Goal: Information Seeking & Learning: Learn about a topic

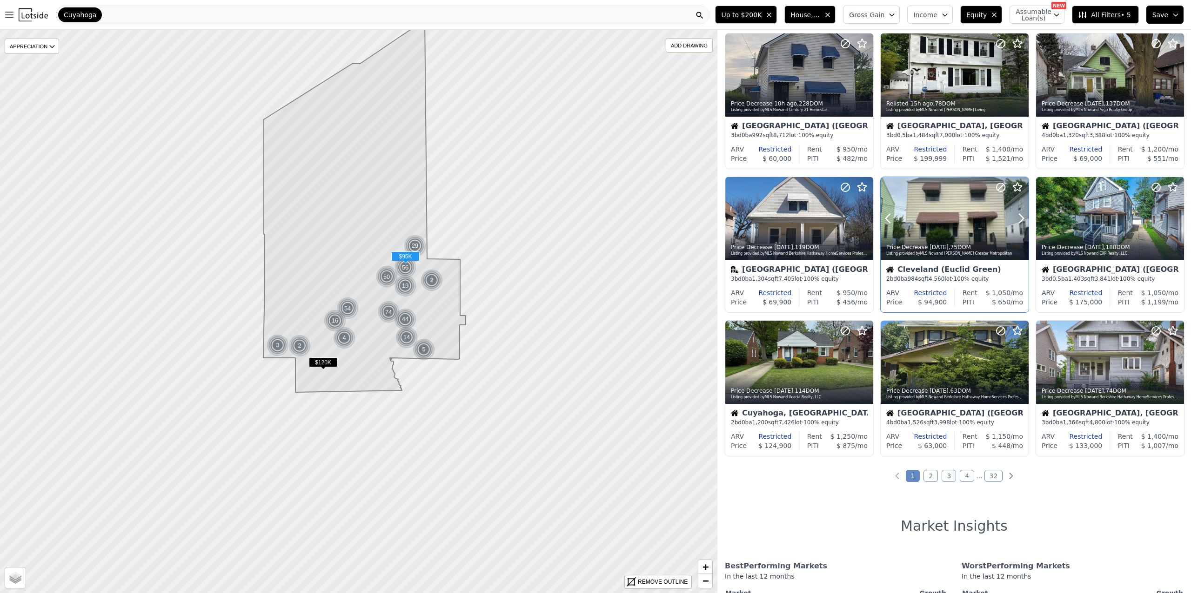
scroll to position [206, 0]
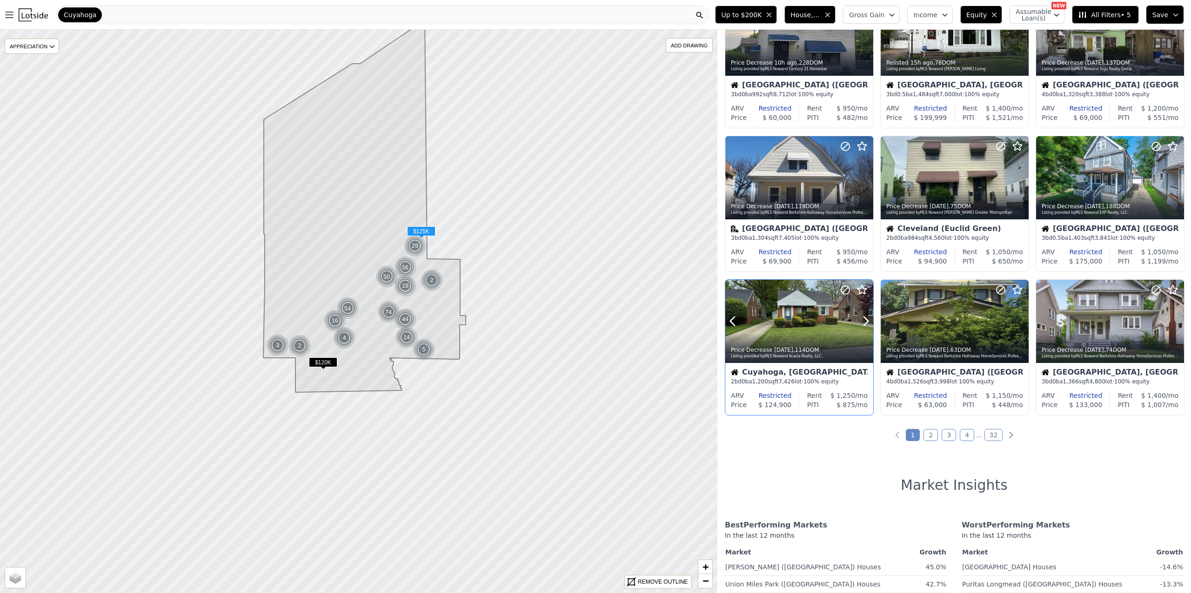
click at [818, 313] on div at bounding box center [843, 310] width 60 height 60
click at [953, 323] on div at bounding box center [954, 321] width 148 height 83
click at [925, 433] on link "2" at bounding box center [930, 435] width 14 height 12
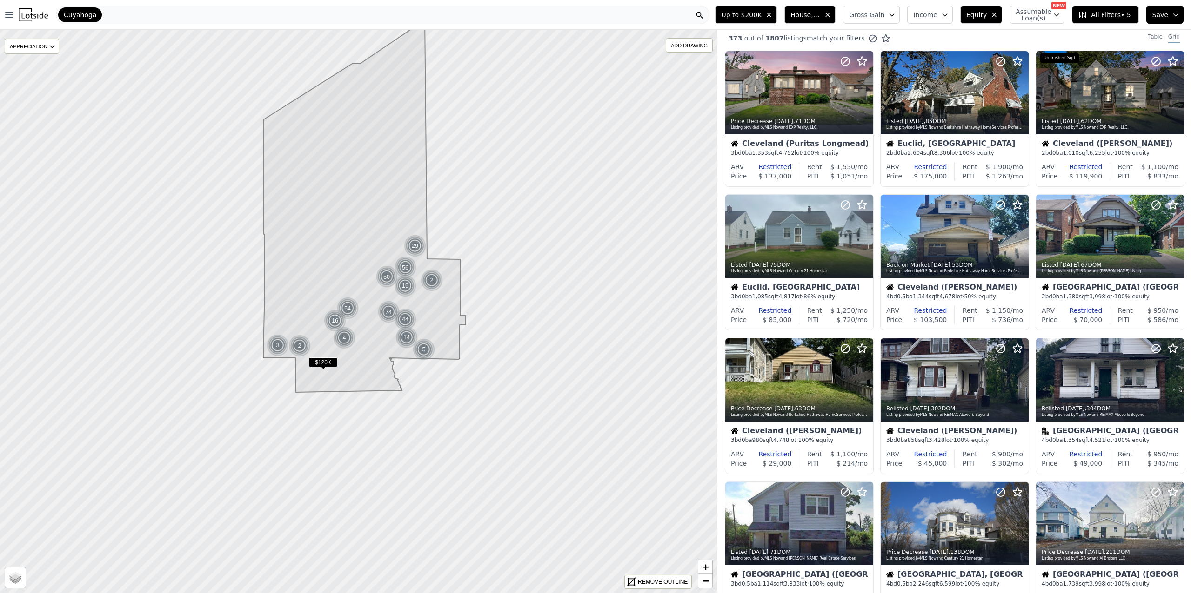
scroll to position [0, 0]
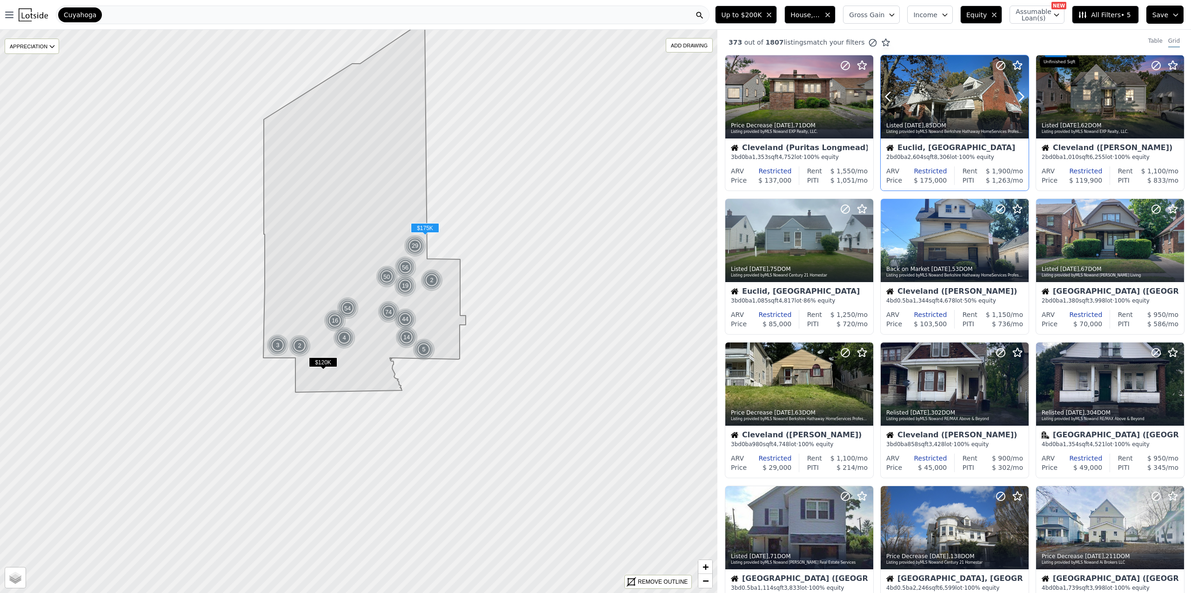
click at [963, 100] on div at bounding box center [954, 96] width 148 height 83
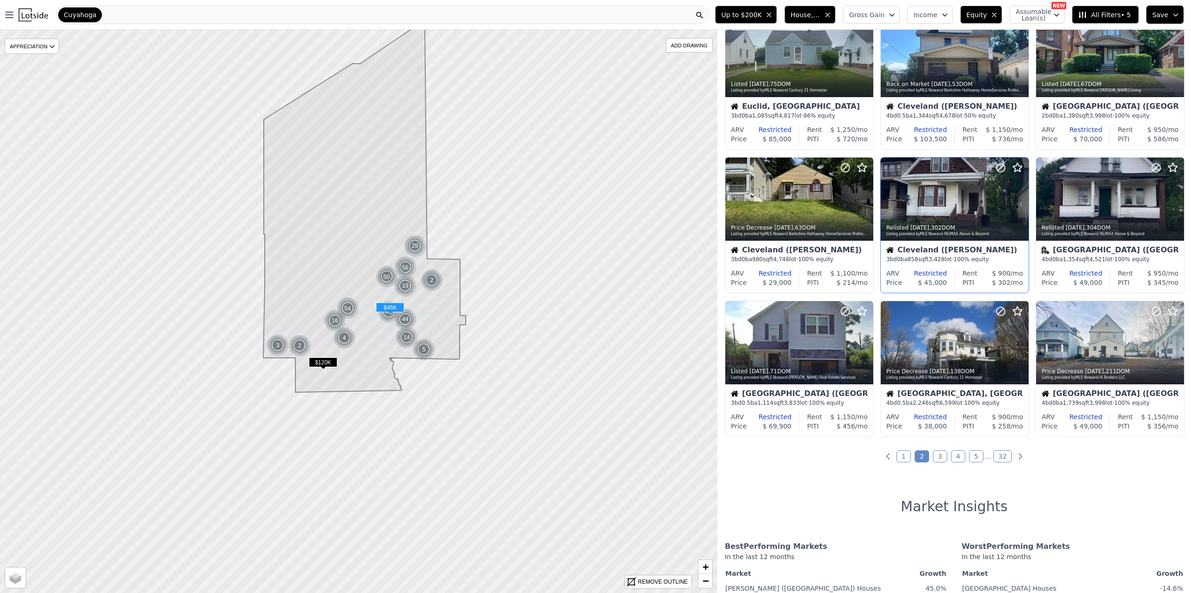
scroll to position [186, 0]
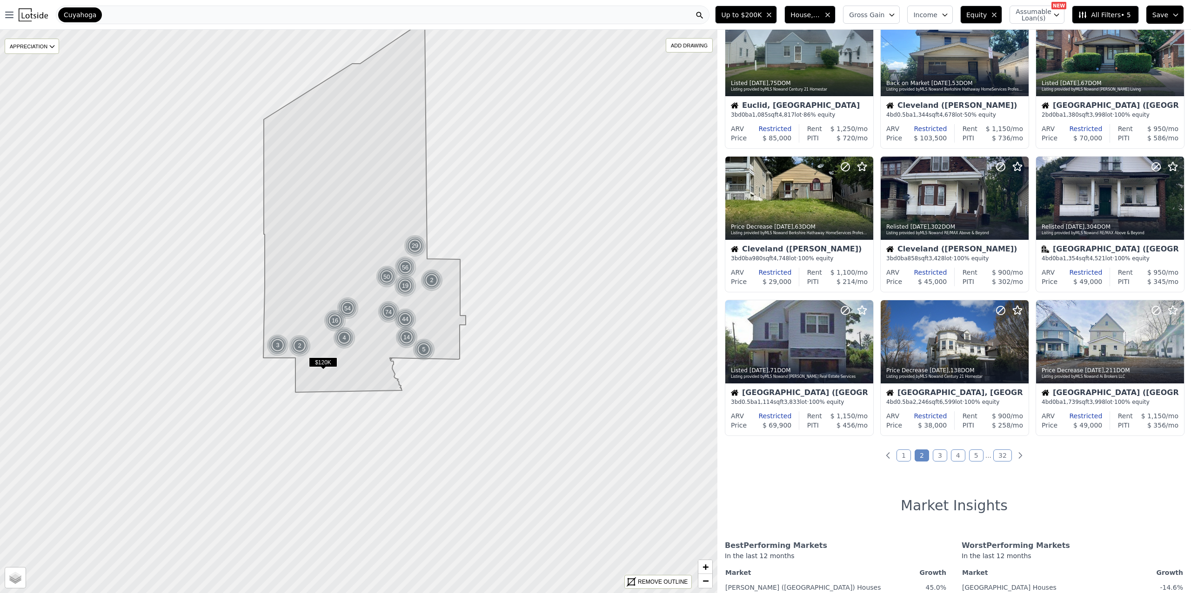
click at [935, 453] on link "3" at bounding box center [939, 456] width 14 height 12
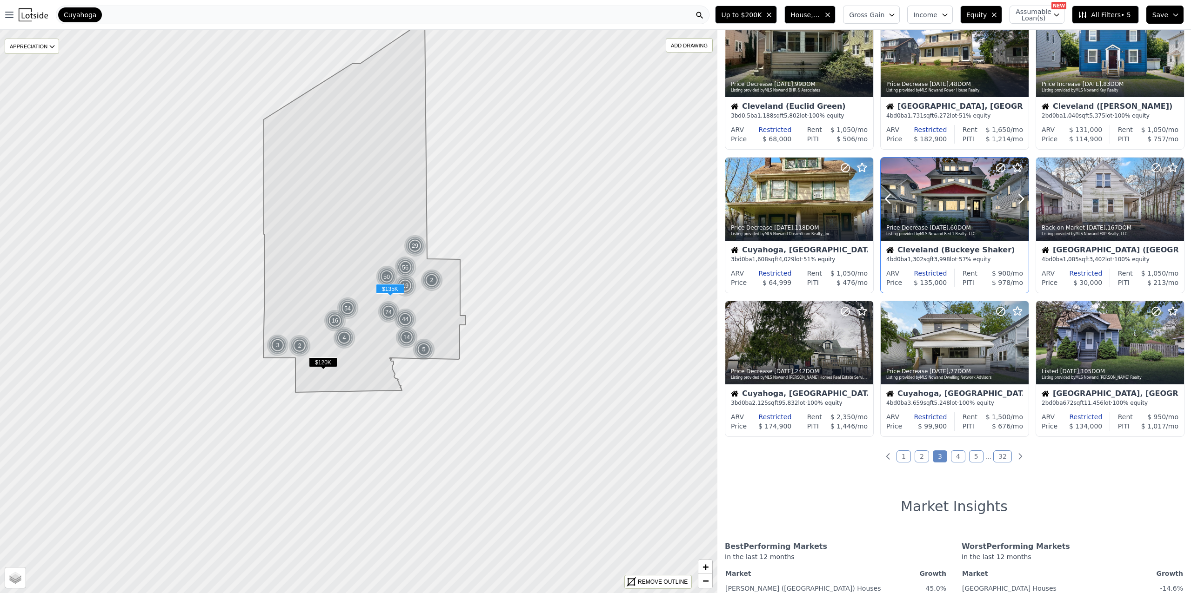
scroll to position [227, 0]
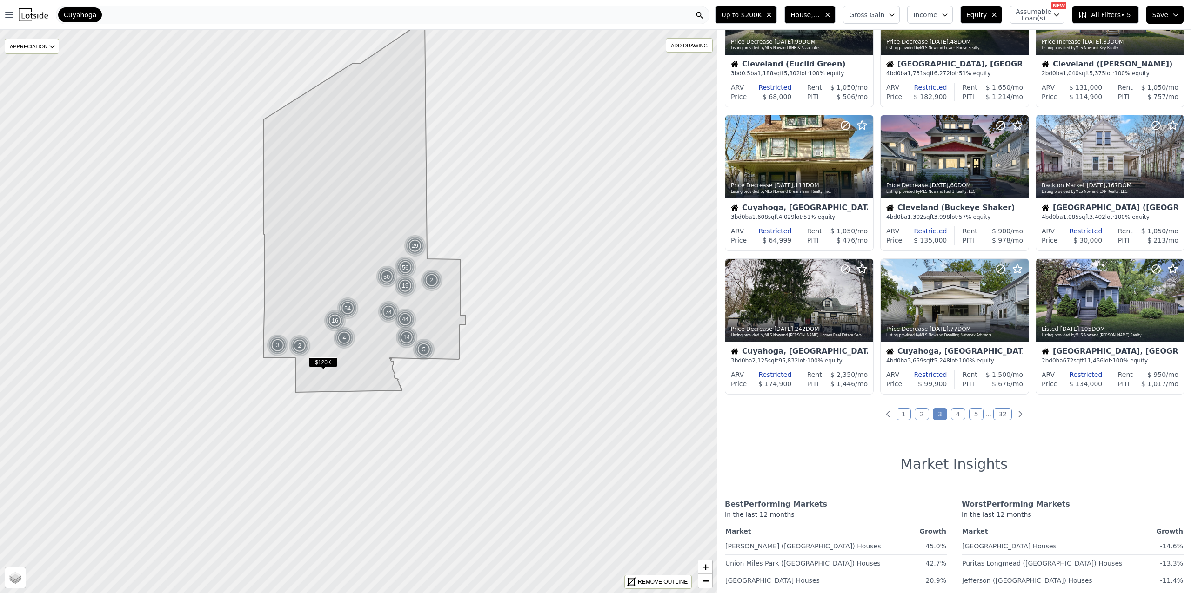
click at [953, 412] on link "4" at bounding box center [958, 414] width 14 height 12
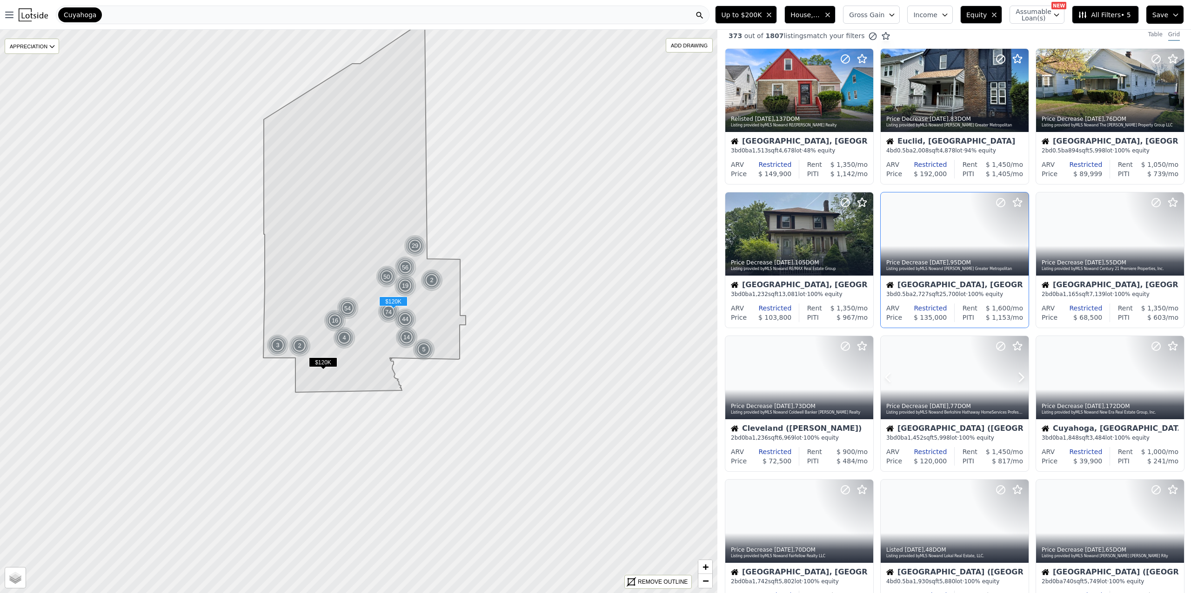
scroll to position [0, 0]
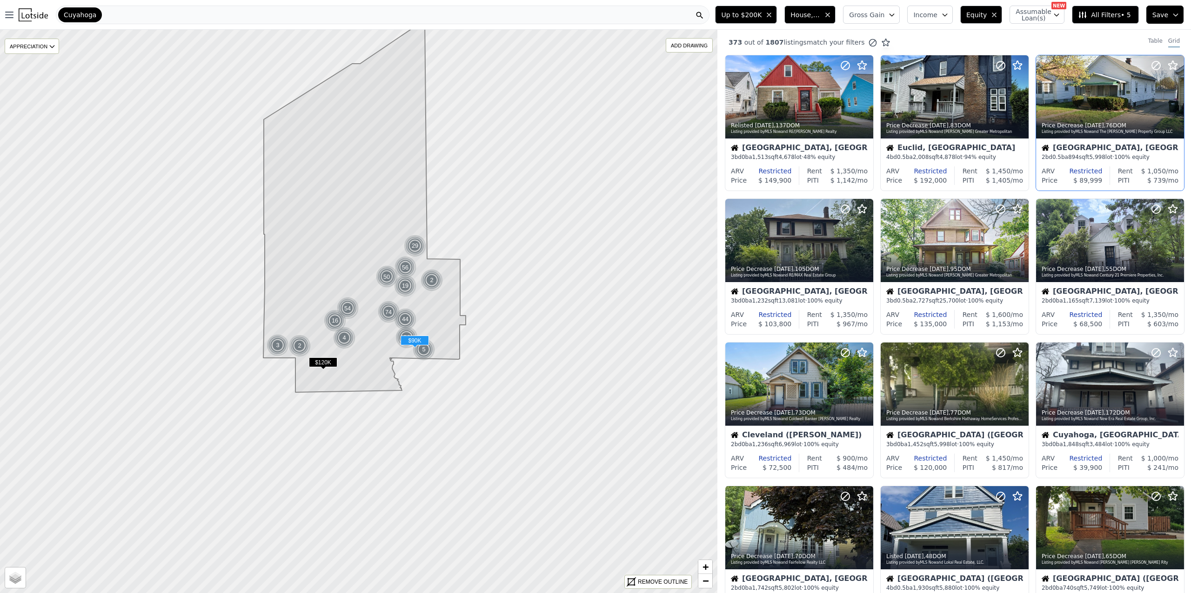
click at [1102, 86] on div at bounding box center [1110, 96] width 148 height 83
click at [1102, 242] on div at bounding box center [1110, 240] width 148 height 83
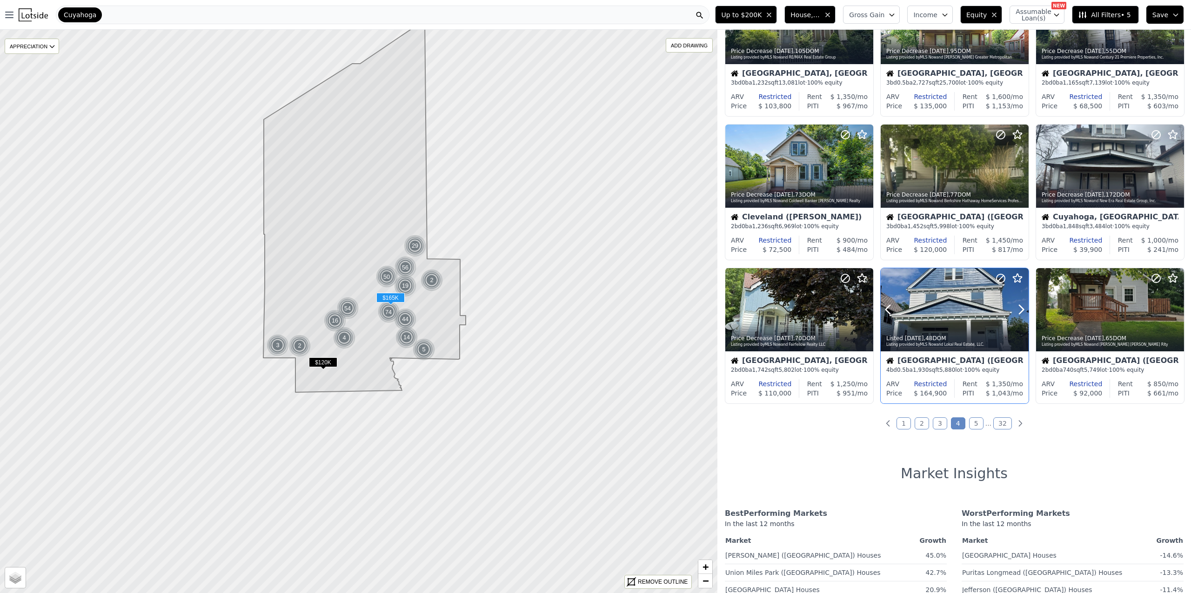
scroll to position [227, 0]
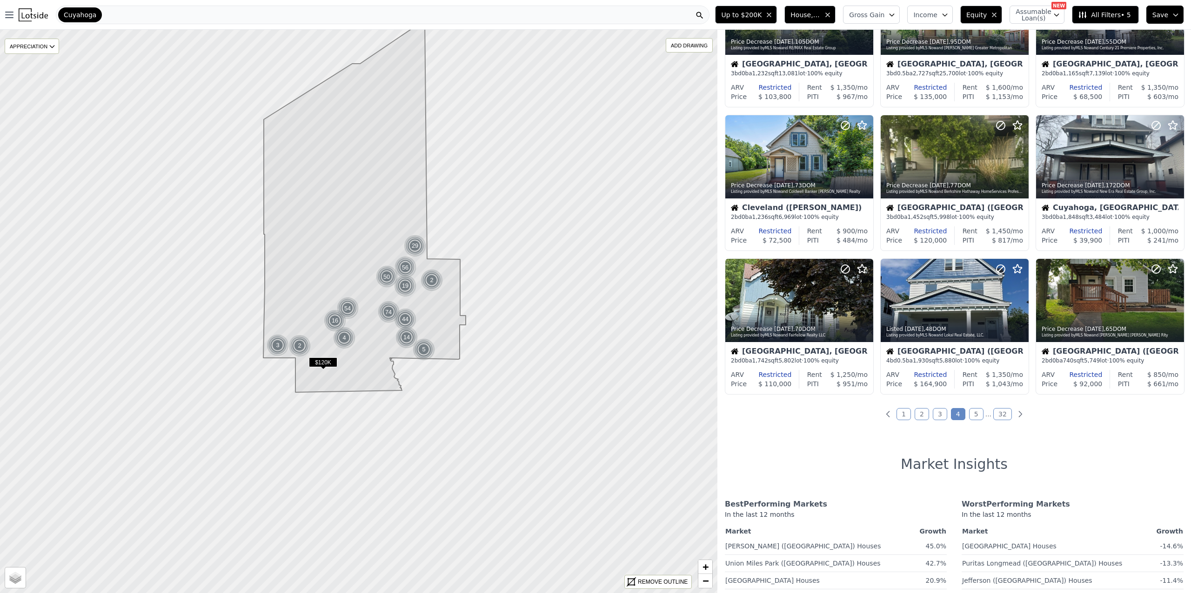
click at [976, 413] on link "5" at bounding box center [976, 414] width 14 height 12
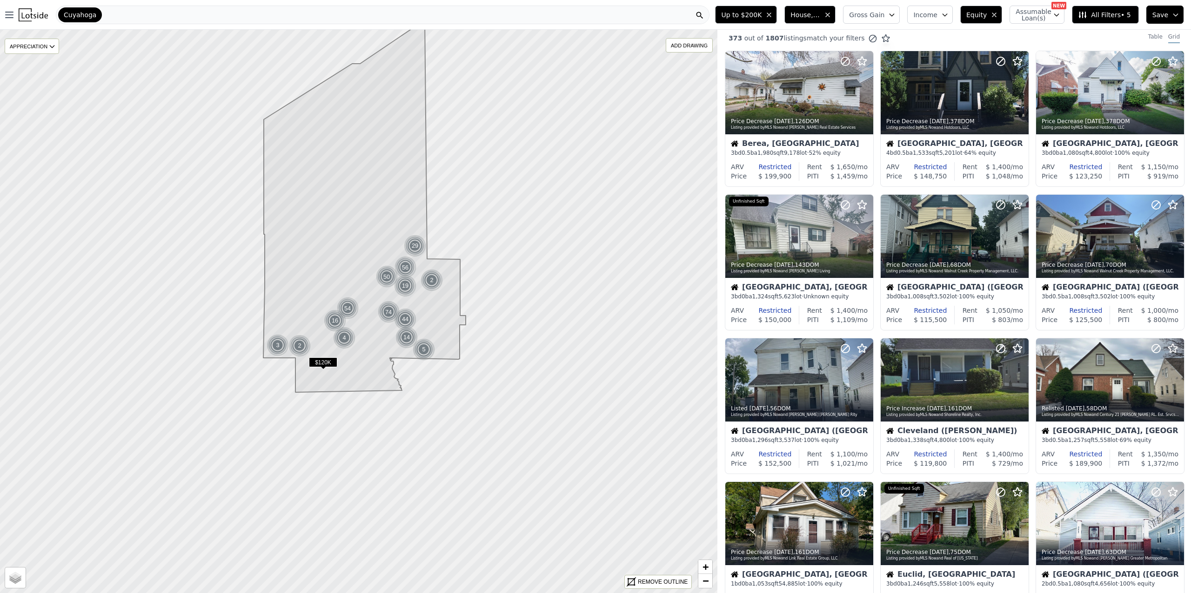
scroll to position [0, 0]
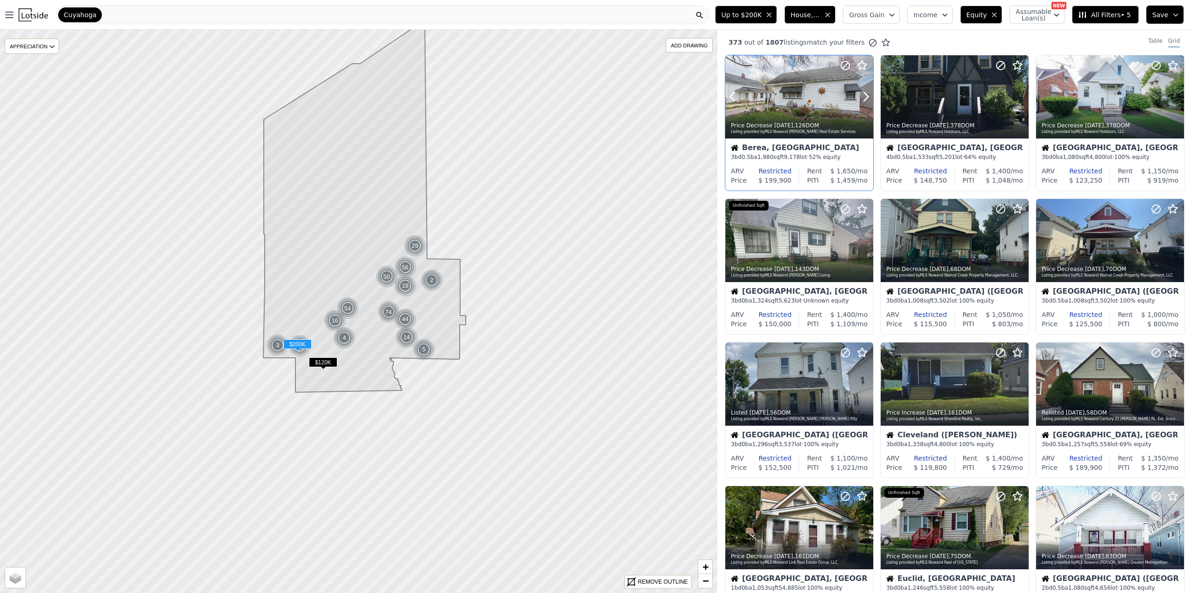
click at [826, 97] on div at bounding box center [843, 85] width 60 height 60
click at [958, 233] on div at bounding box center [954, 240] width 148 height 83
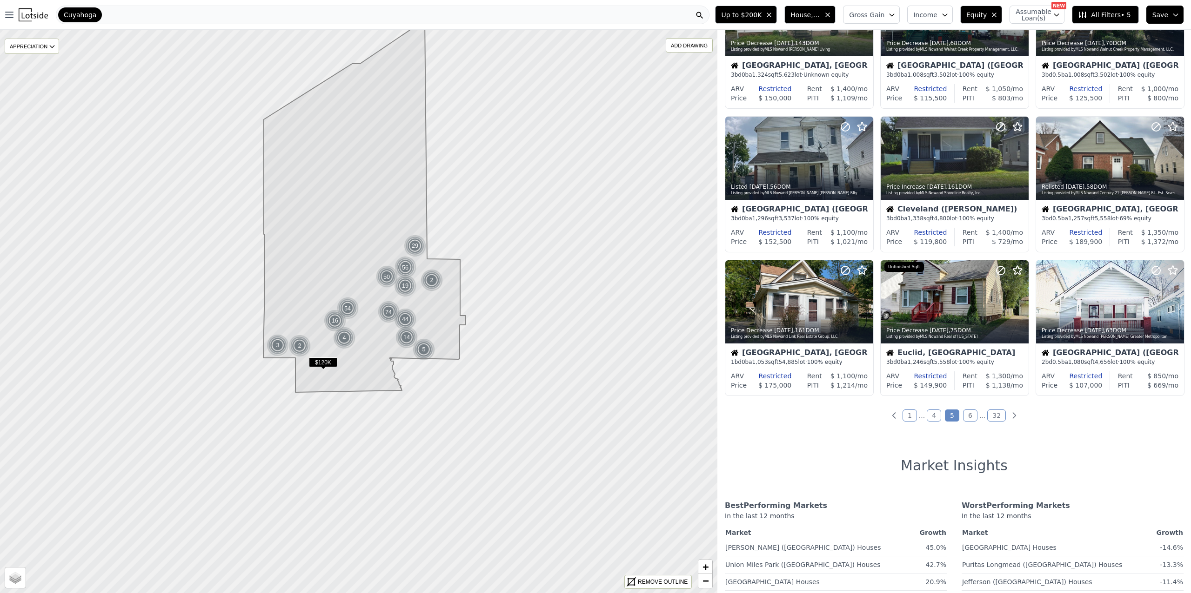
scroll to position [227, 0]
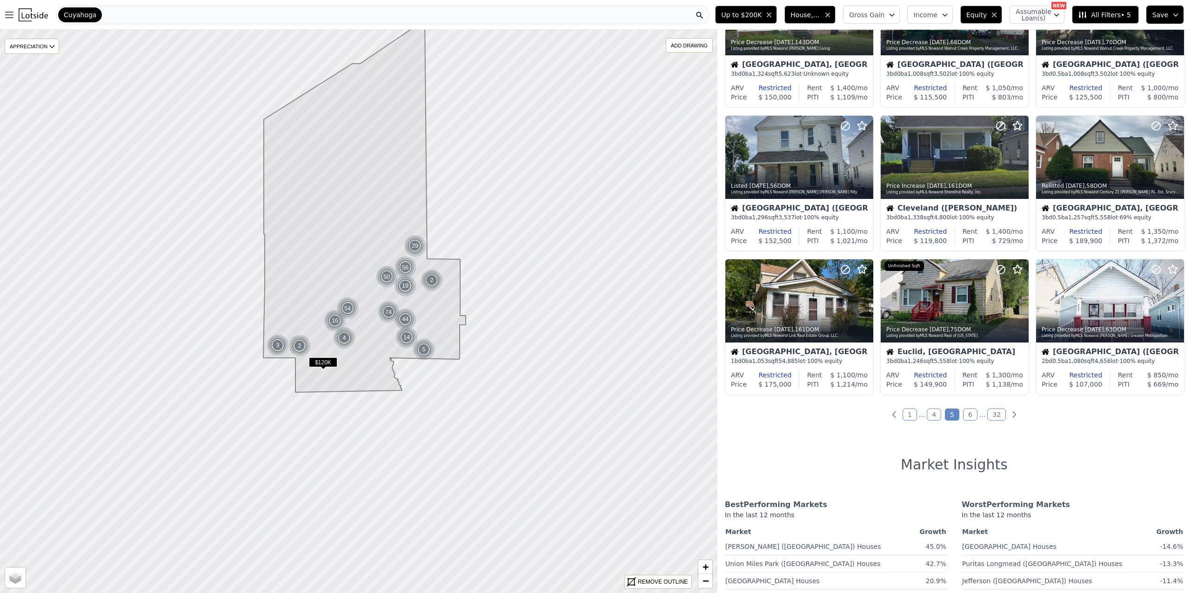
click at [964, 417] on link "6" at bounding box center [970, 415] width 14 height 12
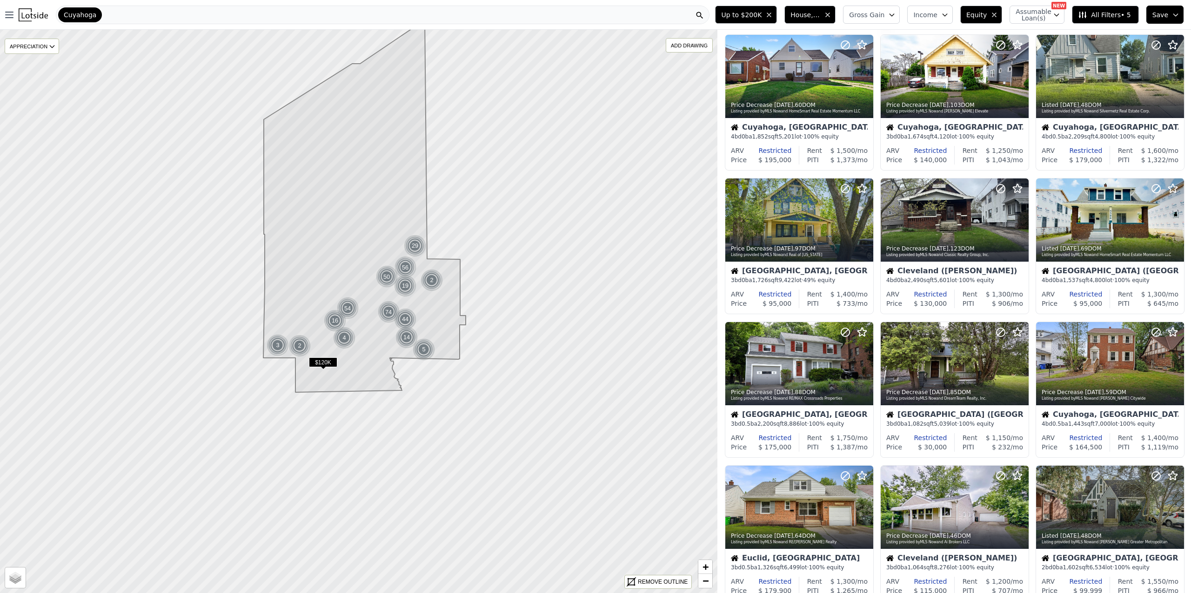
scroll to position [0, 0]
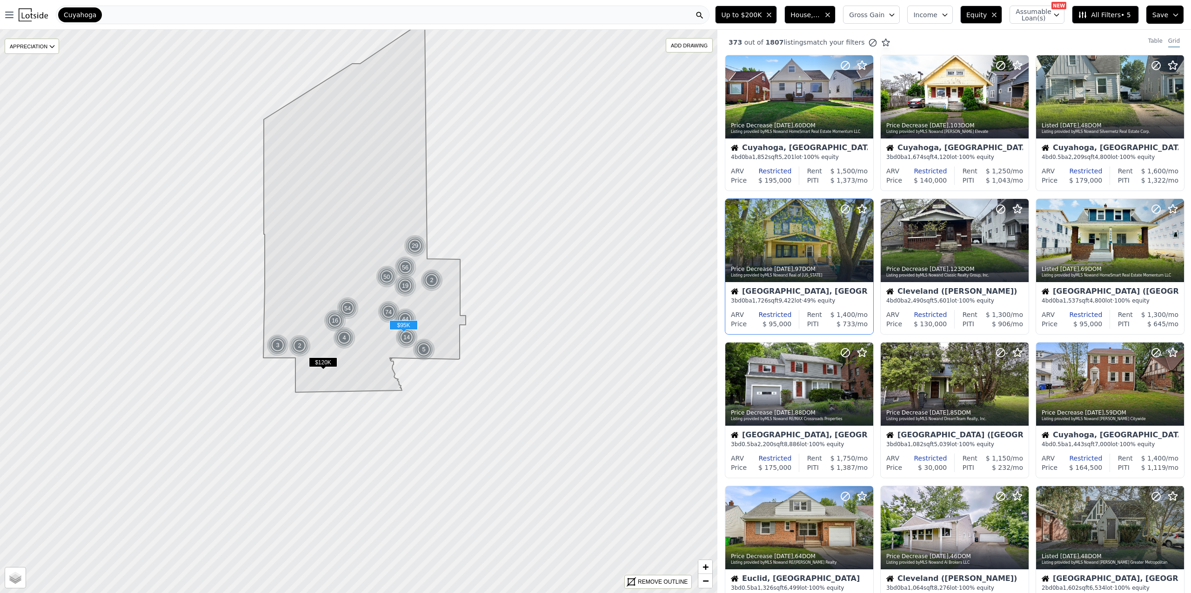
click at [811, 244] on div at bounding box center [799, 240] width 148 height 83
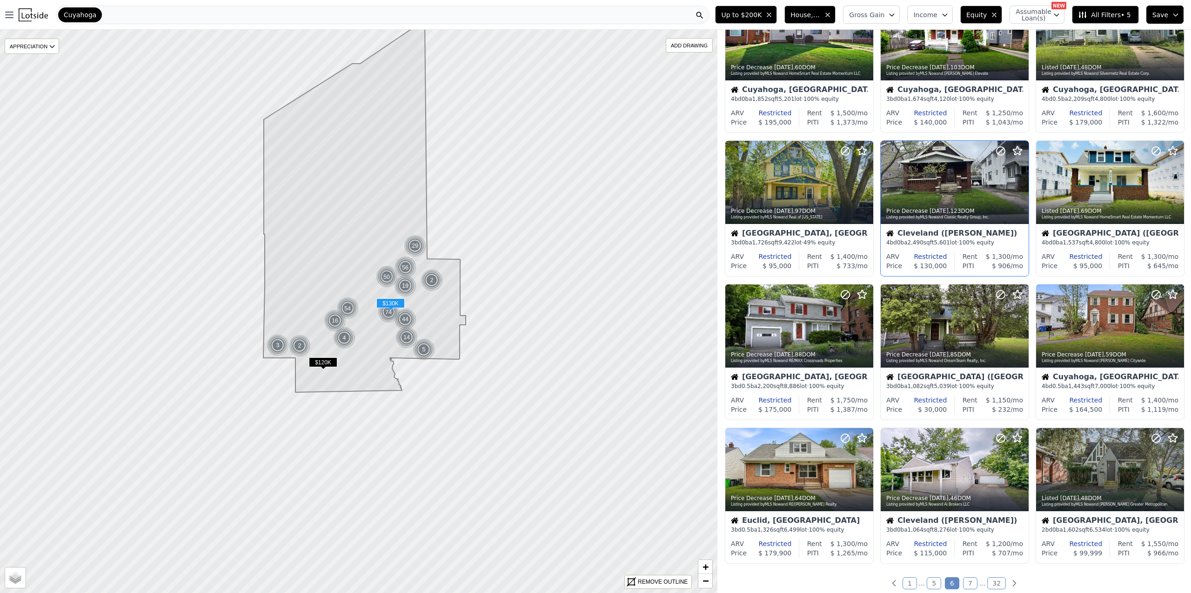
scroll to position [83, 0]
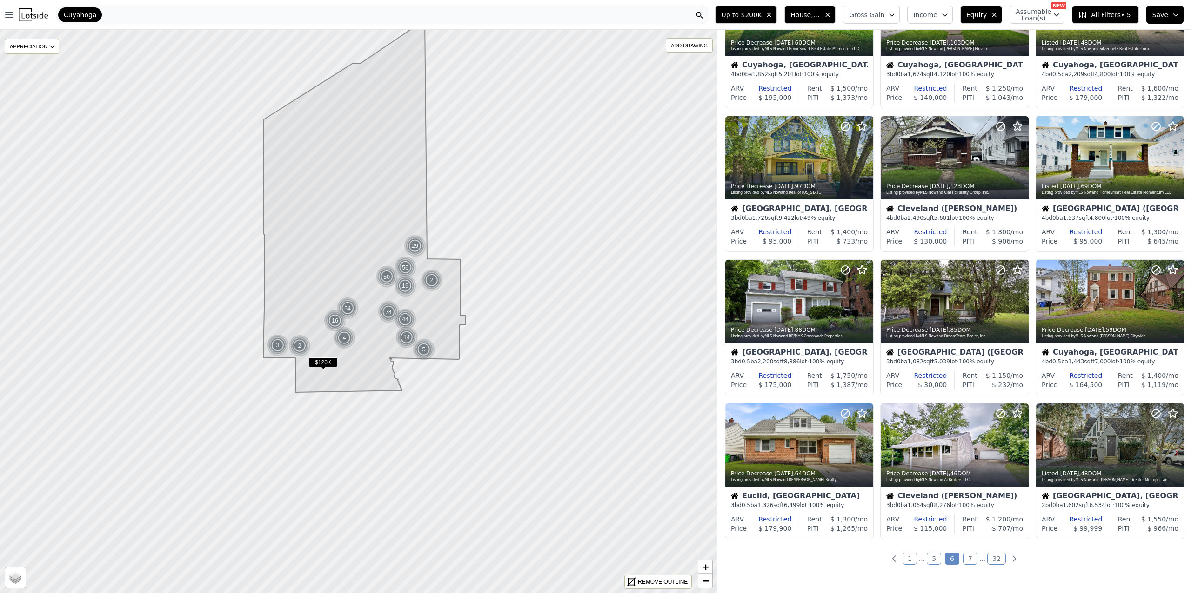
click at [969, 557] on link "7" at bounding box center [970, 559] width 14 height 12
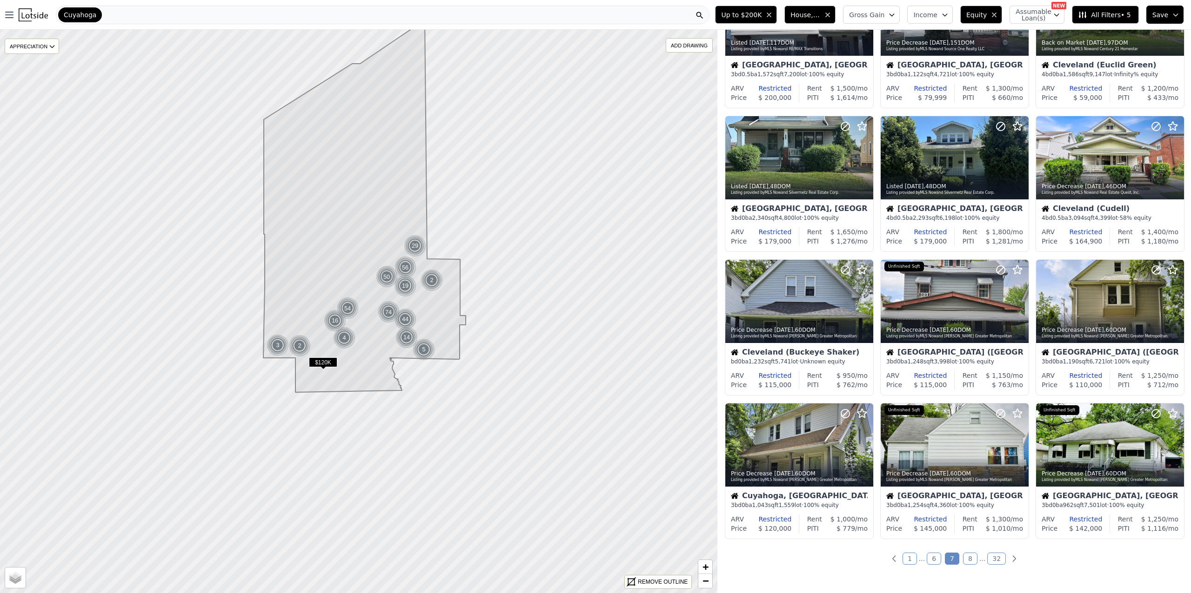
scroll to position [0, 0]
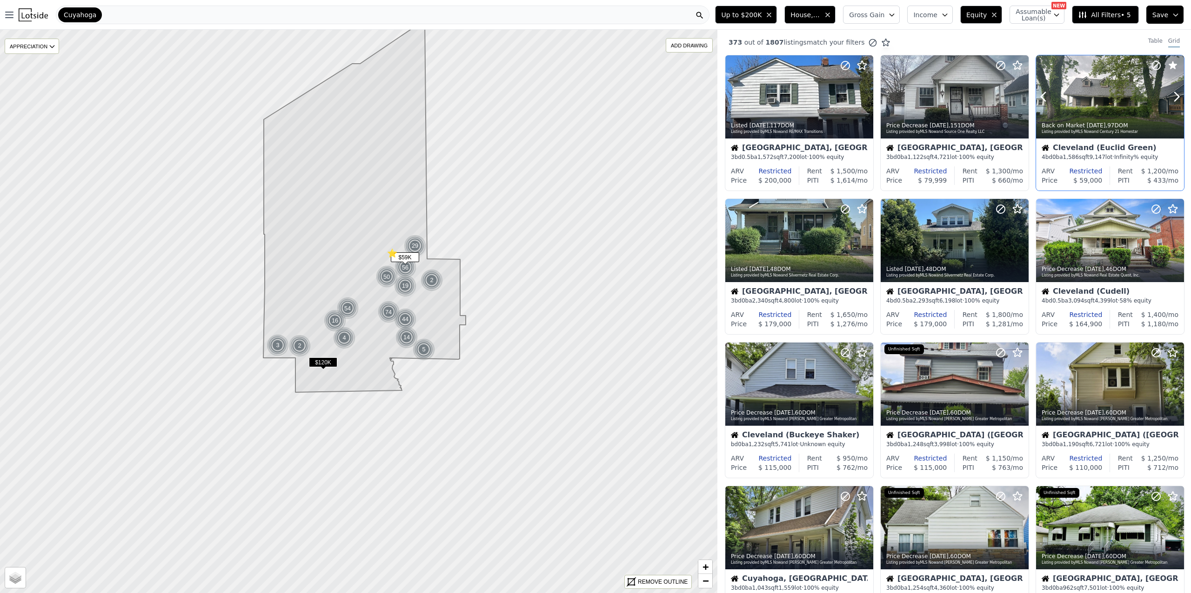
click at [1113, 93] on div at bounding box center [1110, 96] width 148 height 83
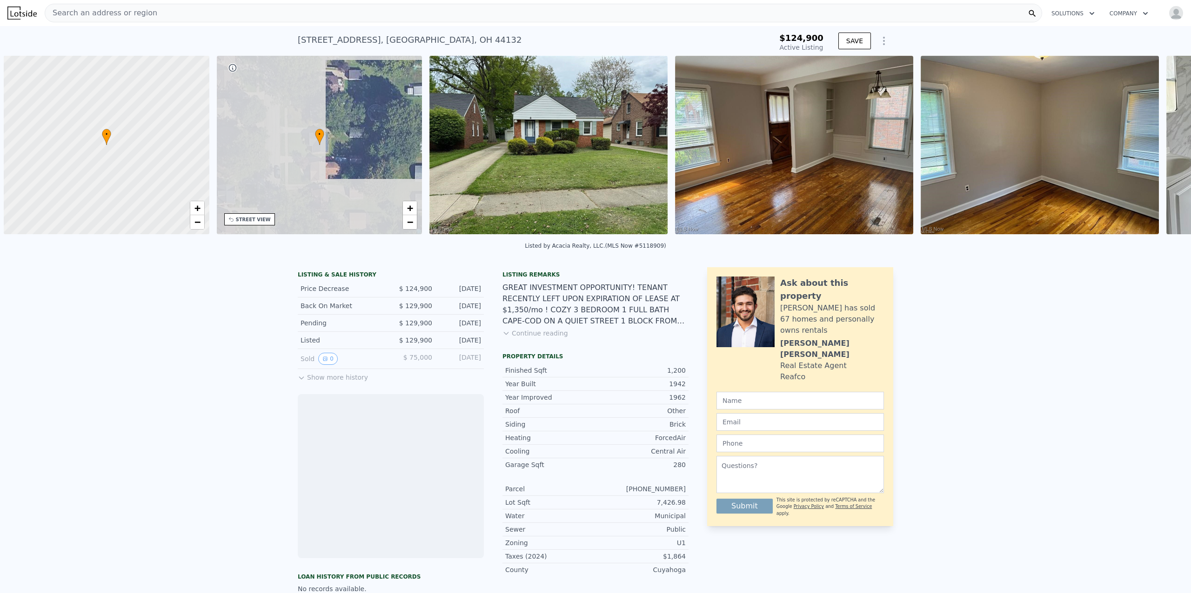
scroll to position [0, 4]
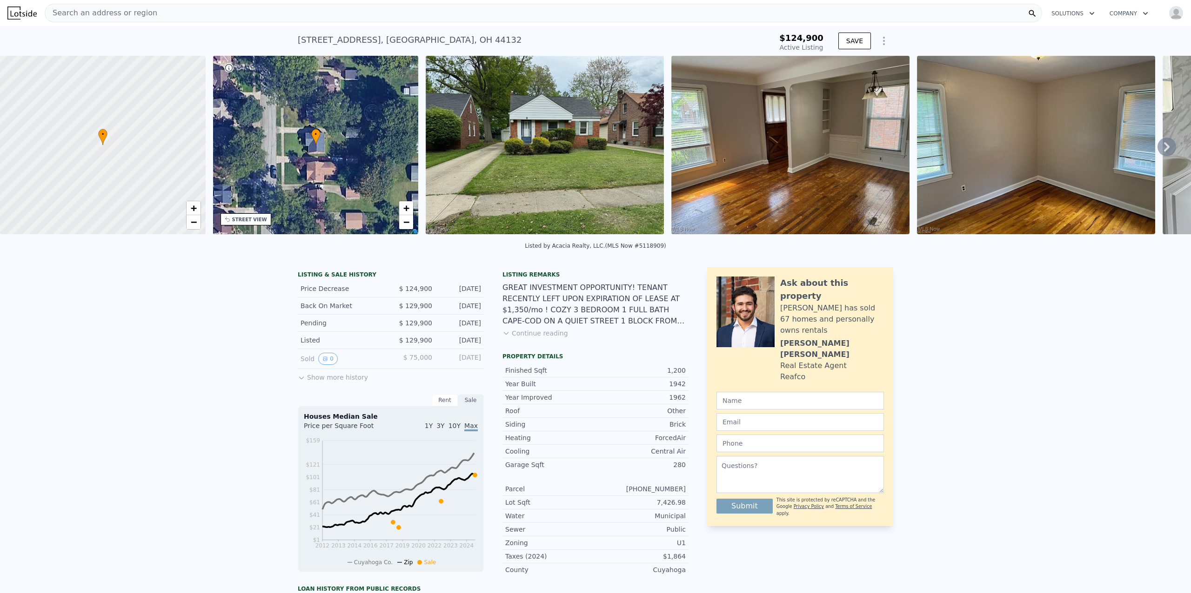
click at [1164, 152] on icon at bounding box center [1167, 146] width 6 height 9
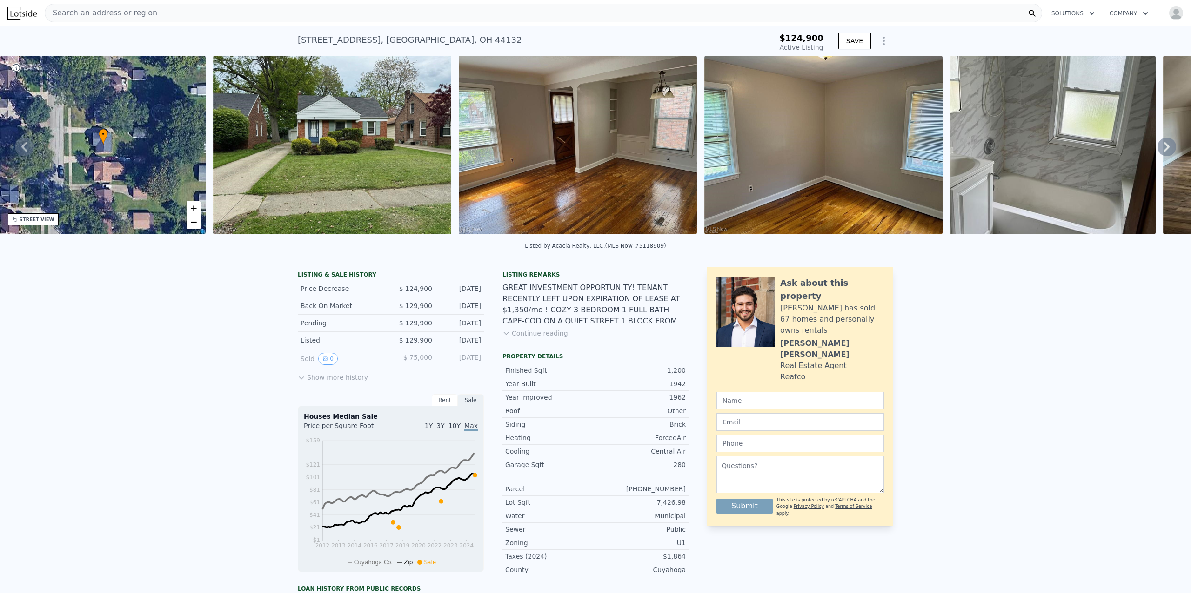
click at [1164, 152] on icon at bounding box center [1167, 146] width 6 height 9
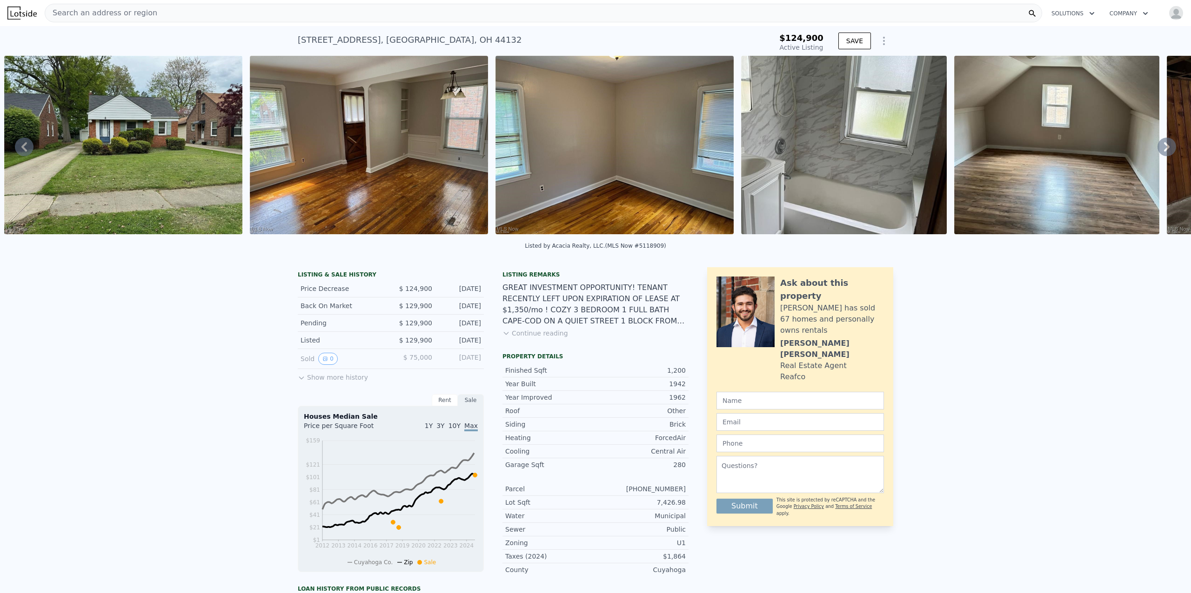
click at [1164, 152] on icon at bounding box center [1167, 146] width 6 height 9
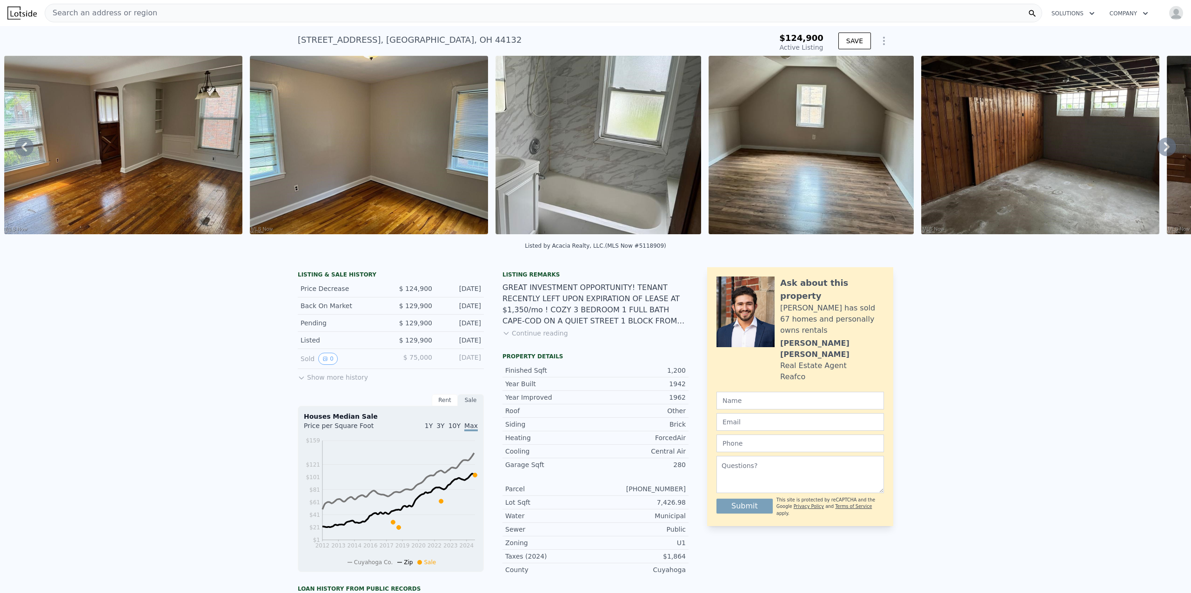
click at [1164, 152] on icon at bounding box center [1167, 146] width 6 height 9
click at [1157, 153] on div "• + − • + − STREET VIEW Loading... SATELLITE VIEW" at bounding box center [595, 147] width 1191 height 182
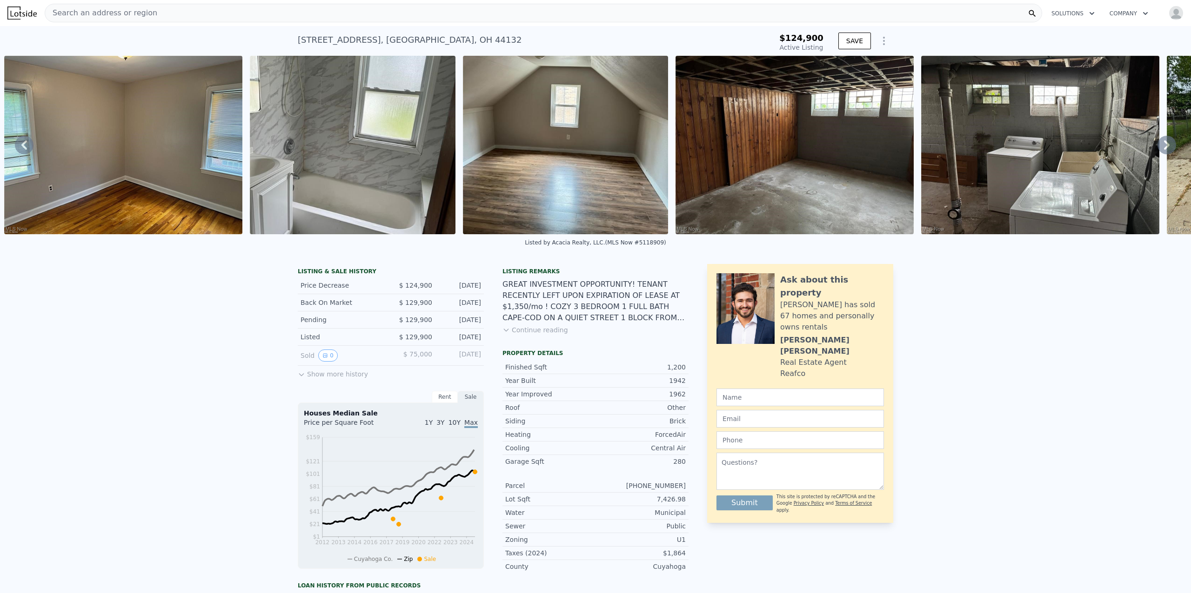
click at [1157, 153] on icon at bounding box center [1166, 145] width 19 height 19
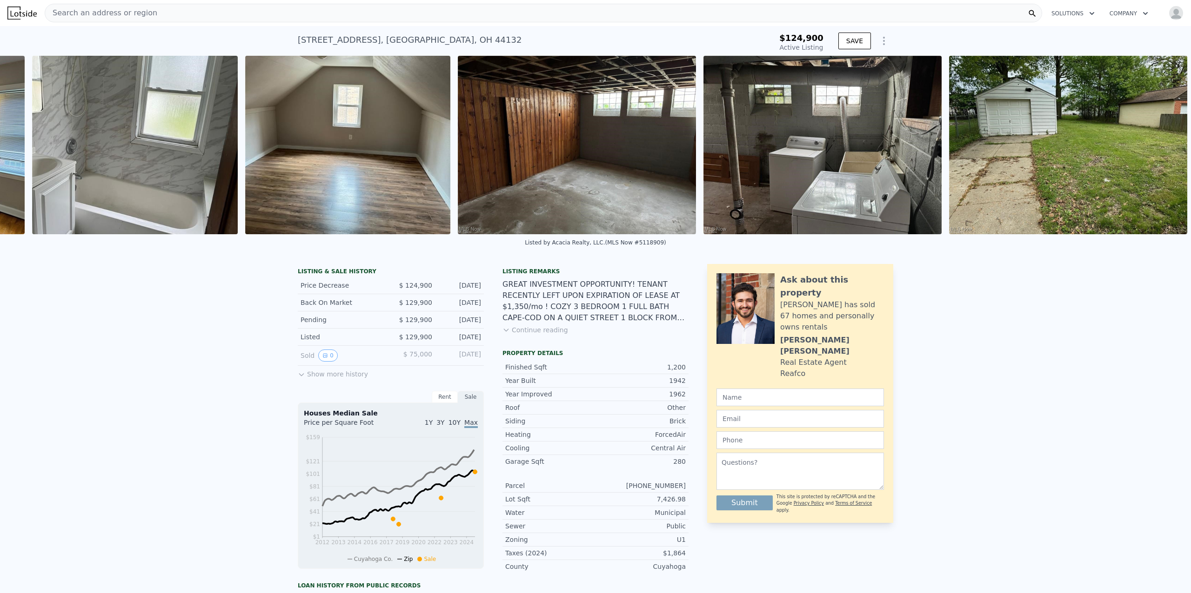
scroll to position [0, 1143]
click at [1157, 153] on img at bounding box center [1068, 145] width 238 height 179
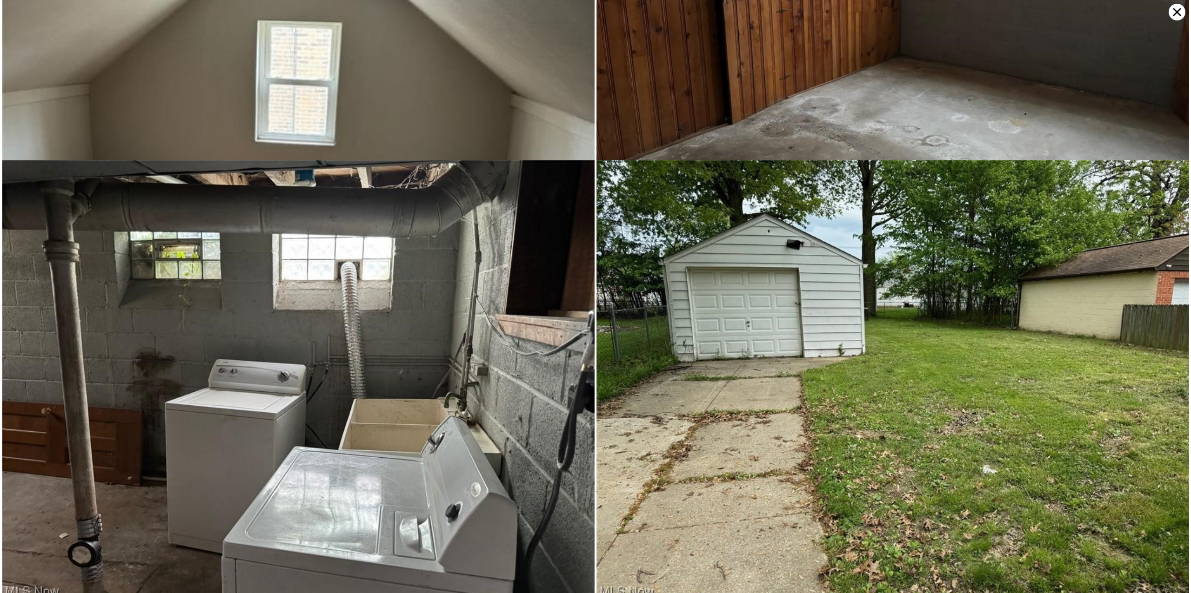
scroll to position [925, 0]
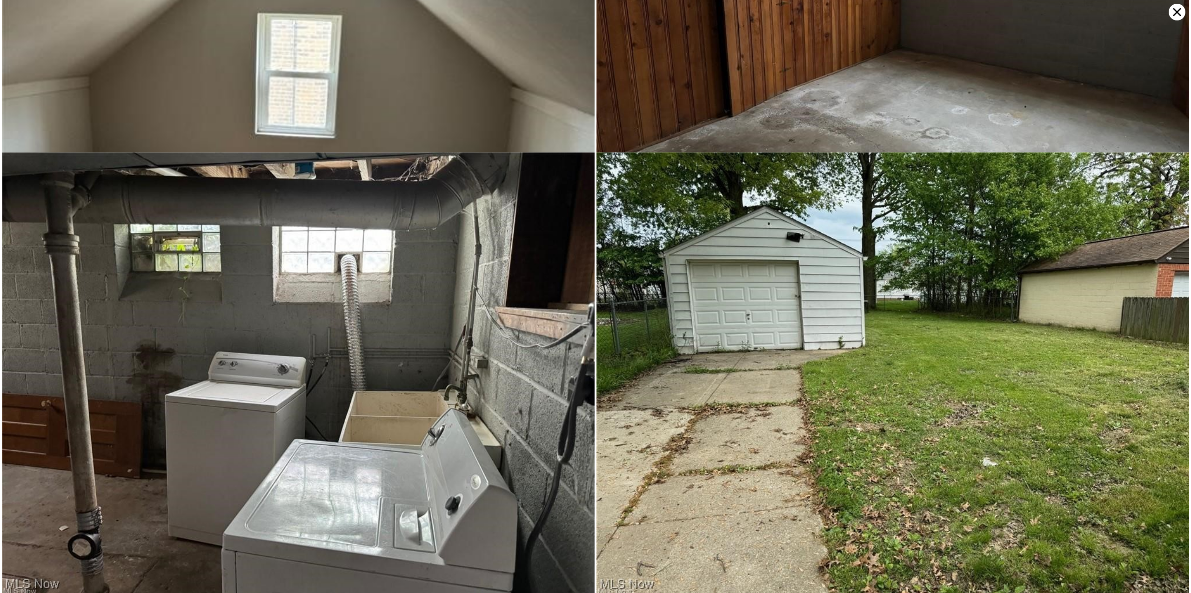
click at [1178, 12] on icon at bounding box center [1176, 12] width 17 height 17
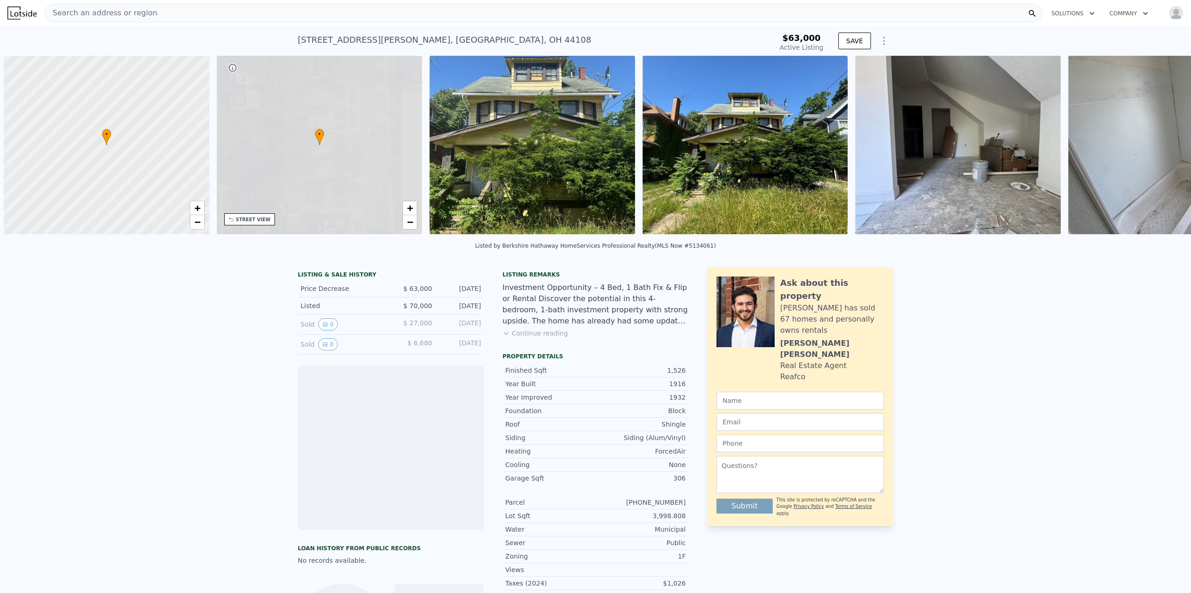
scroll to position [0, 4]
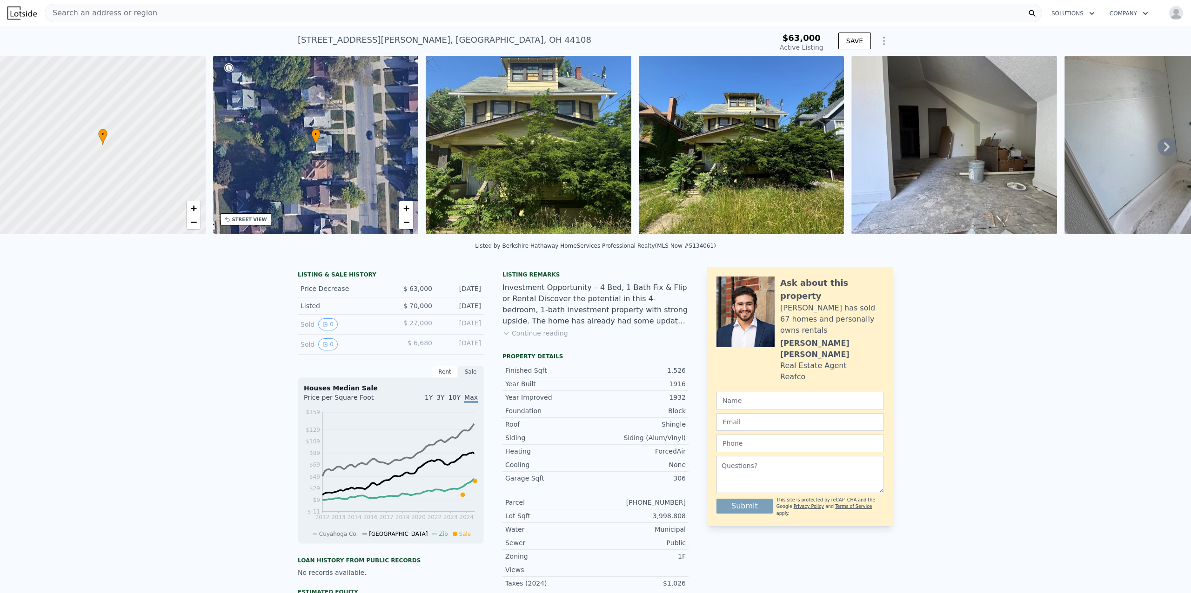
click at [1164, 152] on icon at bounding box center [1167, 146] width 6 height 9
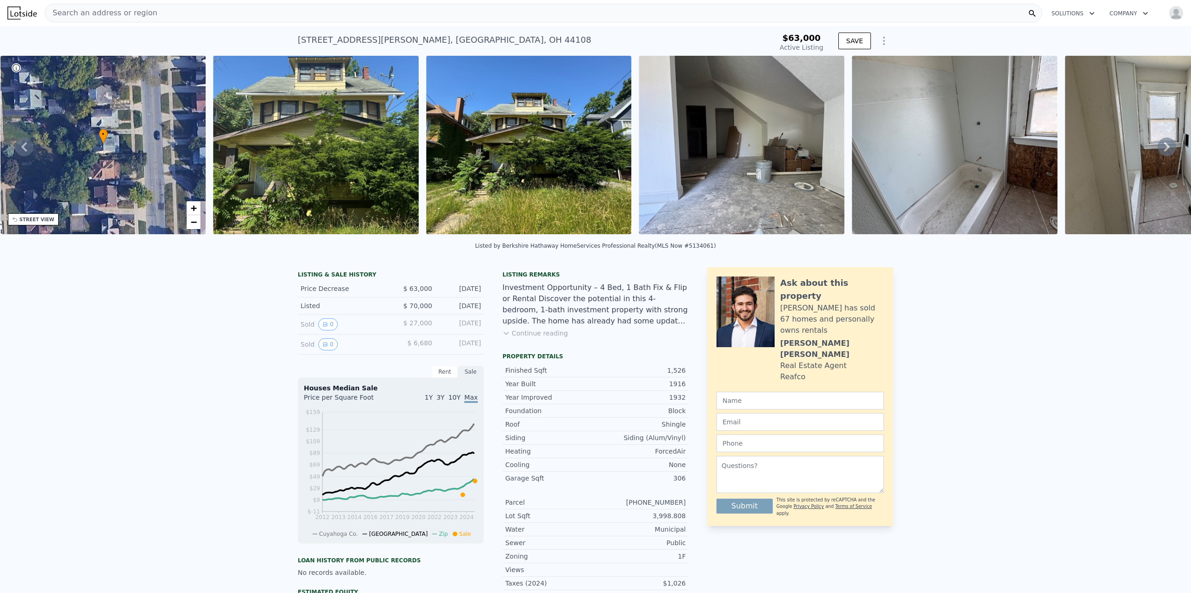
click at [1164, 152] on icon at bounding box center [1167, 146] width 6 height 9
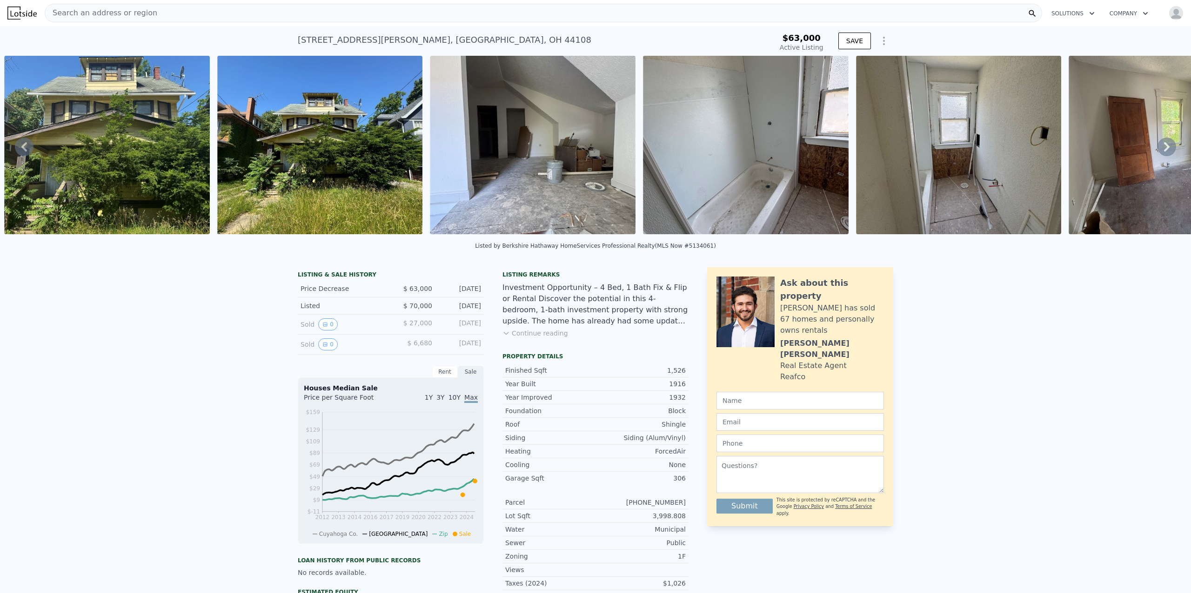
click at [1164, 152] on icon at bounding box center [1167, 146] width 6 height 9
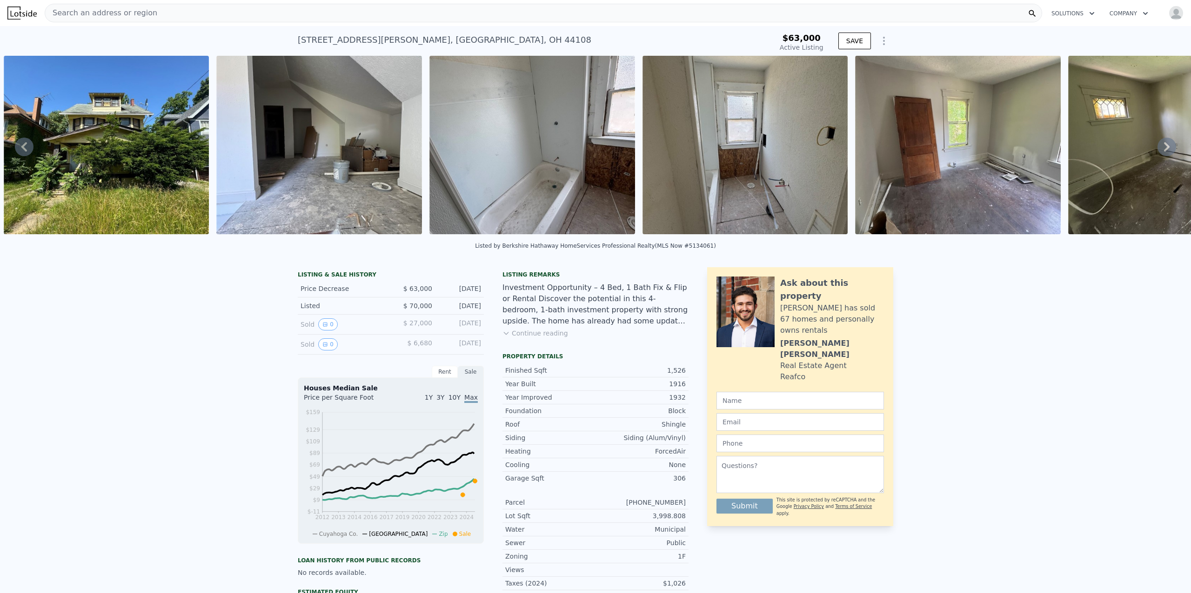
click at [1164, 152] on icon at bounding box center [1167, 146] width 6 height 9
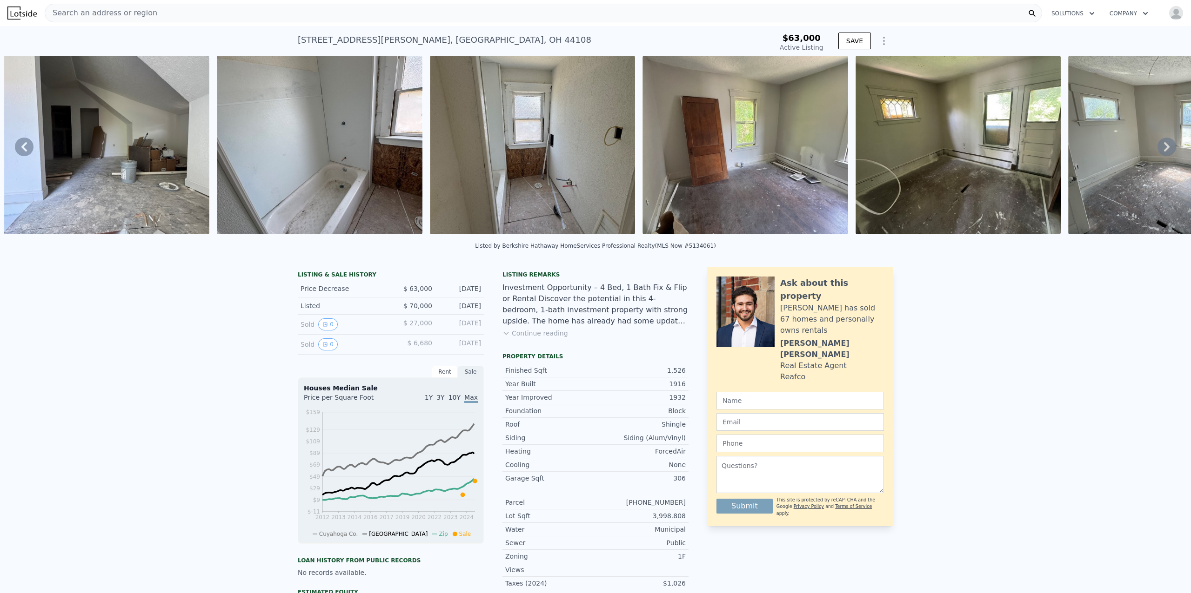
click at [1164, 152] on icon at bounding box center [1167, 146] width 6 height 9
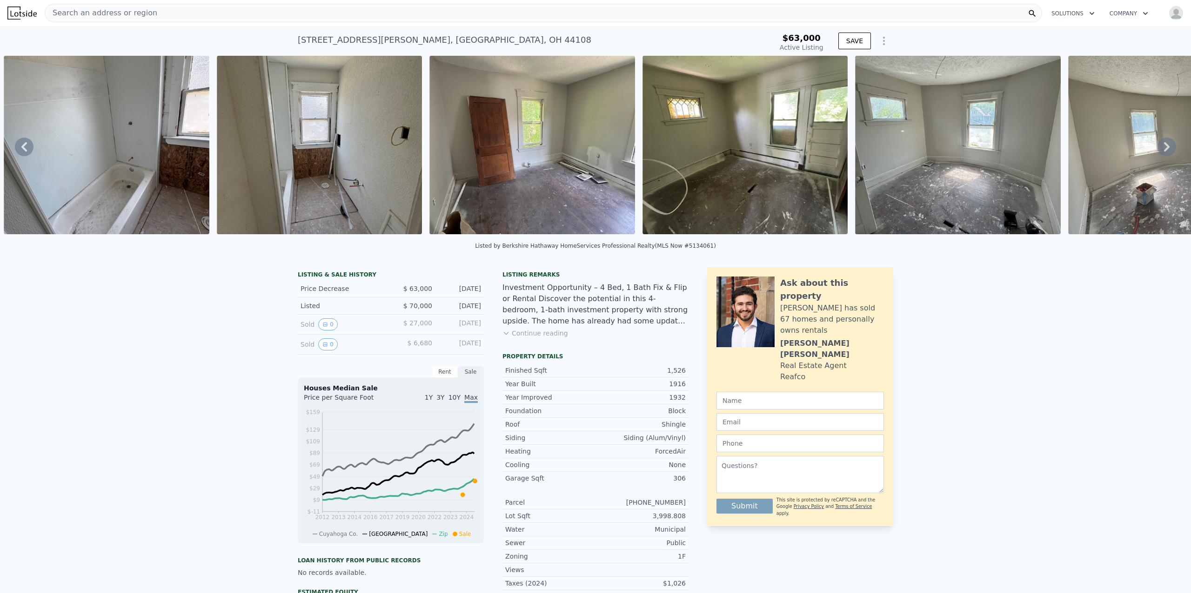
click at [1164, 152] on icon at bounding box center [1167, 146] width 6 height 9
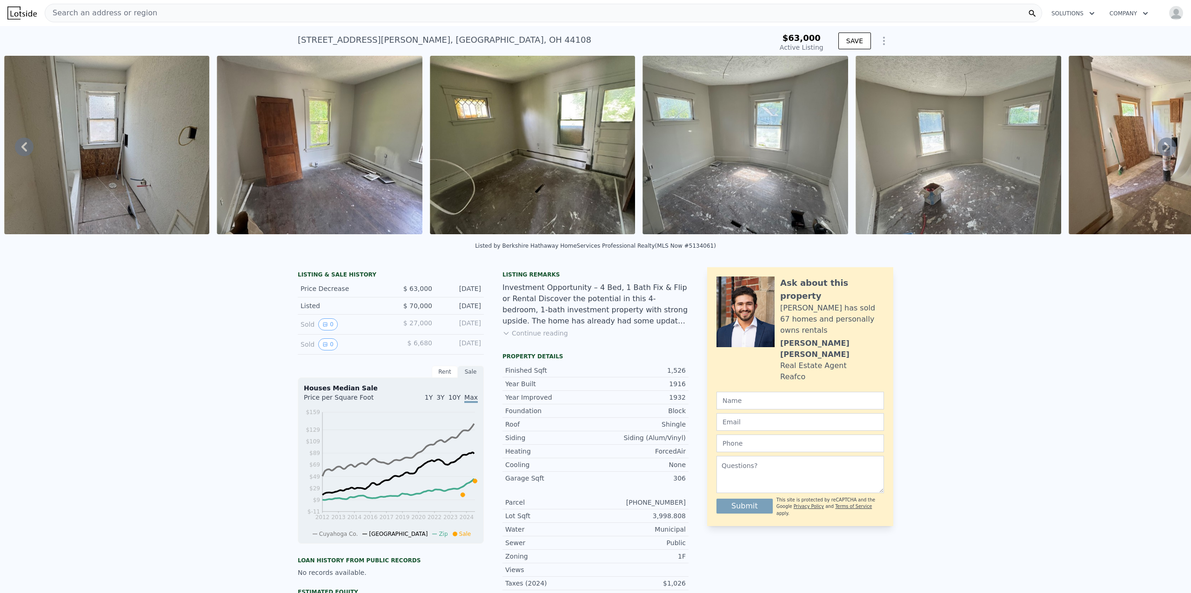
click at [1164, 152] on icon at bounding box center [1167, 146] width 6 height 9
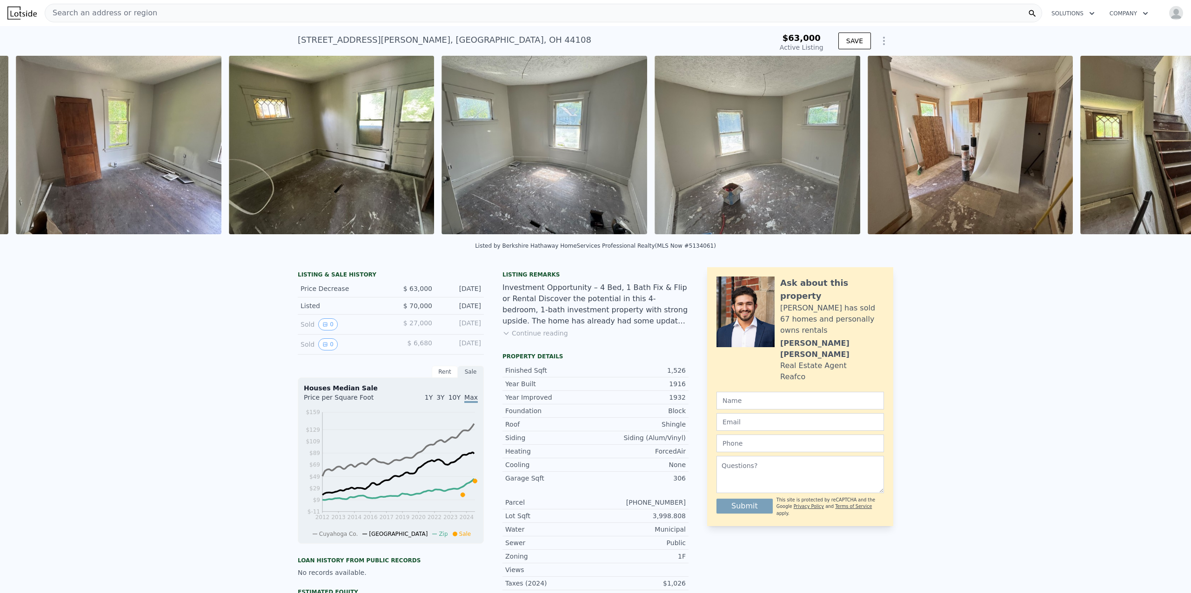
scroll to position [0, 1489]
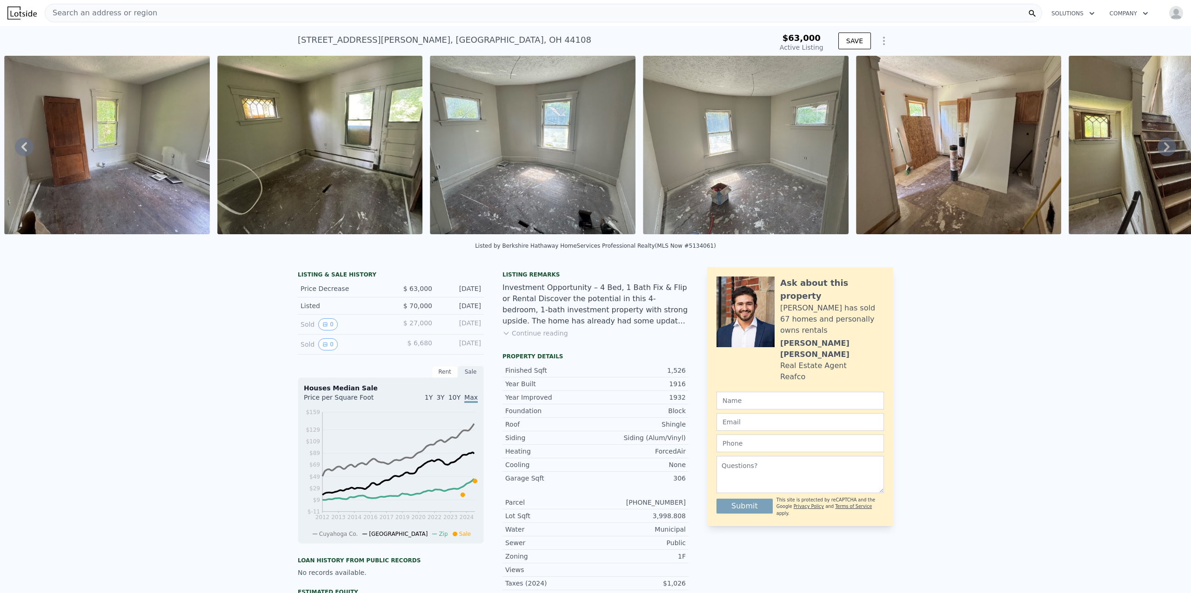
click at [1164, 152] on icon at bounding box center [1167, 146] width 6 height 9
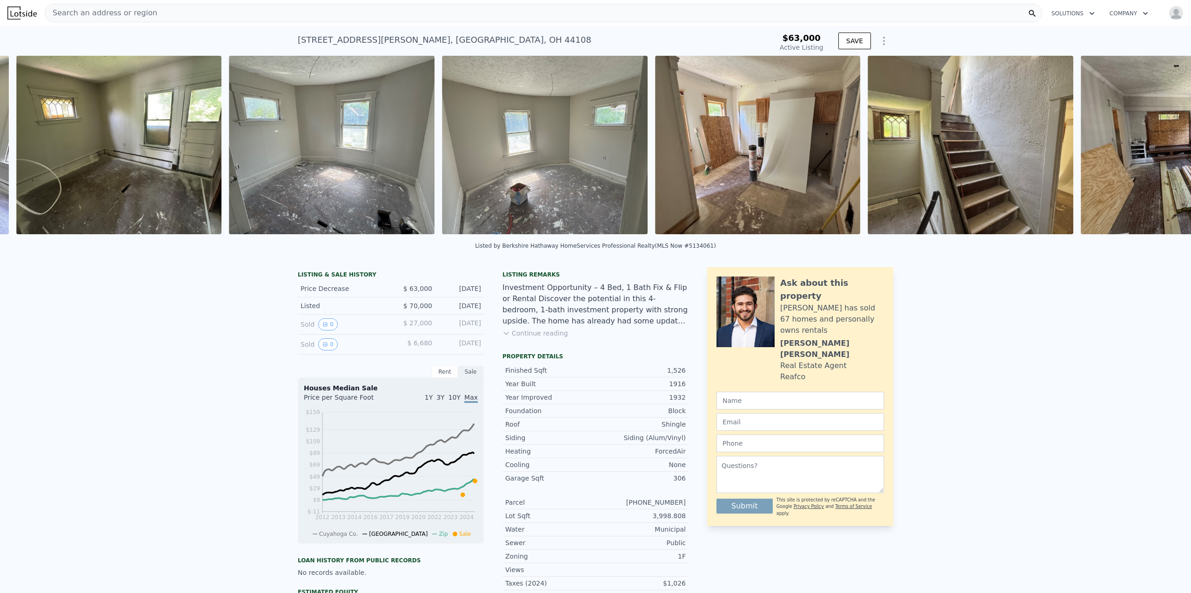
scroll to position [0, 1703]
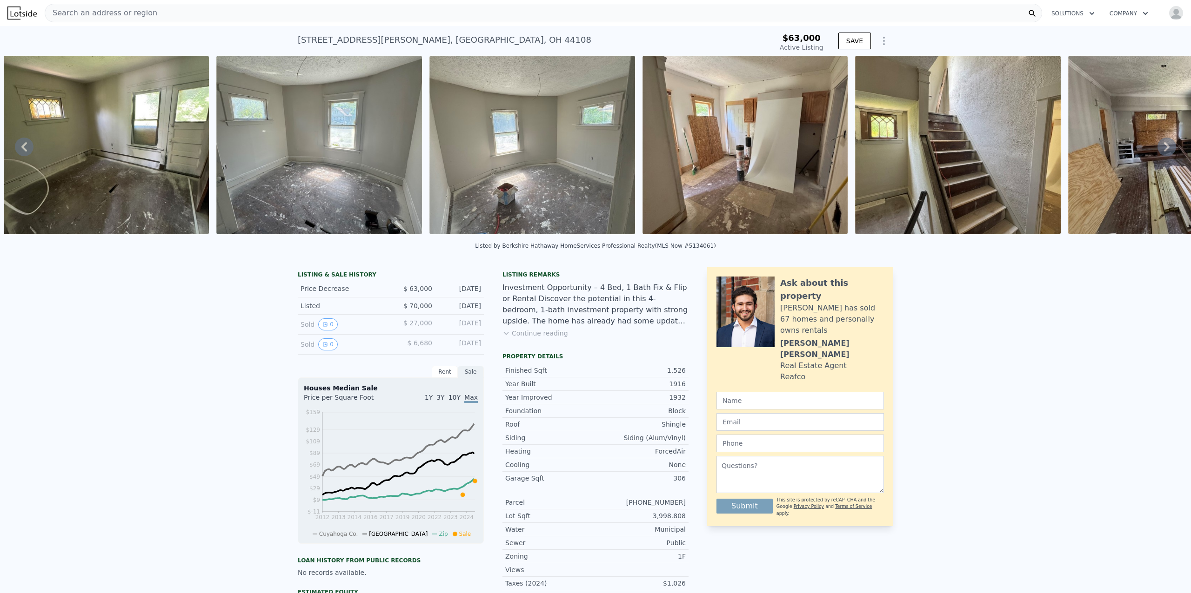
click at [1164, 152] on icon at bounding box center [1167, 146] width 6 height 9
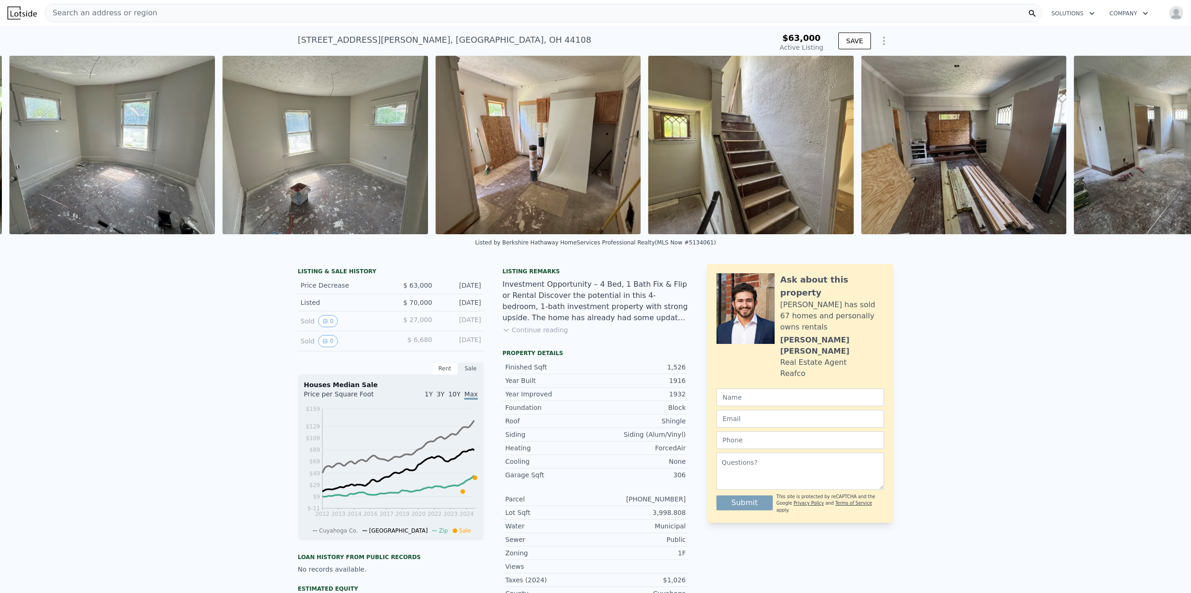
scroll to position [0, 1915]
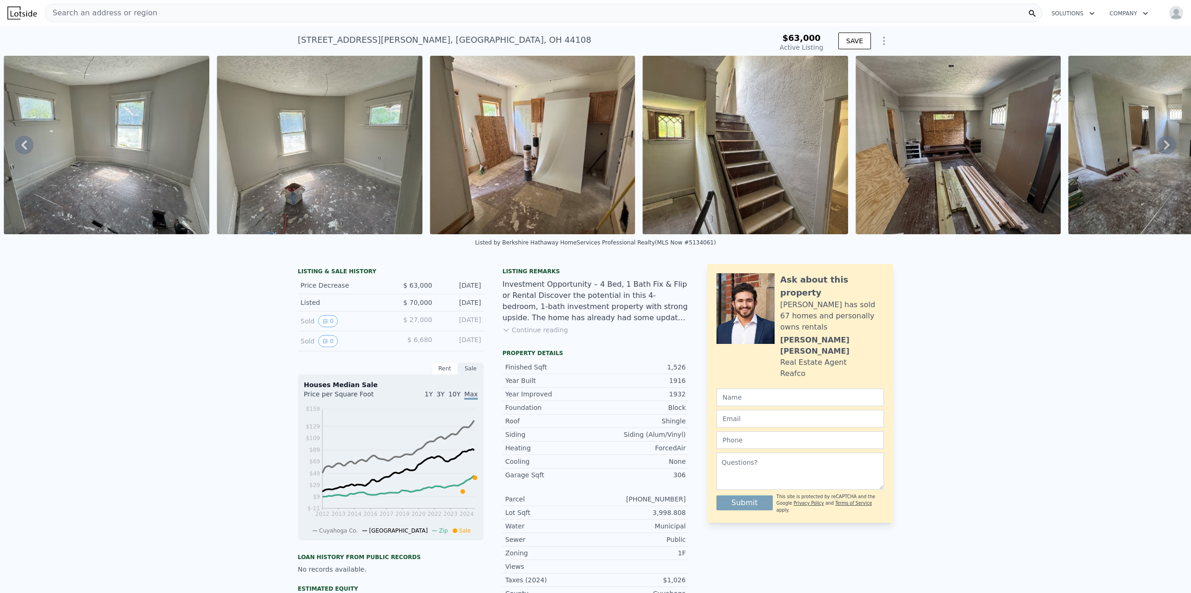
click at [1157, 153] on icon at bounding box center [1166, 145] width 19 height 19
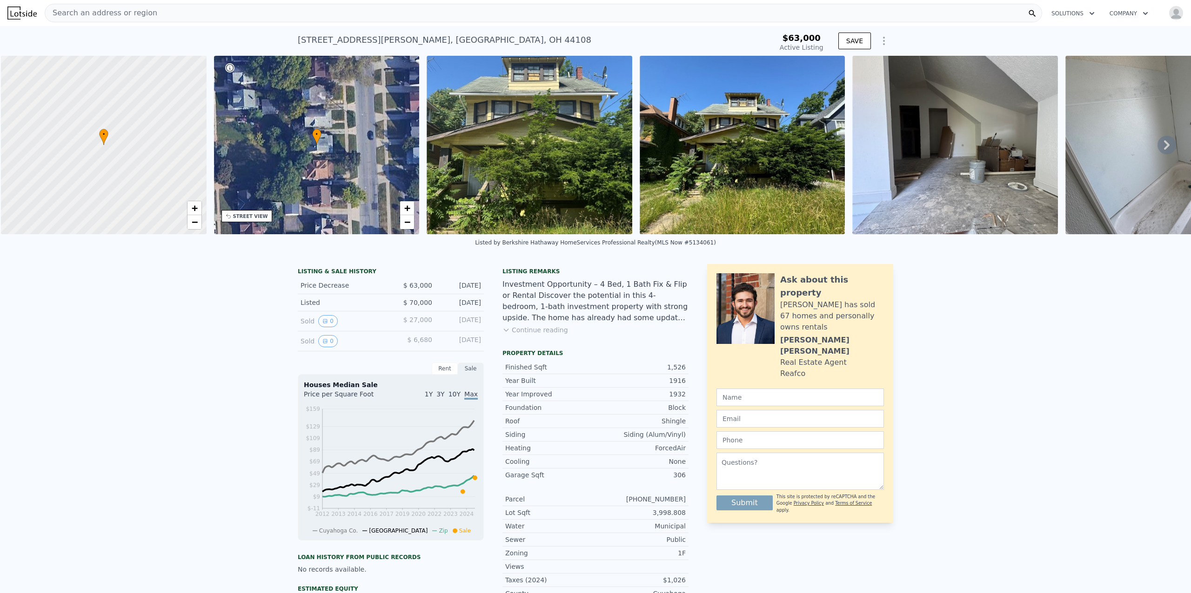
scroll to position [0, 4]
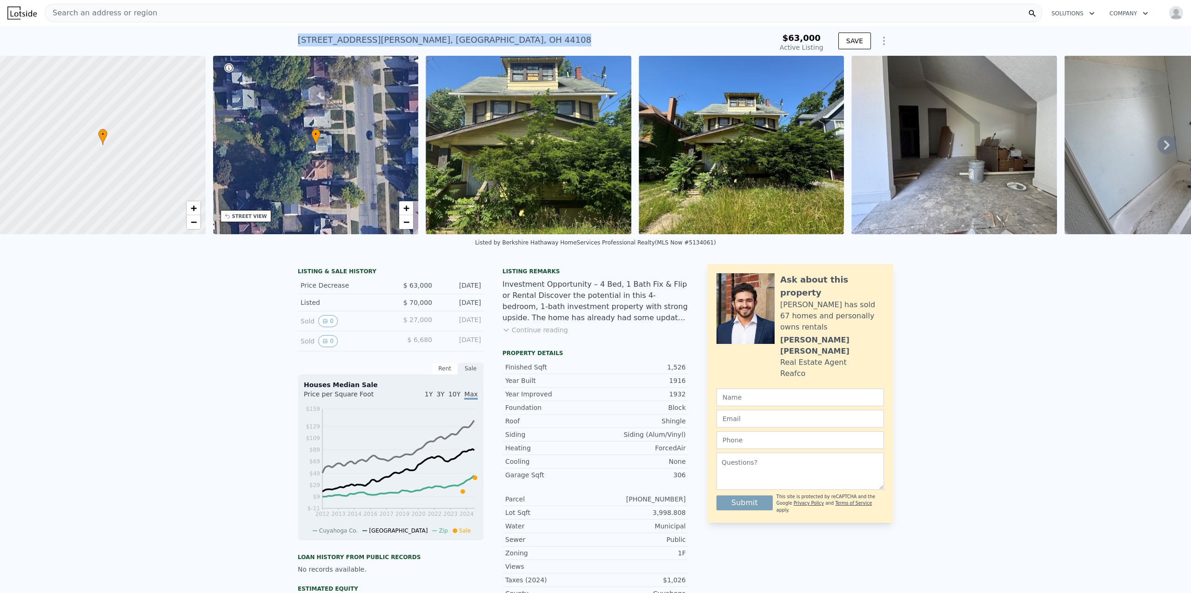
drag, startPoint x: 447, startPoint y: 43, endPoint x: 289, endPoint y: 40, distance: 158.2
click at [289, 40] on div "512 Eddy Rd , Cleveland , OH 44108 Active at $63k $63,000 Active Listing SAVE" at bounding box center [595, 41] width 1191 height 30
copy div "512 Eddy Rd , Cleveland , OH 44108"
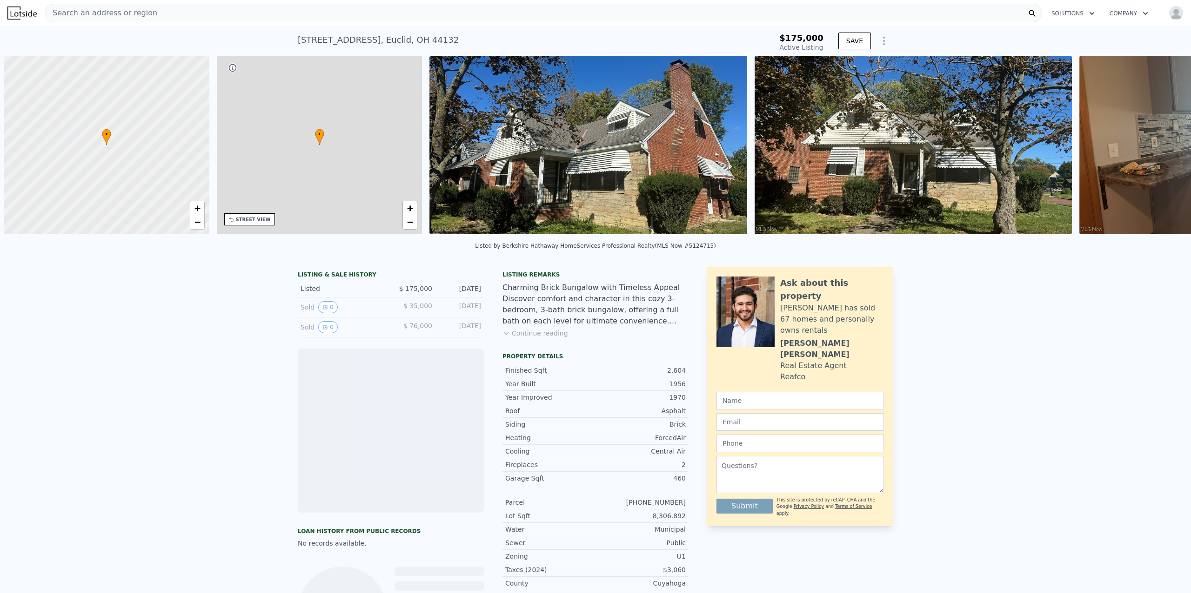
scroll to position [0, 4]
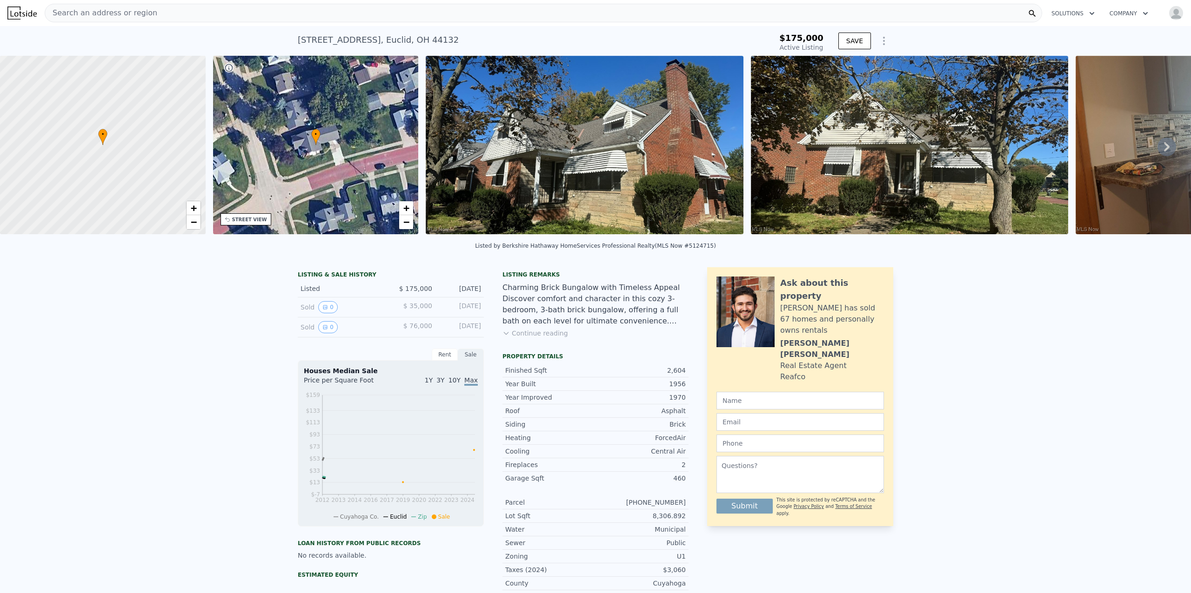
click at [1157, 150] on icon at bounding box center [1166, 147] width 19 height 19
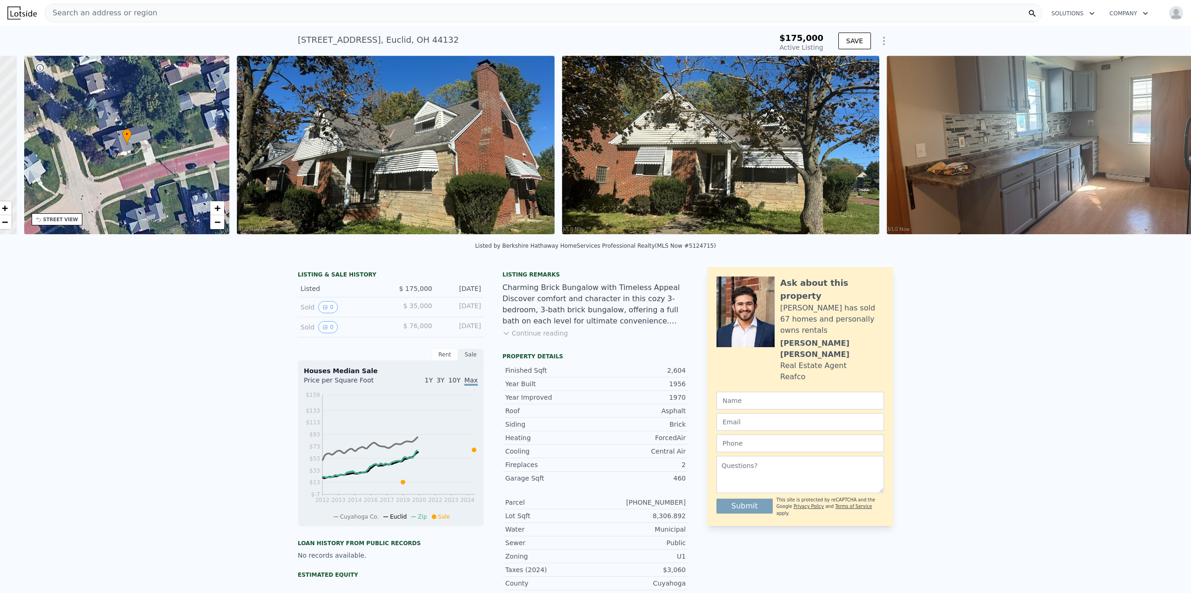
scroll to position [0, 216]
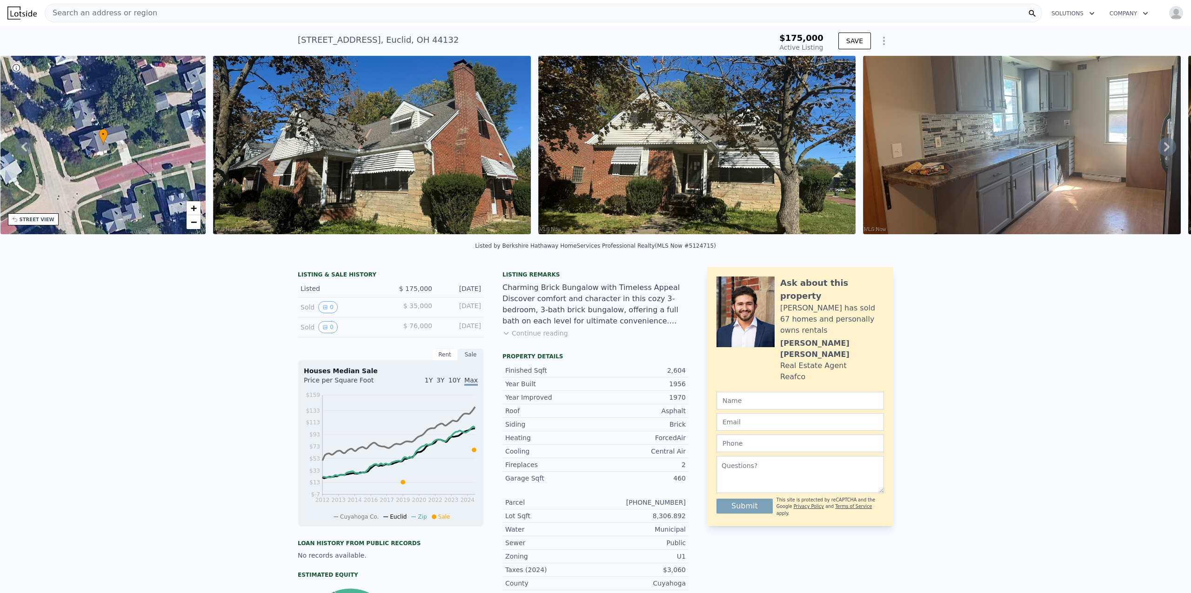
click at [1157, 150] on icon at bounding box center [1166, 147] width 19 height 19
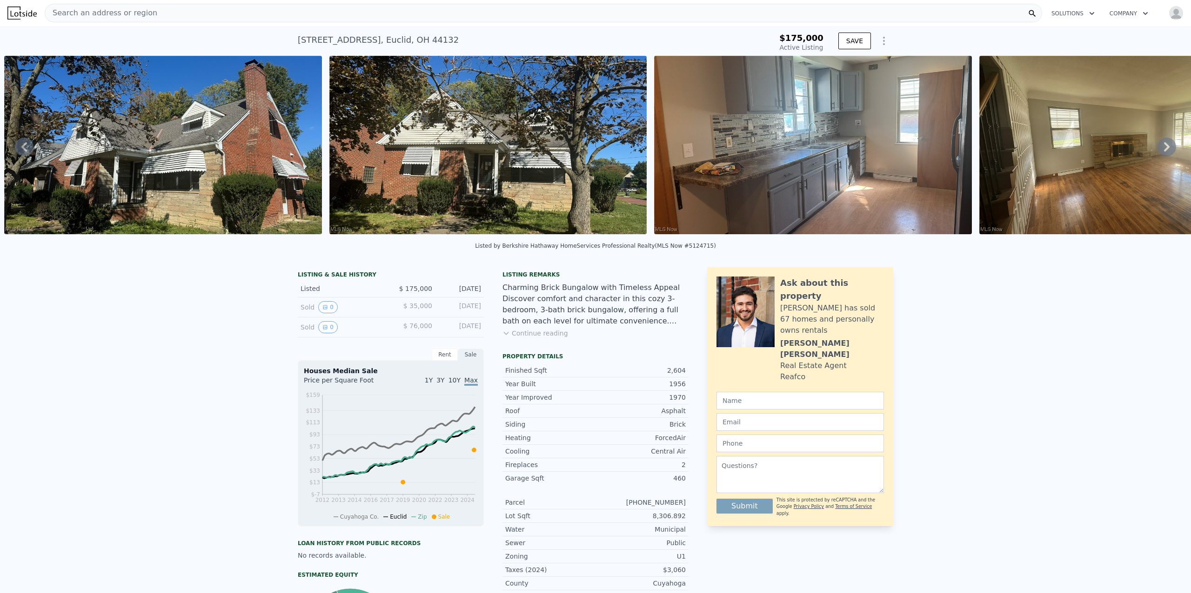
click at [1157, 150] on icon at bounding box center [1166, 147] width 19 height 19
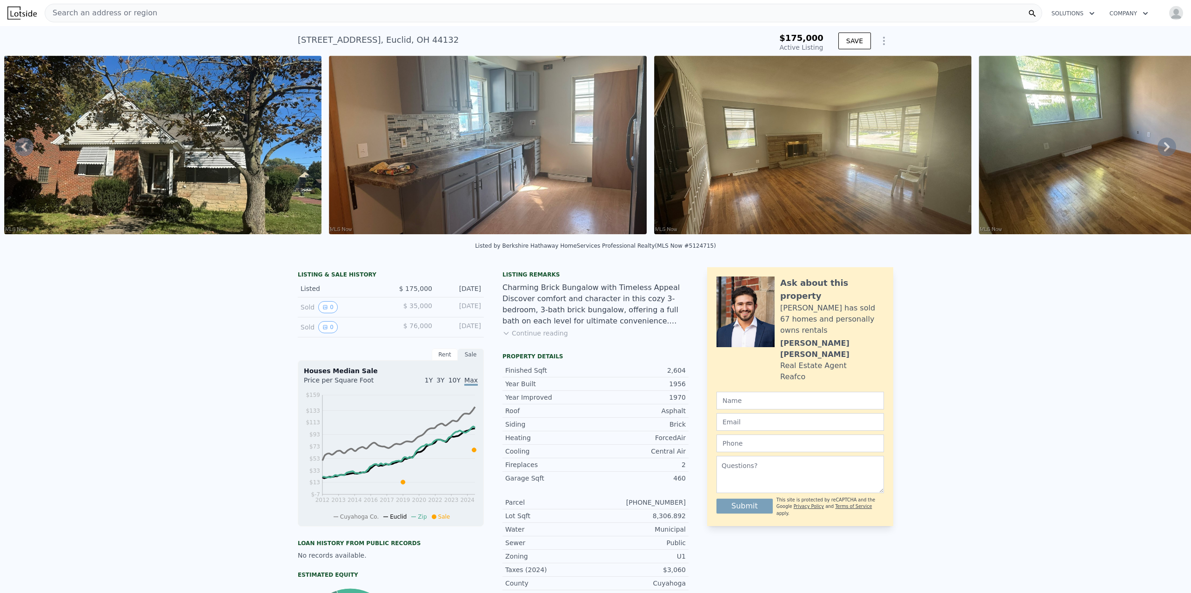
click at [1157, 150] on icon at bounding box center [1166, 147] width 19 height 19
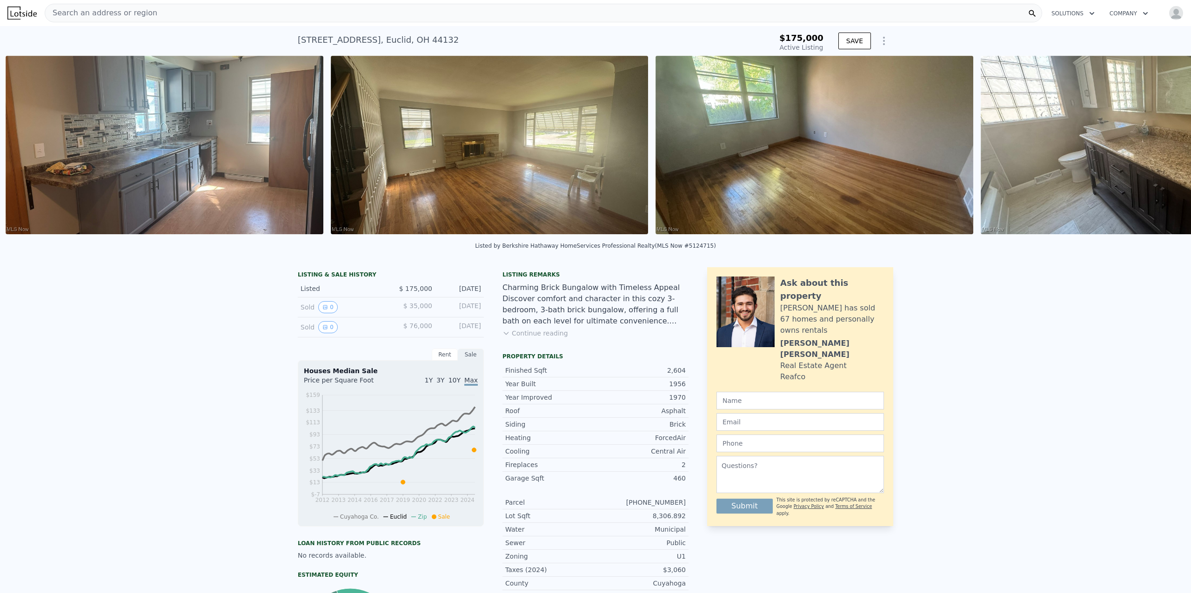
scroll to position [0, 1075]
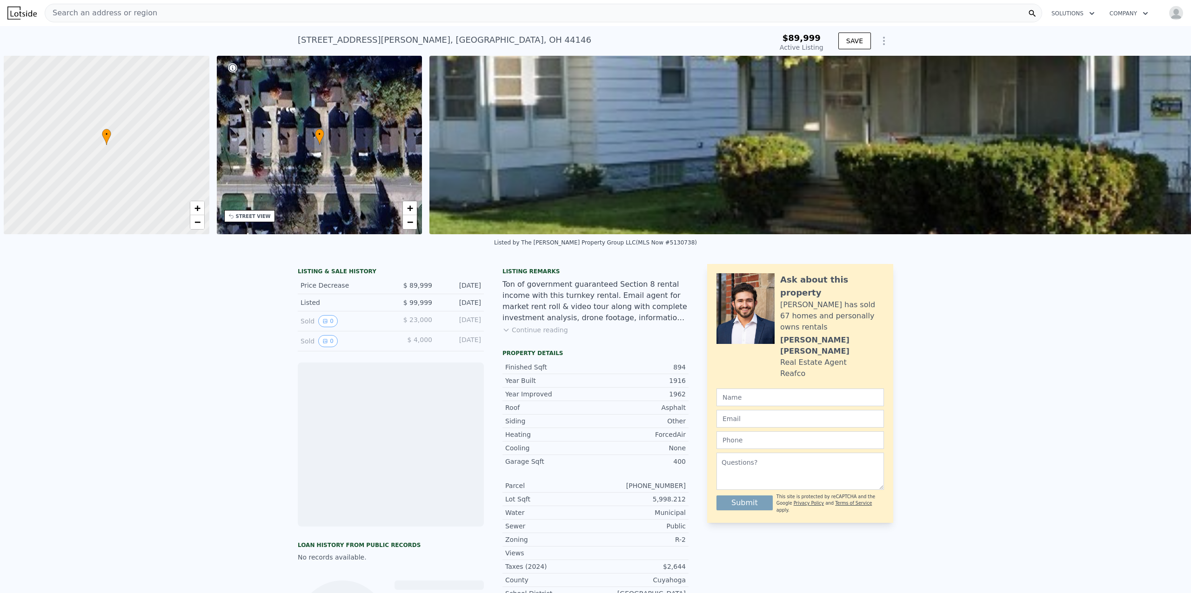
scroll to position [0, 4]
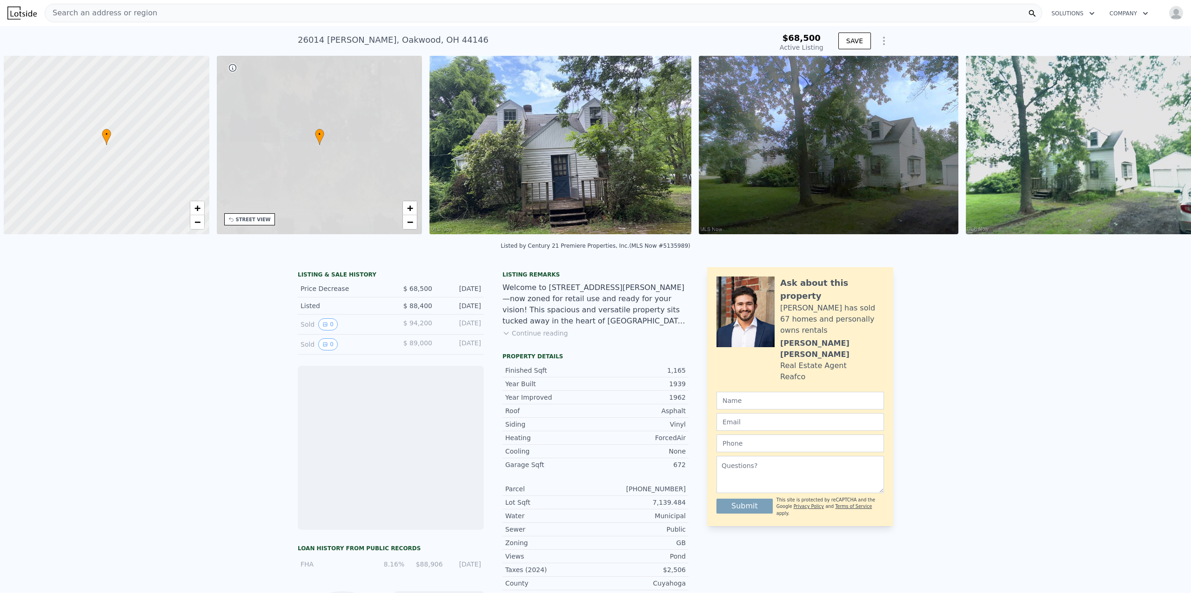
scroll to position [0, 4]
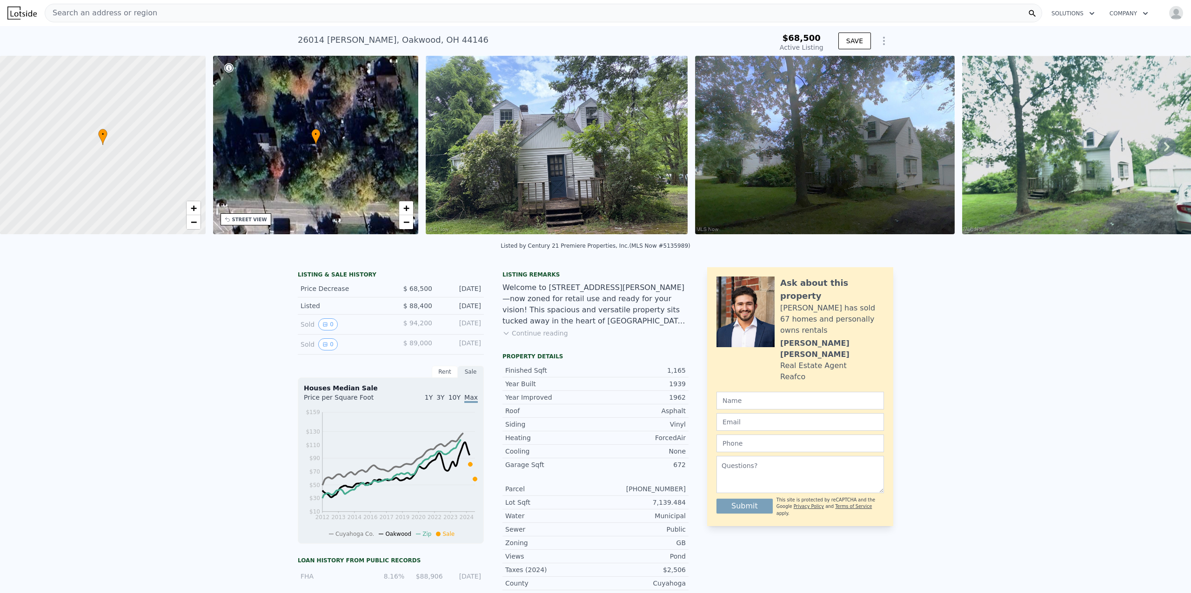
click at [1164, 151] on icon at bounding box center [1167, 146] width 6 height 9
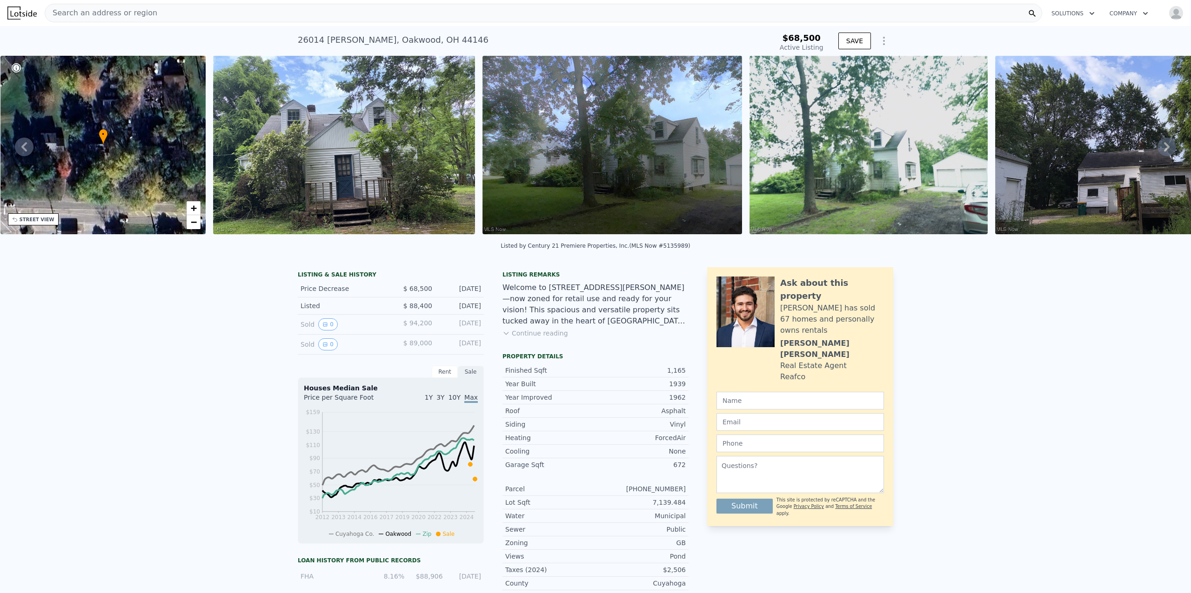
click at [1164, 151] on icon at bounding box center [1167, 146] width 6 height 9
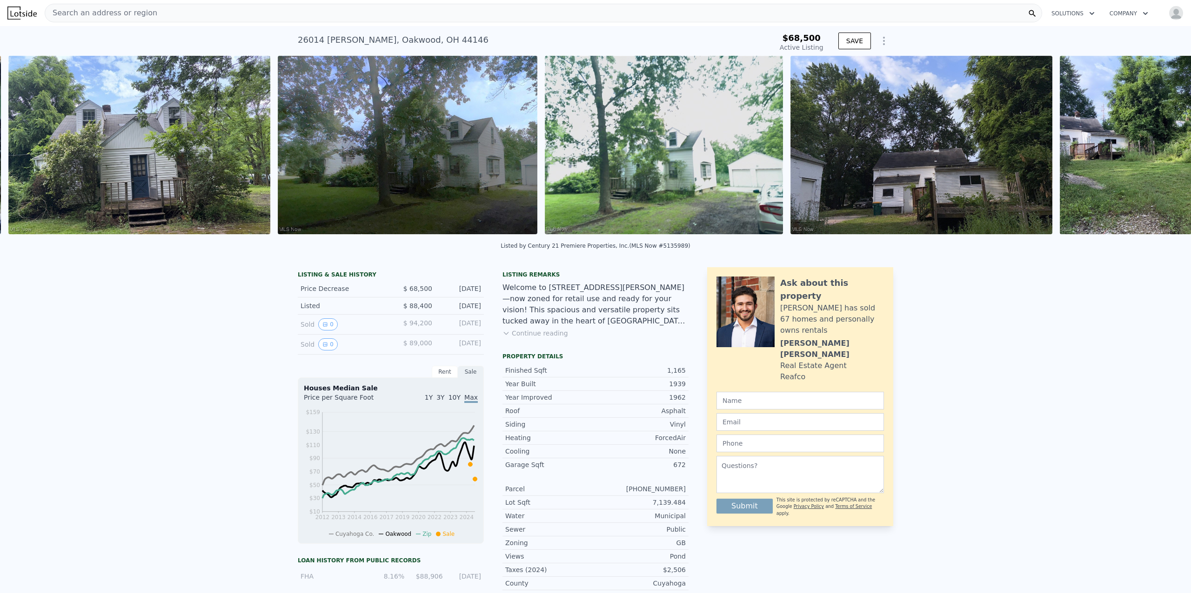
scroll to position [0, 425]
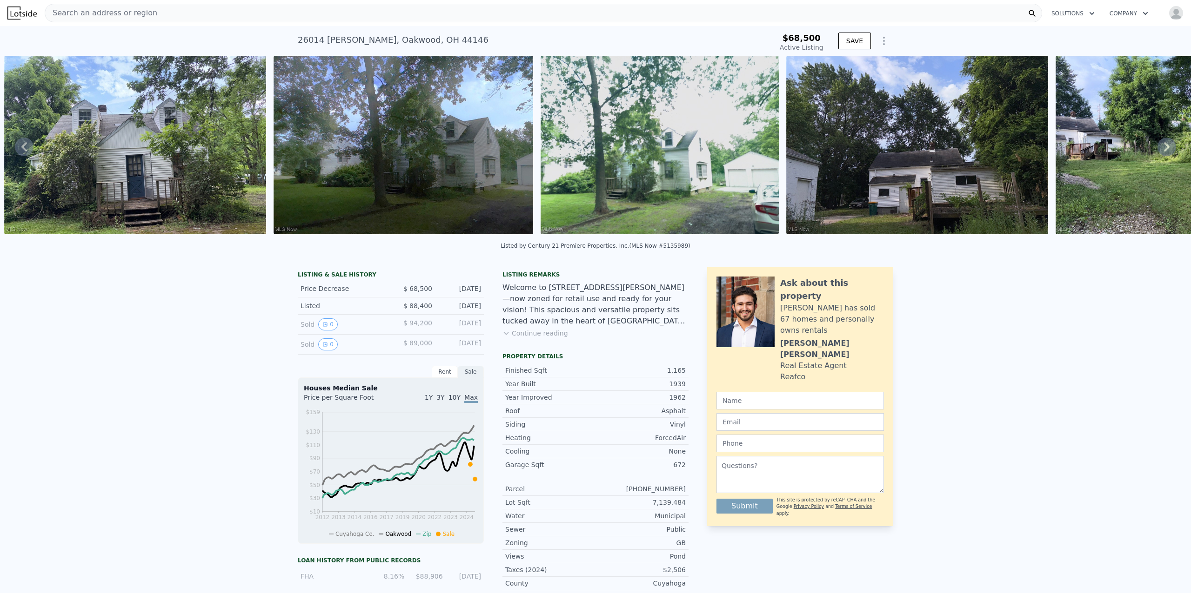
click at [1164, 151] on icon at bounding box center [1167, 146] width 6 height 9
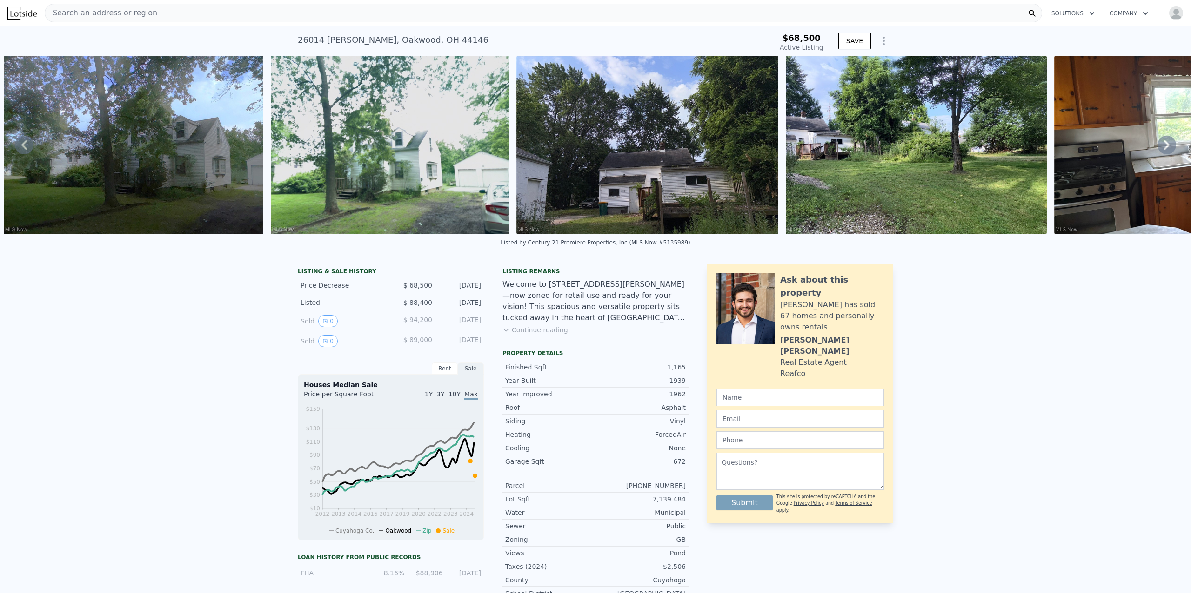
click at [1164, 150] on icon at bounding box center [1167, 144] width 6 height 9
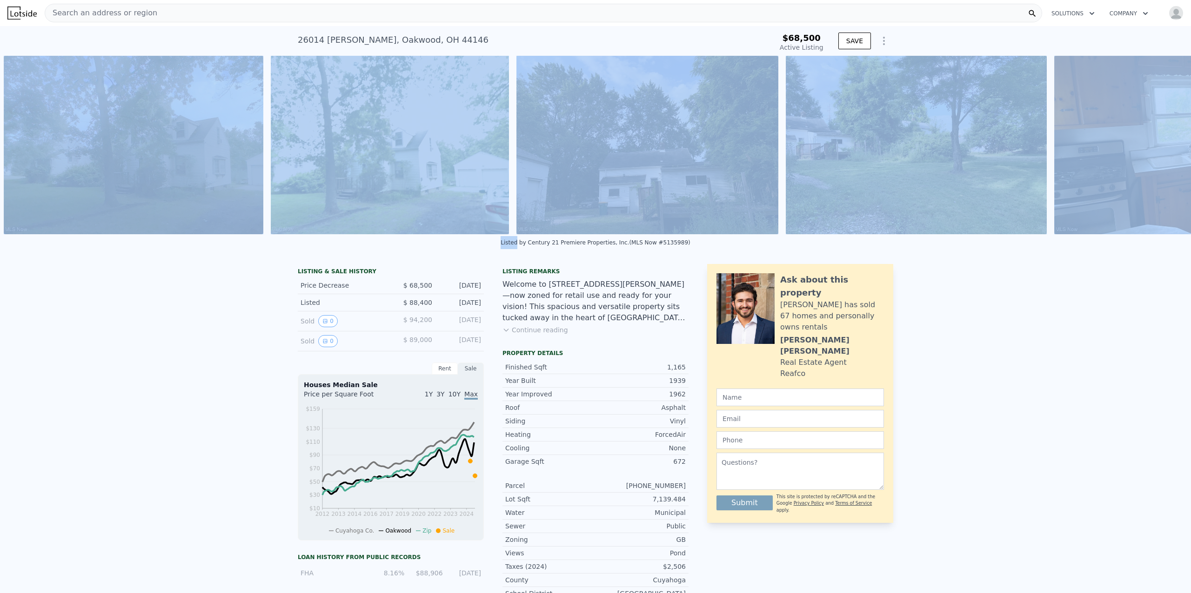
click at [1158, 151] on img at bounding box center [1184, 145] width 260 height 179
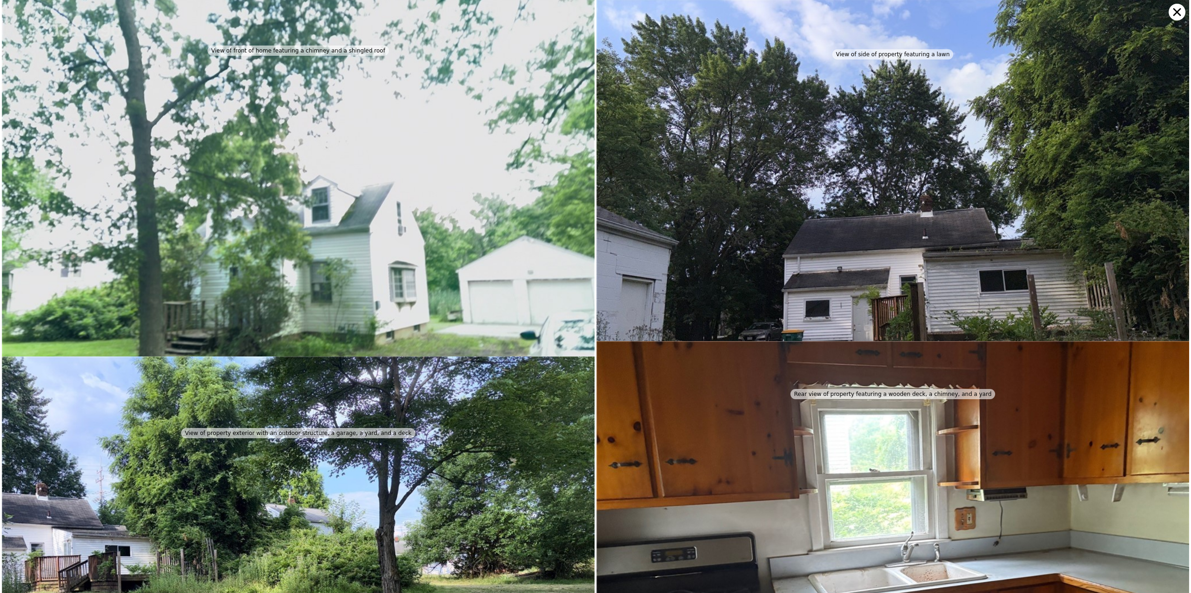
scroll to position [0, 0]
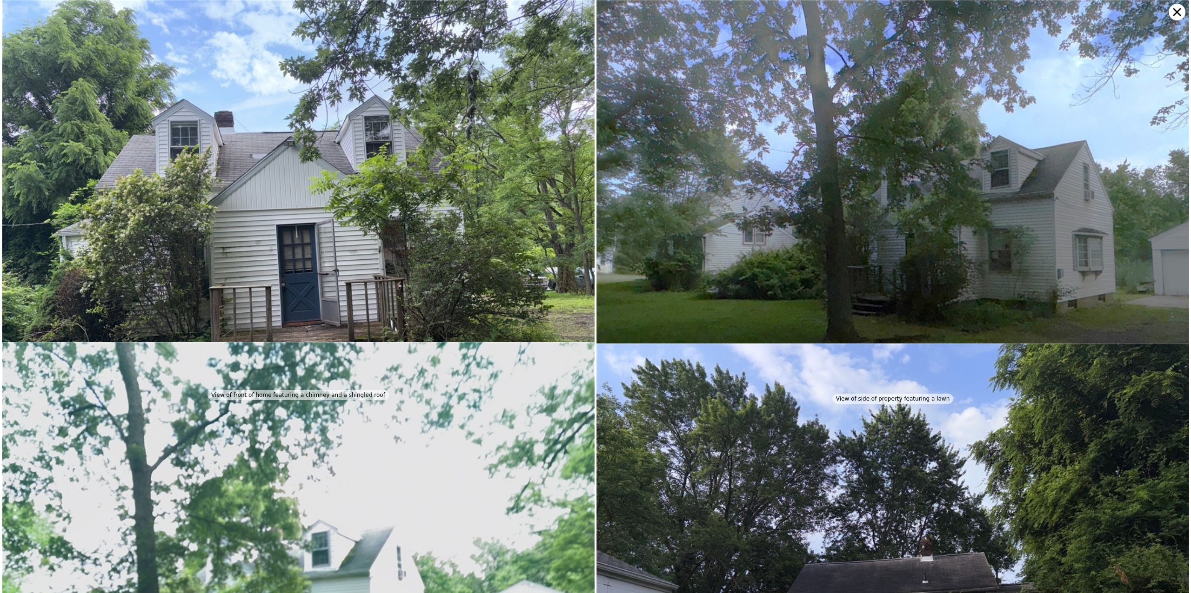
click at [1175, 12] on icon at bounding box center [1176, 12] width 17 height 17
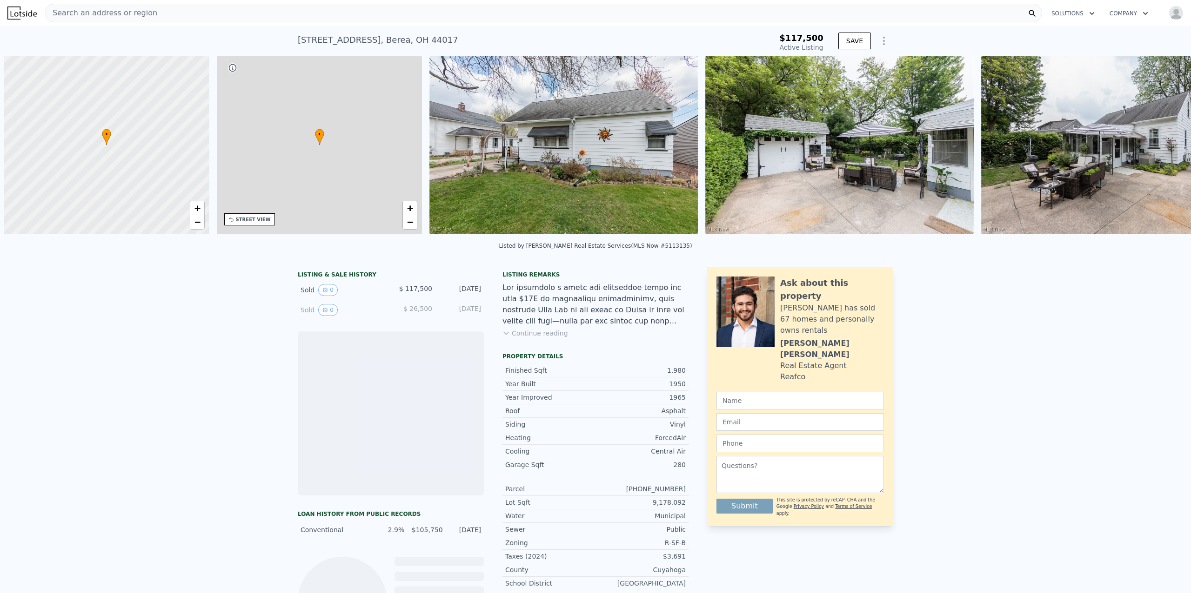
scroll to position [0, 4]
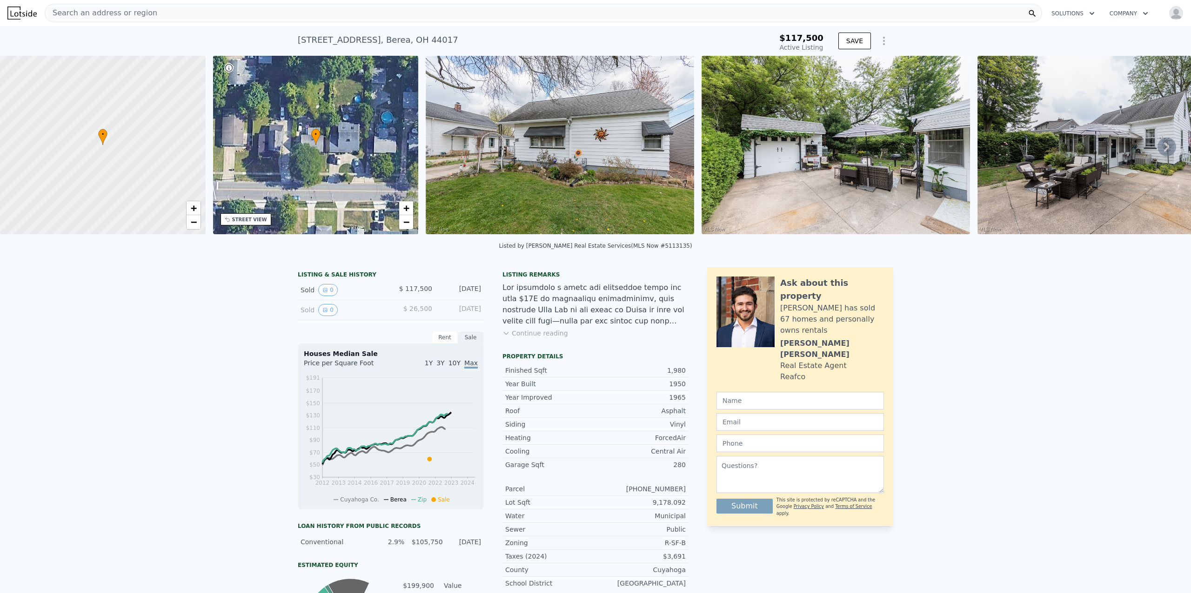
click at [1157, 148] on icon at bounding box center [1166, 147] width 19 height 19
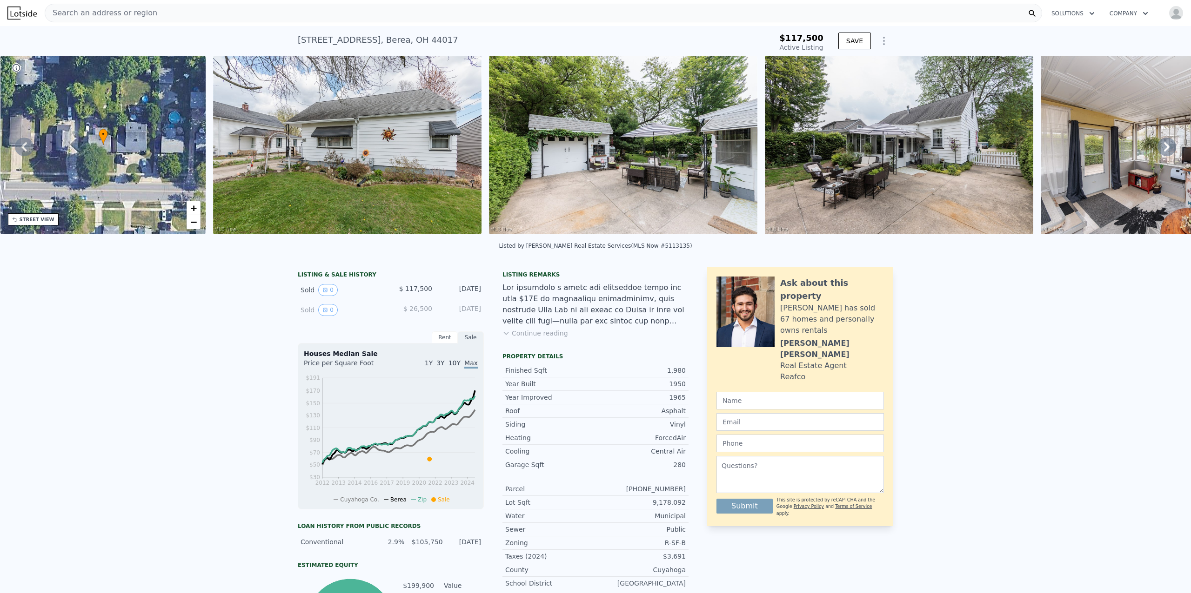
click at [1157, 148] on icon at bounding box center [1166, 147] width 19 height 19
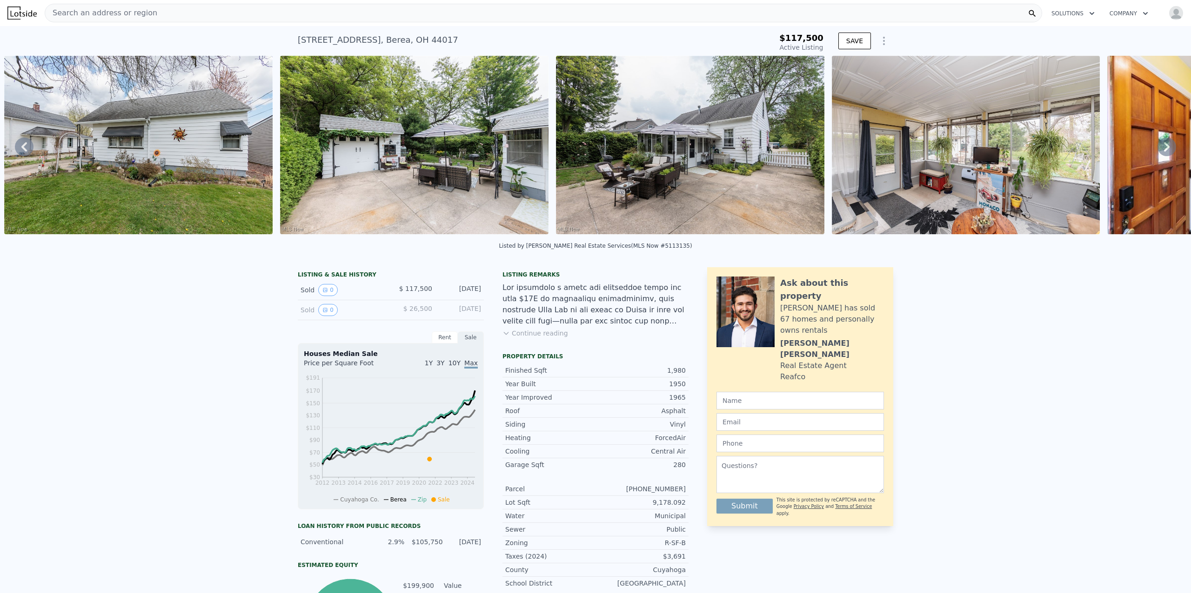
click at [1157, 148] on icon at bounding box center [1166, 147] width 19 height 19
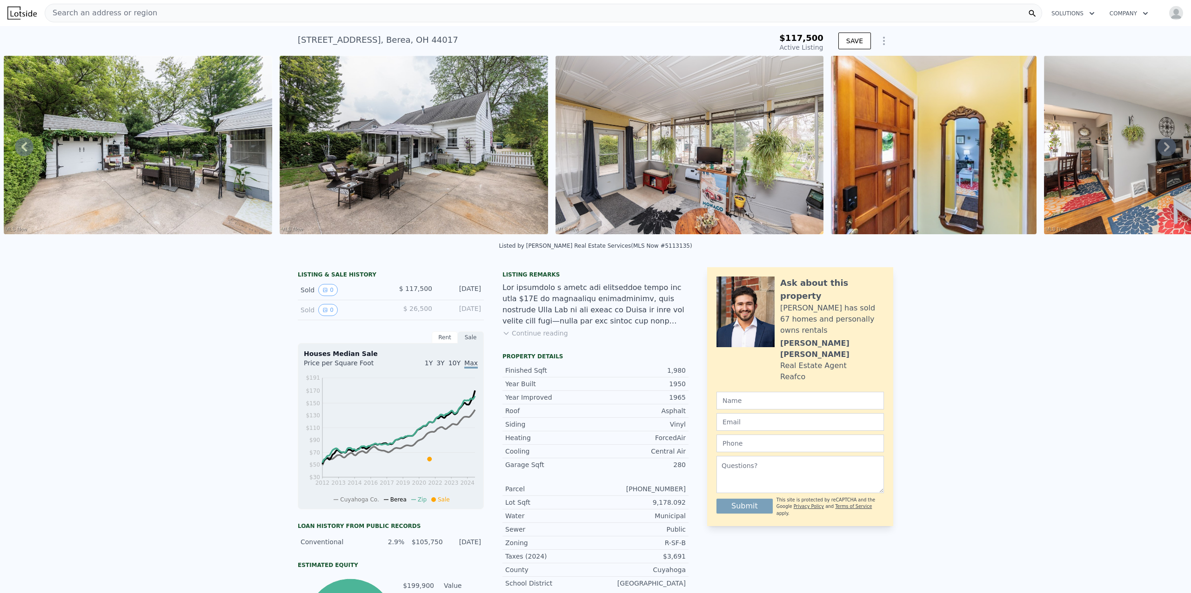
click at [1157, 148] on icon at bounding box center [1166, 147] width 19 height 19
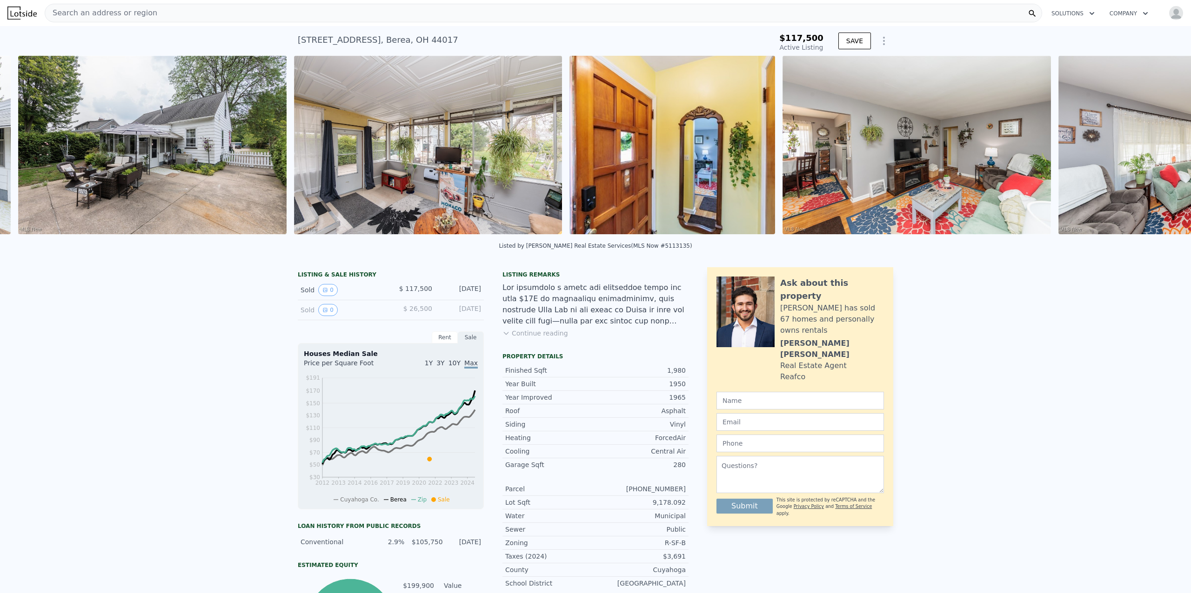
scroll to position [0, 977]
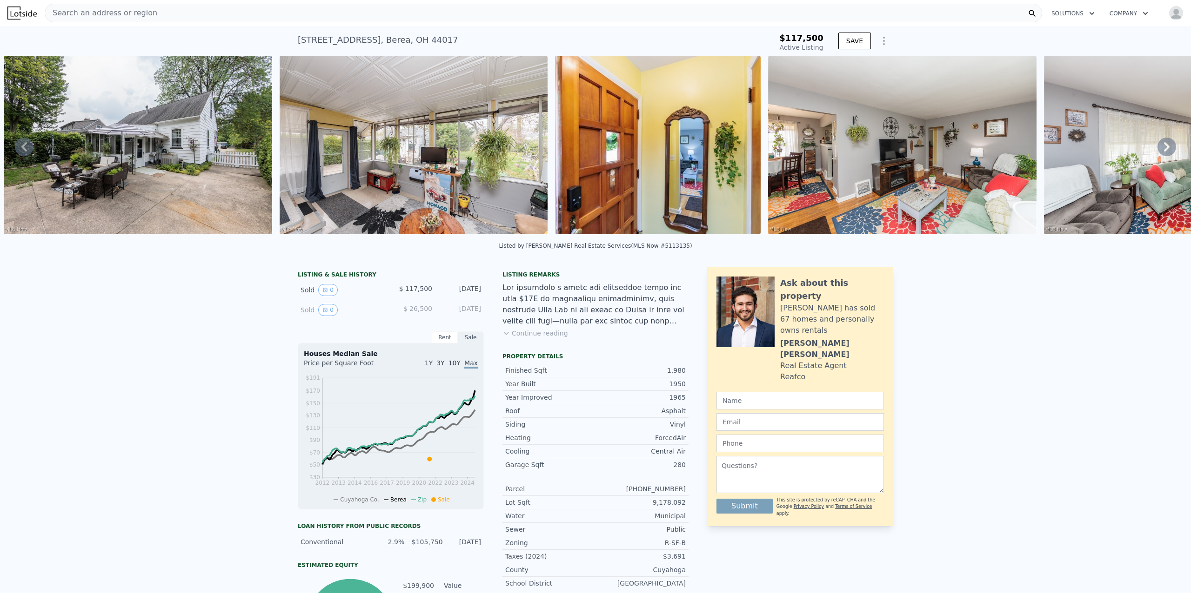
click at [1157, 148] on icon at bounding box center [1166, 147] width 19 height 19
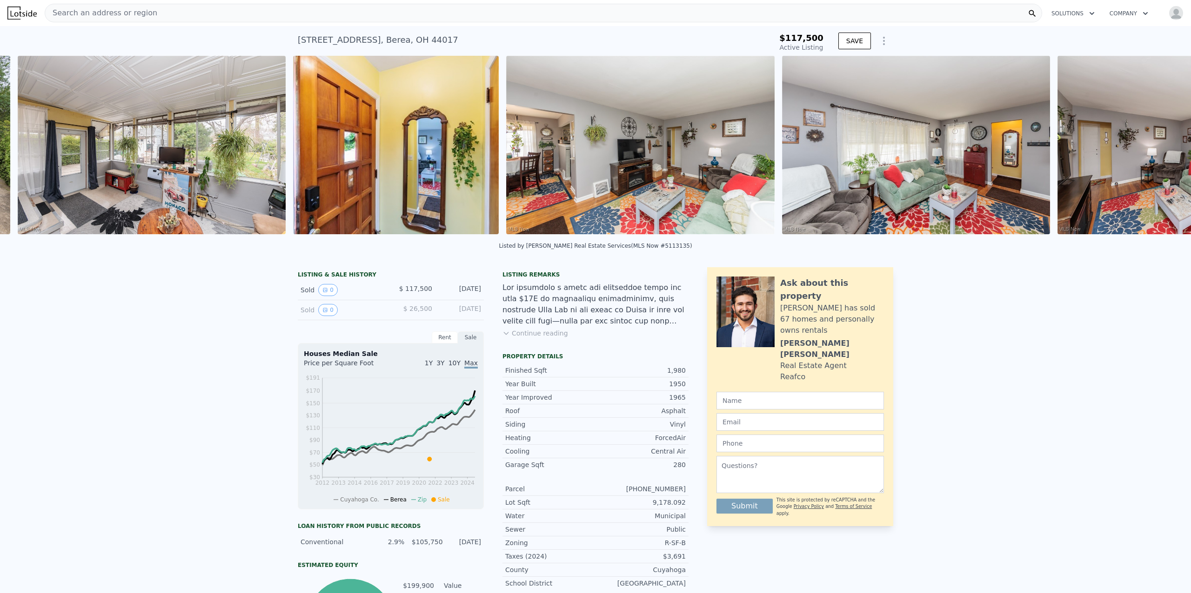
scroll to position [0, 1252]
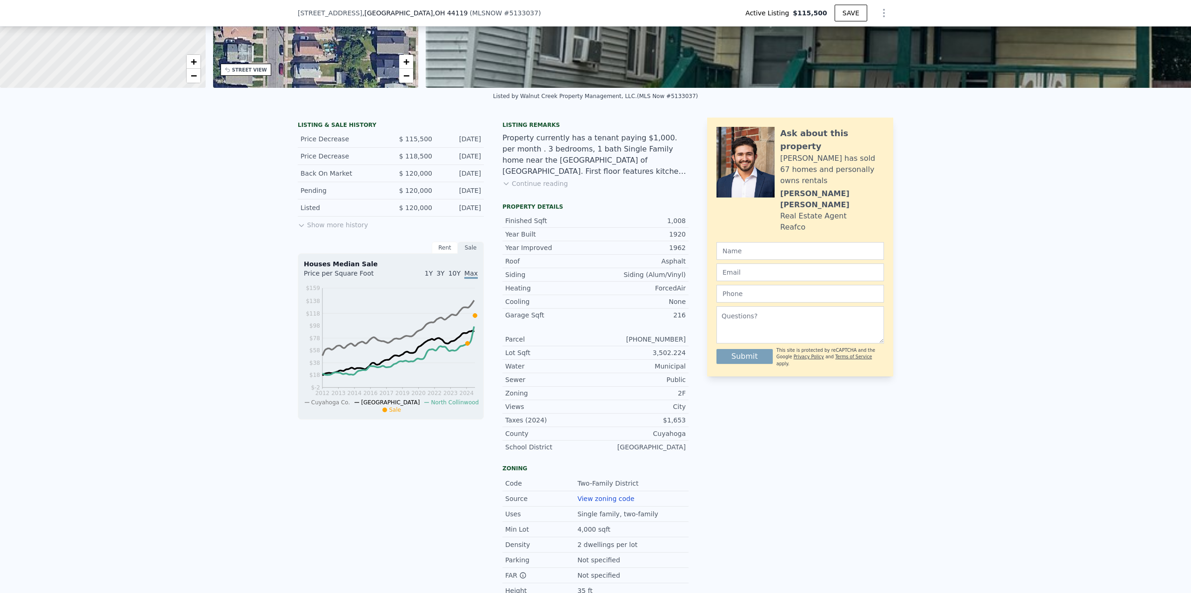
scroll to position [141, 0]
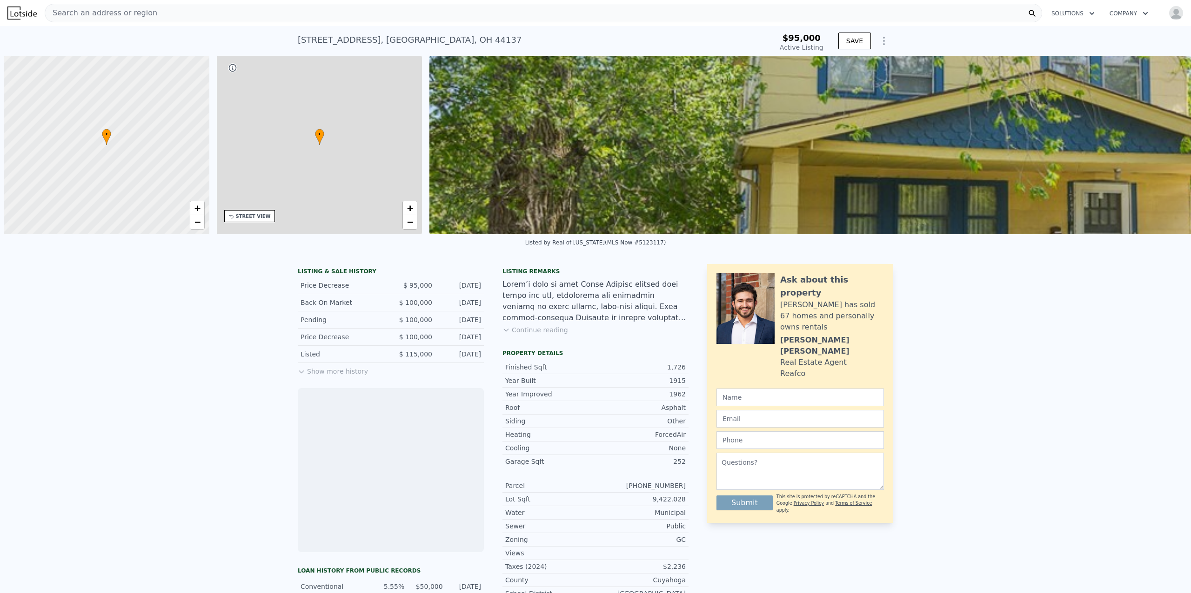
scroll to position [0, 4]
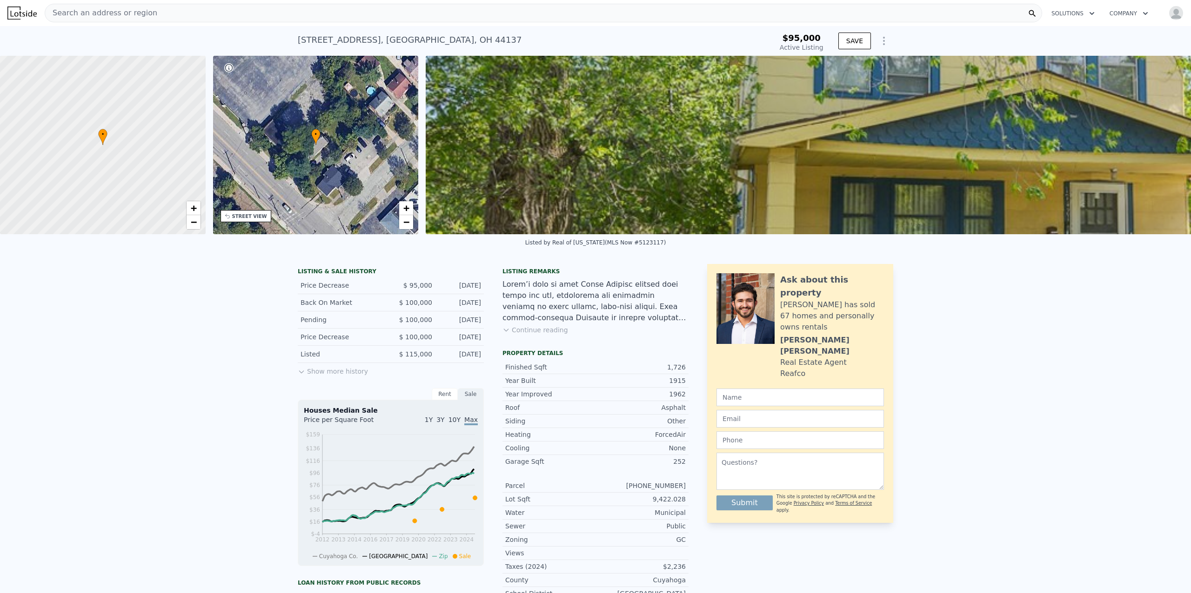
click at [345, 376] on button "Show more history" at bounding box center [333, 369] width 70 height 13
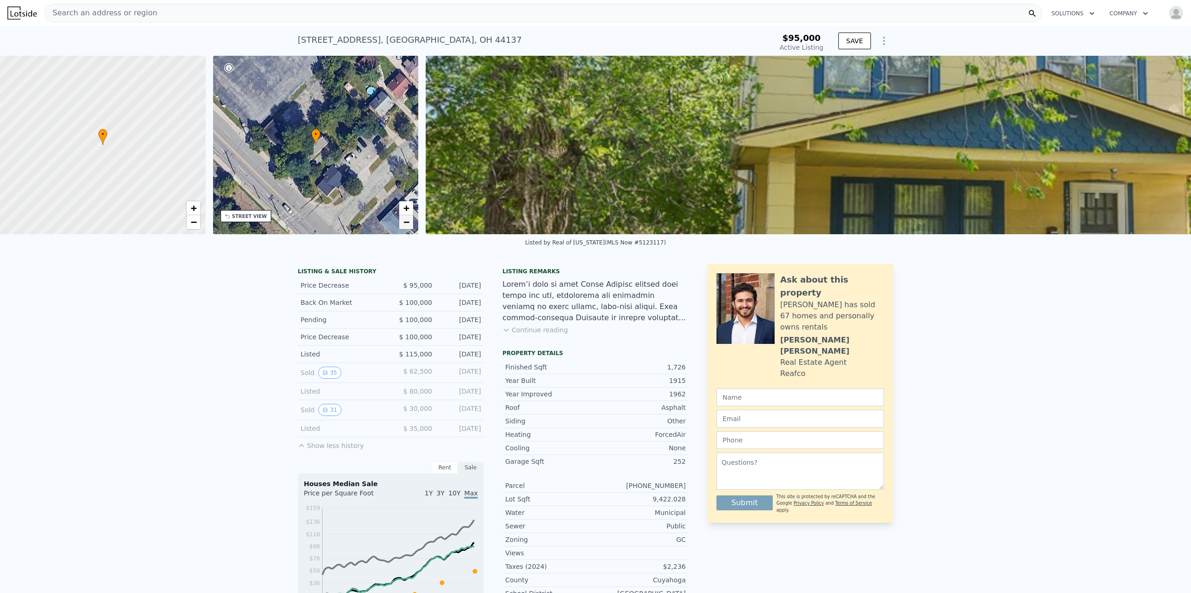
click at [407, 222] on span "−" at bounding box center [406, 222] width 6 height 12
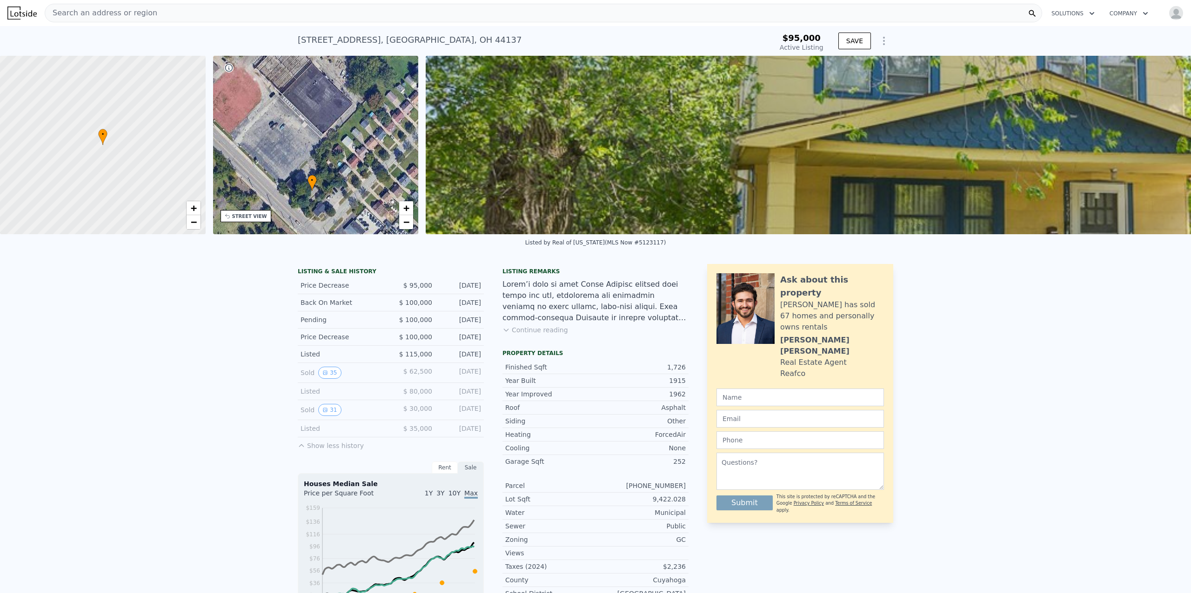
drag, startPoint x: 358, startPoint y: 131, endPoint x: 354, endPoint y: 177, distance: 46.2
click at [354, 177] on div "• + −" at bounding box center [316, 145] width 206 height 179
click at [406, 210] on span "+" at bounding box center [406, 208] width 6 height 12
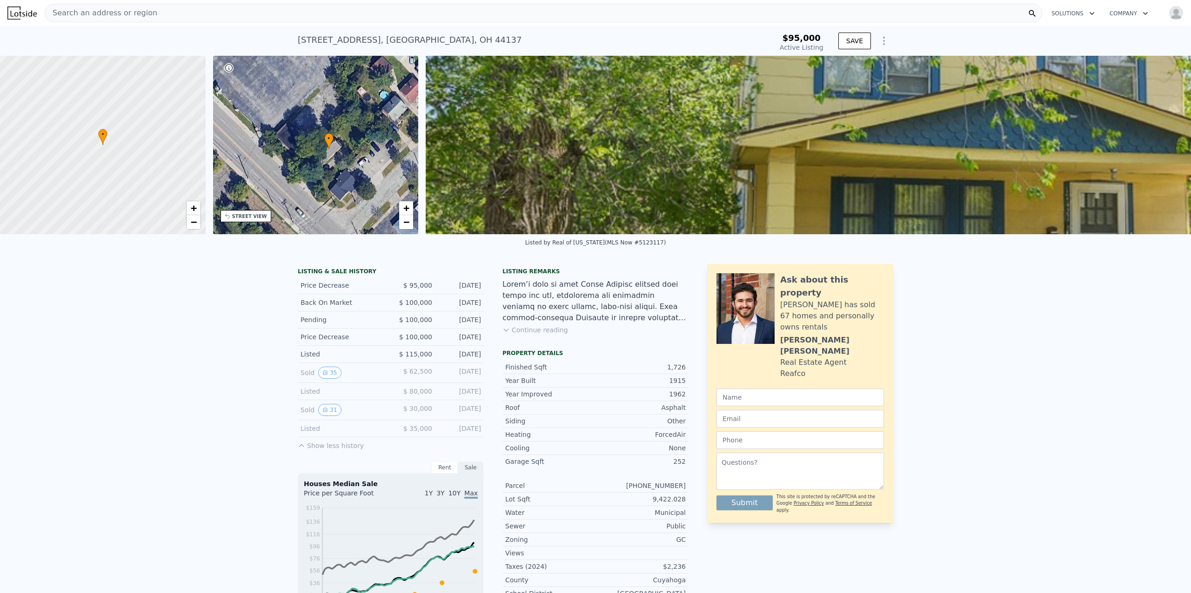
drag, startPoint x: 349, startPoint y: 197, endPoint x: 369, endPoint y: 109, distance: 90.7
click at [369, 109] on div "• + −" at bounding box center [316, 145] width 206 height 179
click at [406, 206] on span "+" at bounding box center [406, 208] width 6 height 12
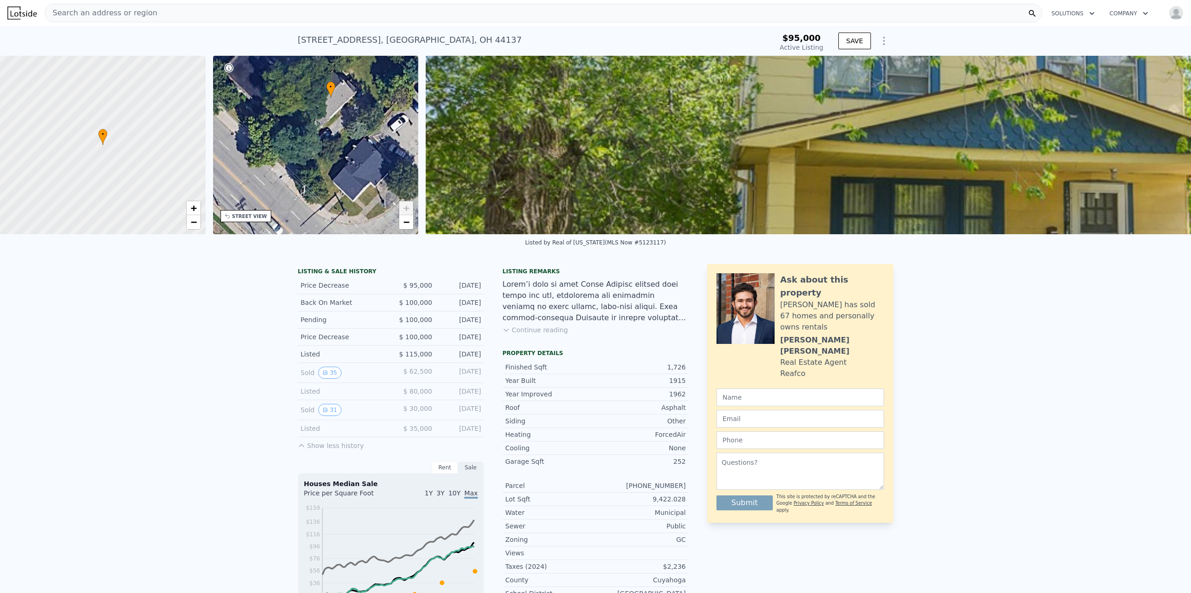
drag, startPoint x: 349, startPoint y: 195, endPoint x: 338, endPoint y: 140, distance: 56.5
click at [338, 140] on div "• + −" at bounding box center [316, 145] width 206 height 179
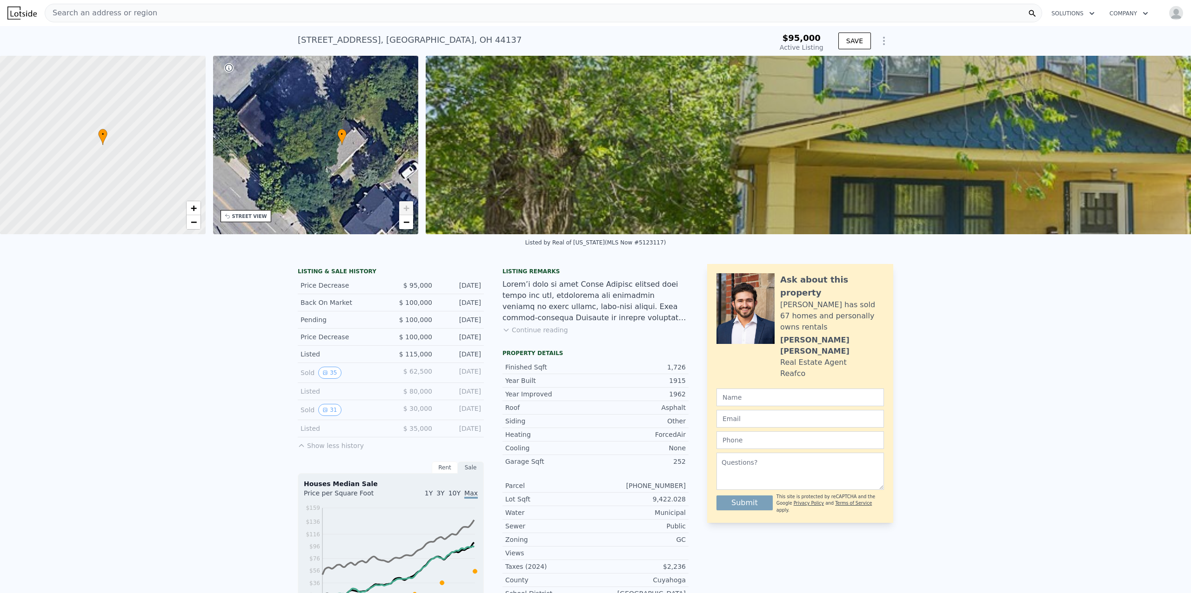
drag, startPoint x: 331, startPoint y: 164, endPoint x: 341, endPoint y: 216, distance: 53.5
click at [341, 216] on div "• + −" at bounding box center [316, 145] width 206 height 179
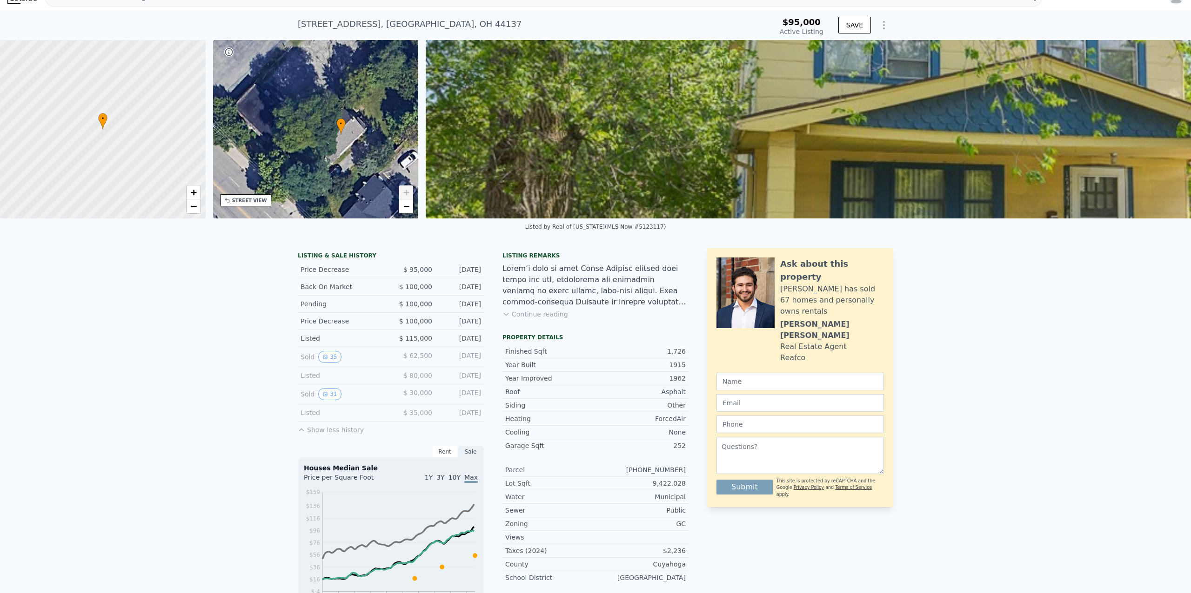
scroll to position [20, 0]
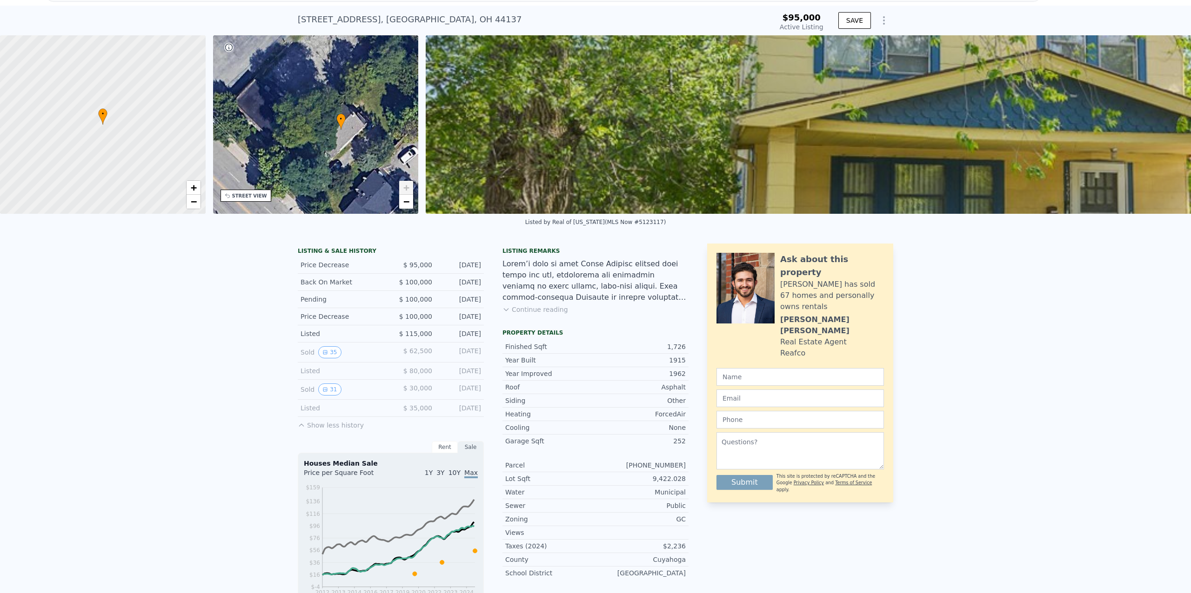
click at [252, 196] on div "STREET VIEW" at bounding box center [249, 196] width 35 height 7
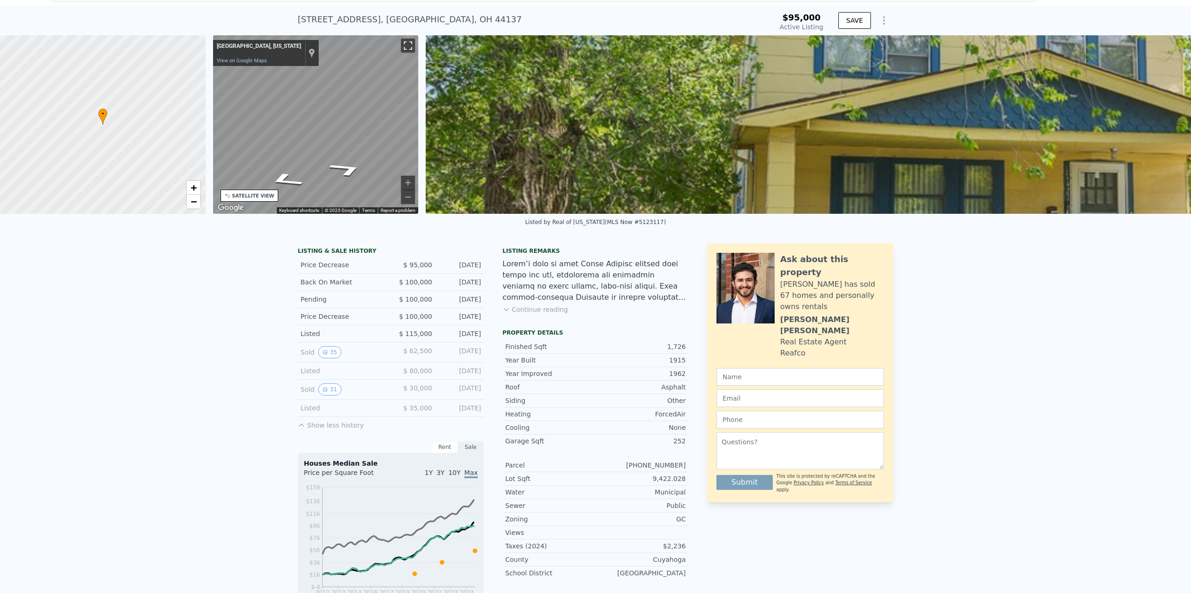
click at [408, 45] on button "Toggle fullscreen view" at bounding box center [408, 46] width 14 height 14
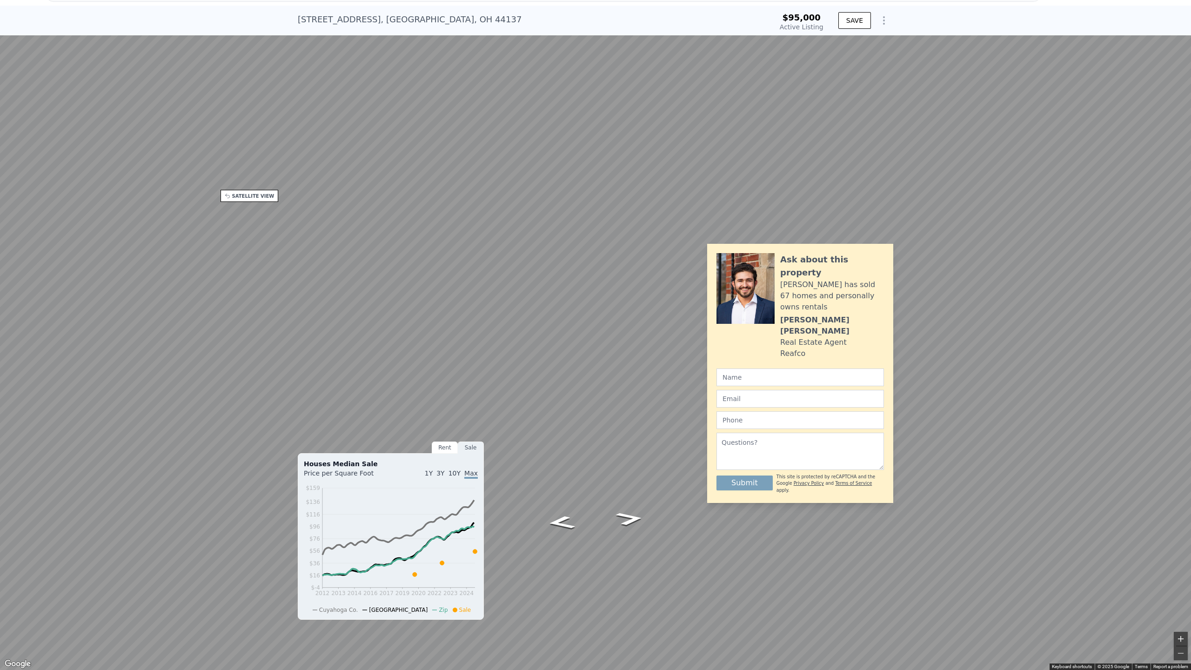
click at [1176, 593] on button "Zoom in" at bounding box center [1180, 639] width 14 height 14
click at [1179, 12] on button "Toggle fullscreen view" at bounding box center [1180, 10] width 14 height 14
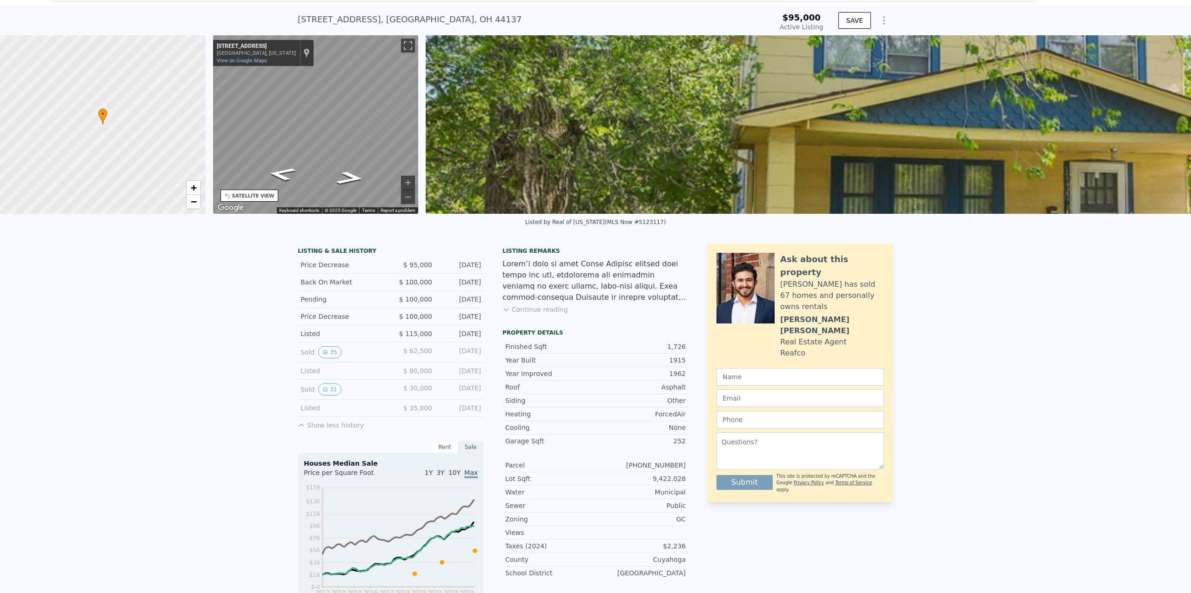
drag, startPoint x: 369, startPoint y: 20, endPoint x: 289, endPoint y: 21, distance: 80.0
click at [289, 21] on div "17421 Broadway Ave , Maple Heights , OH 44137 Active at $95k $95,000 Active Lis…" at bounding box center [595, 21] width 1191 height 30
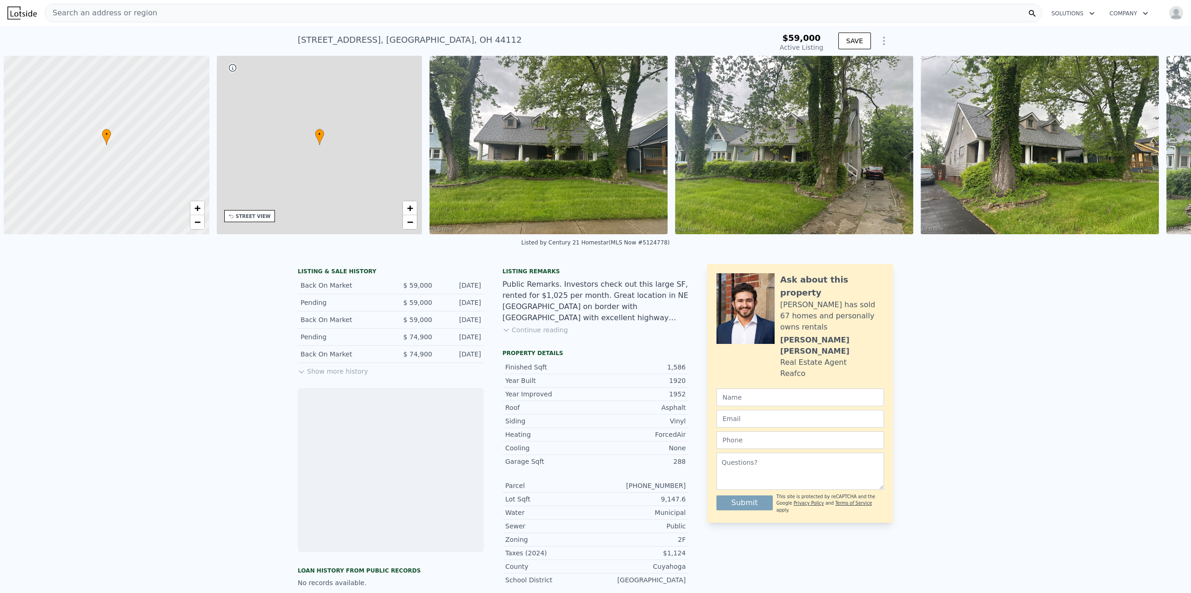
scroll to position [0, 4]
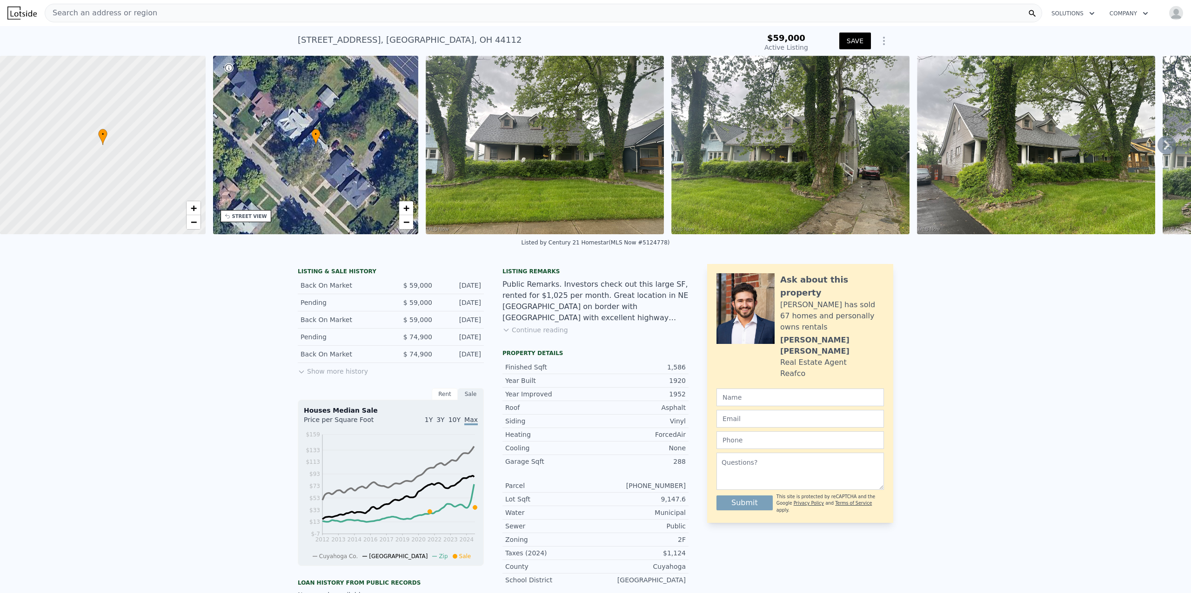
click at [1158, 143] on icon at bounding box center [1166, 145] width 19 height 19
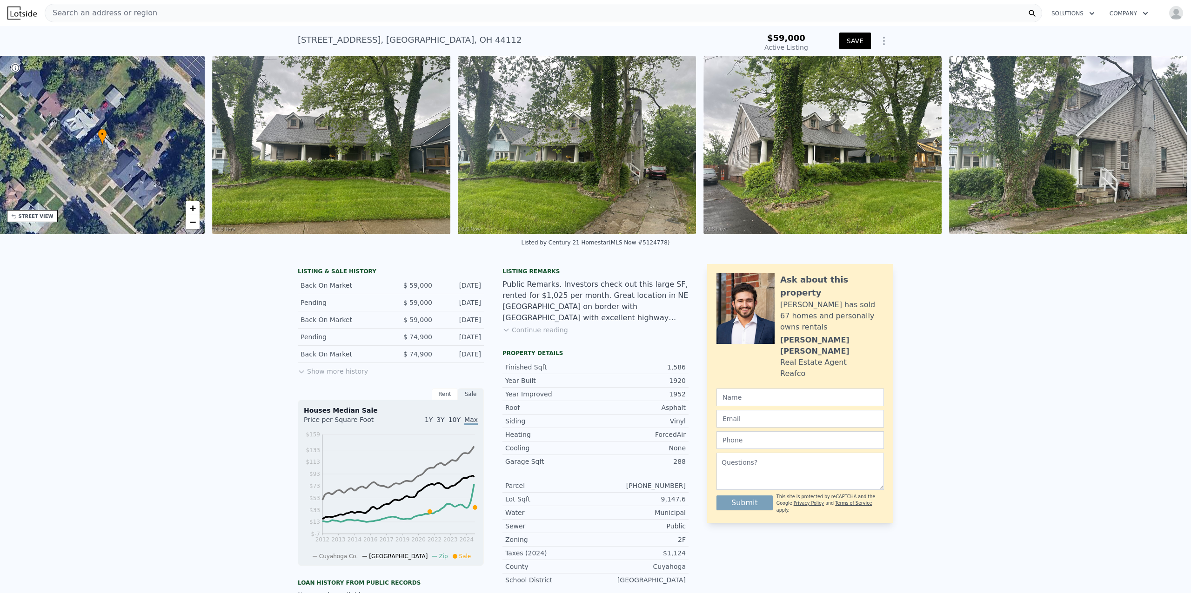
scroll to position [0, 226]
click at [1158, 143] on img at bounding box center [1068, 145] width 238 height 179
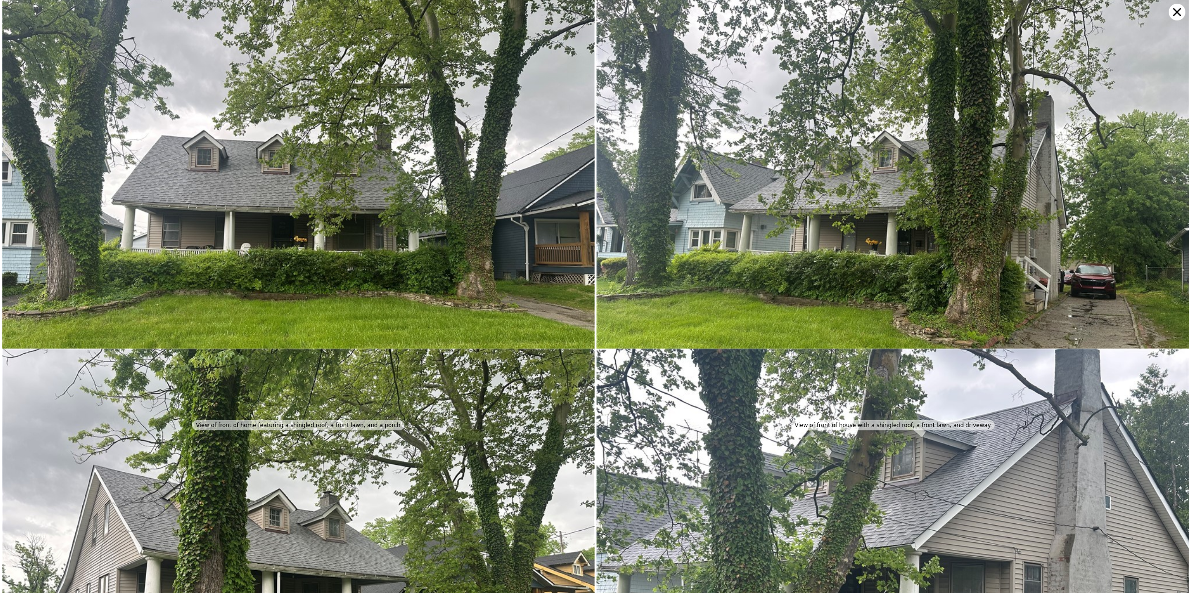
scroll to position [0, 0]
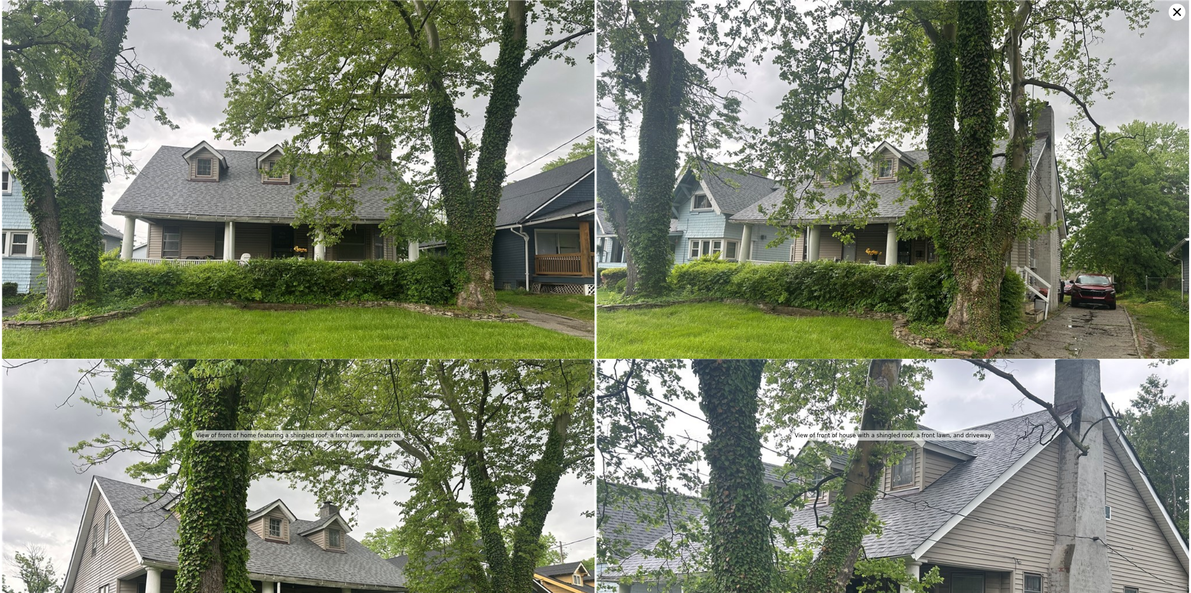
click at [1178, 7] on icon at bounding box center [1176, 12] width 17 height 17
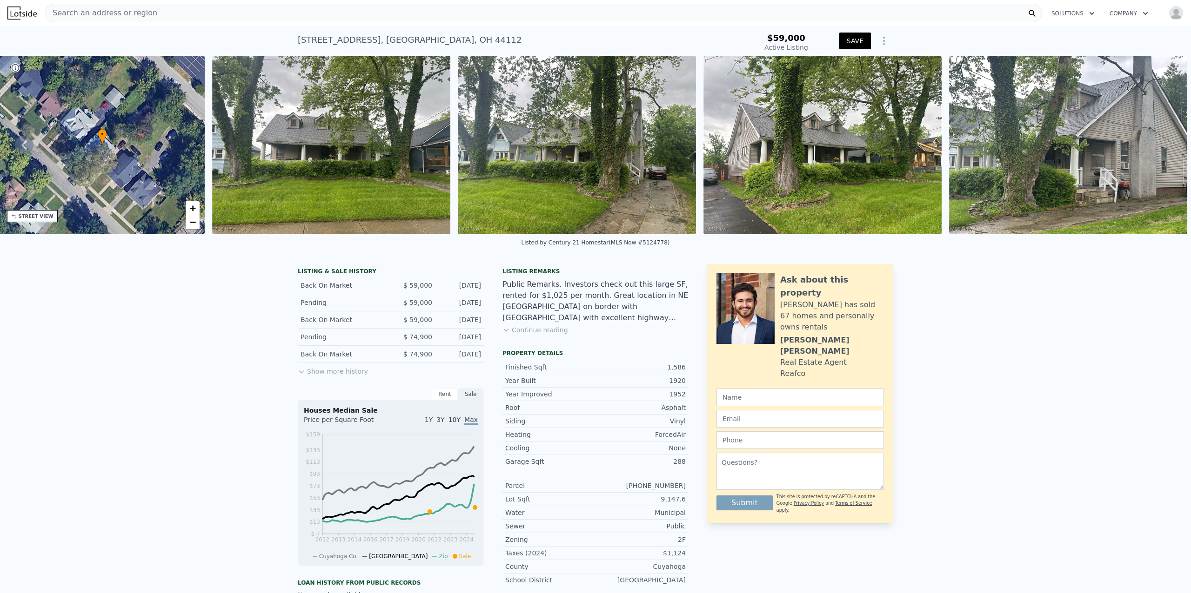
click at [348, 376] on button "Show more history" at bounding box center [333, 369] width 70 height 13
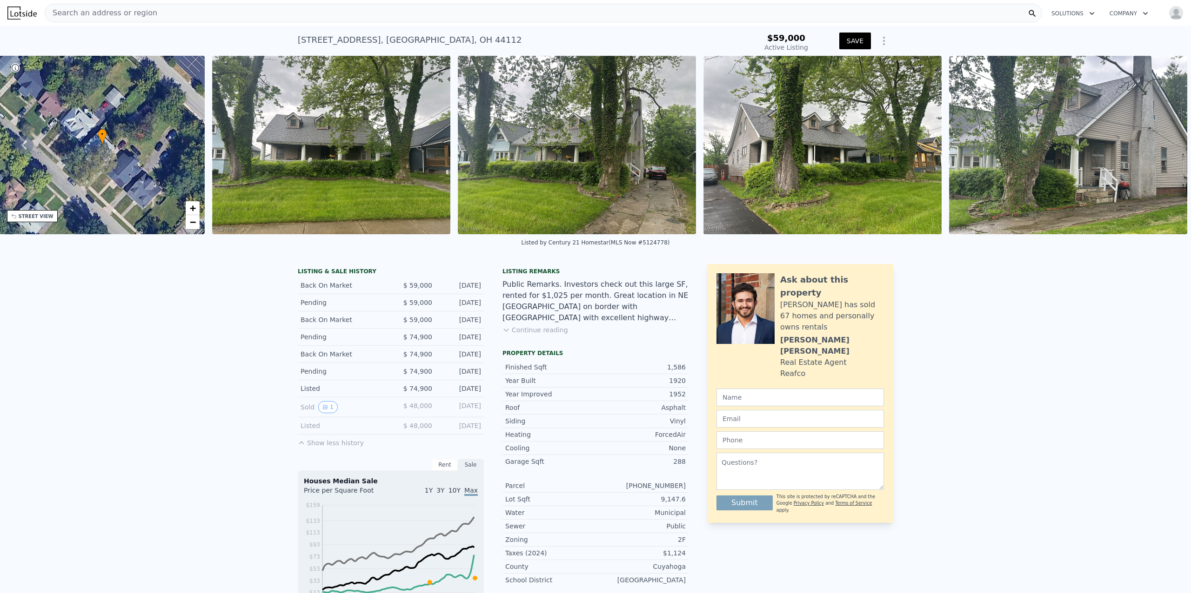
click at [967, 506] on div "LISTING & SALE HISTORY Back On Market $ 59,000 [DATE] Pending $ 59,000 [DATE] B…" at bounding box center [595, 544] width 1191 height 574
click at [24, 215] on div "STREET VIEW" at bounding box center [36, 216] width 35 height 7
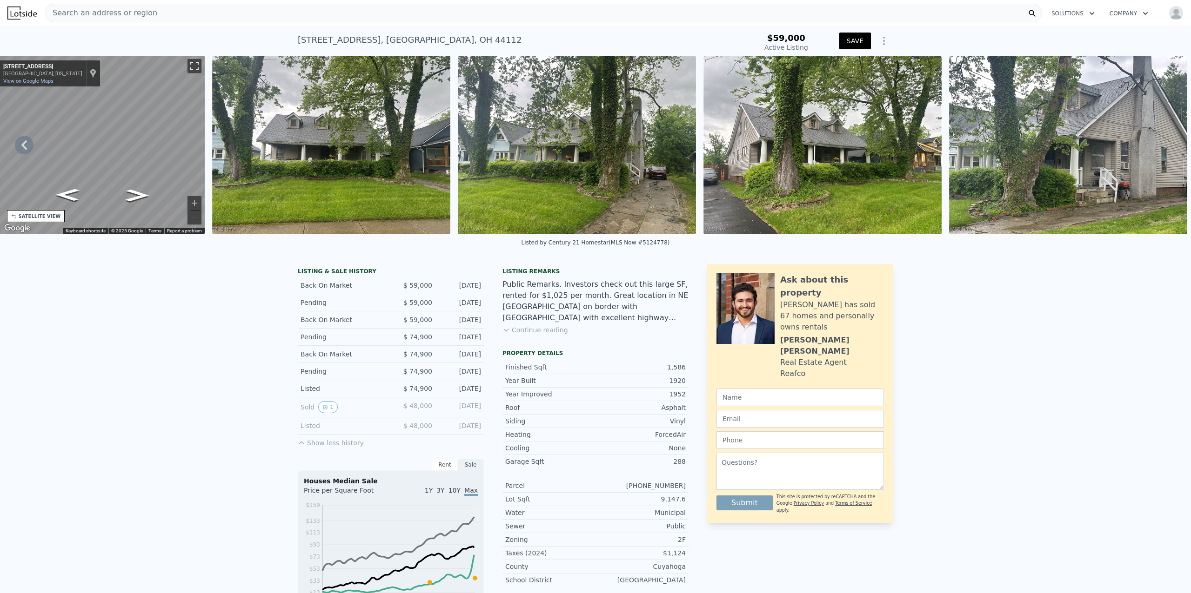
click at [187, 68] on button "Toggle fullscreen view" at bounding box center [194, 66] width 14 height 14
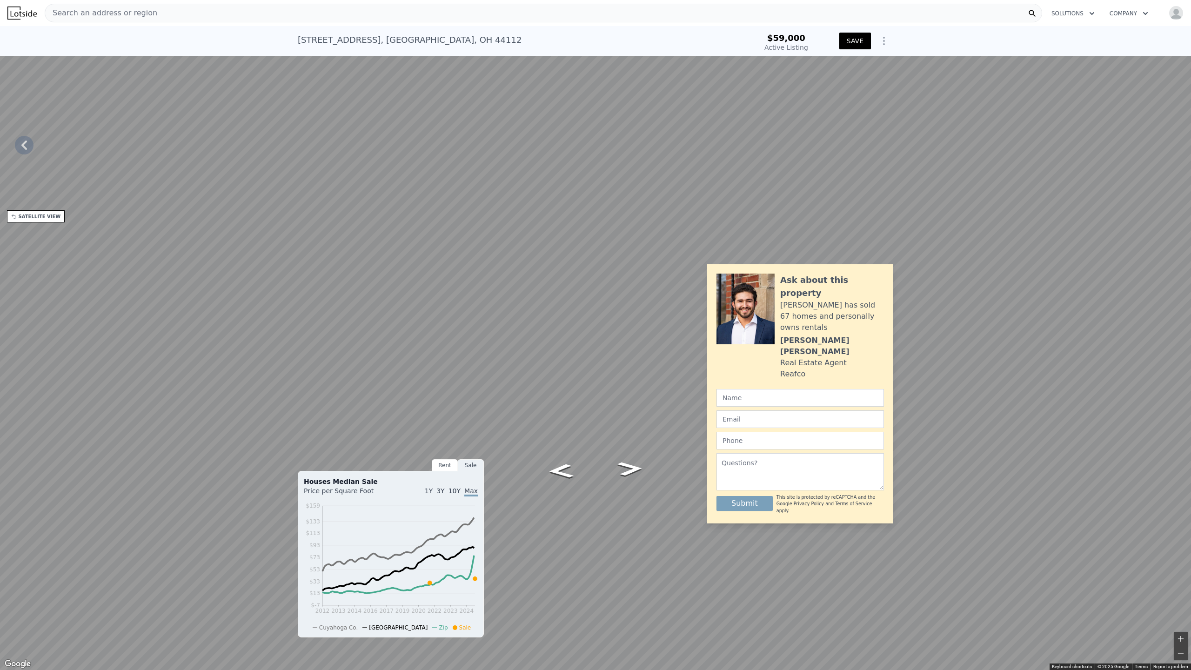
click at [1180, 593] on button "Zoom in" at bounding box center [1180, 639] width 14 height 14
click at [1184, 593] on button "Zoom out" at bounding box center [1180, 653] width 14 height 14
click at [1185, 593] on button "Zoom in" at bounding box center [1180, 639] width 14 height 14
click at [1178, 593] on button "Zoom out" at bounding box center [1180, 653] width 14 height 14
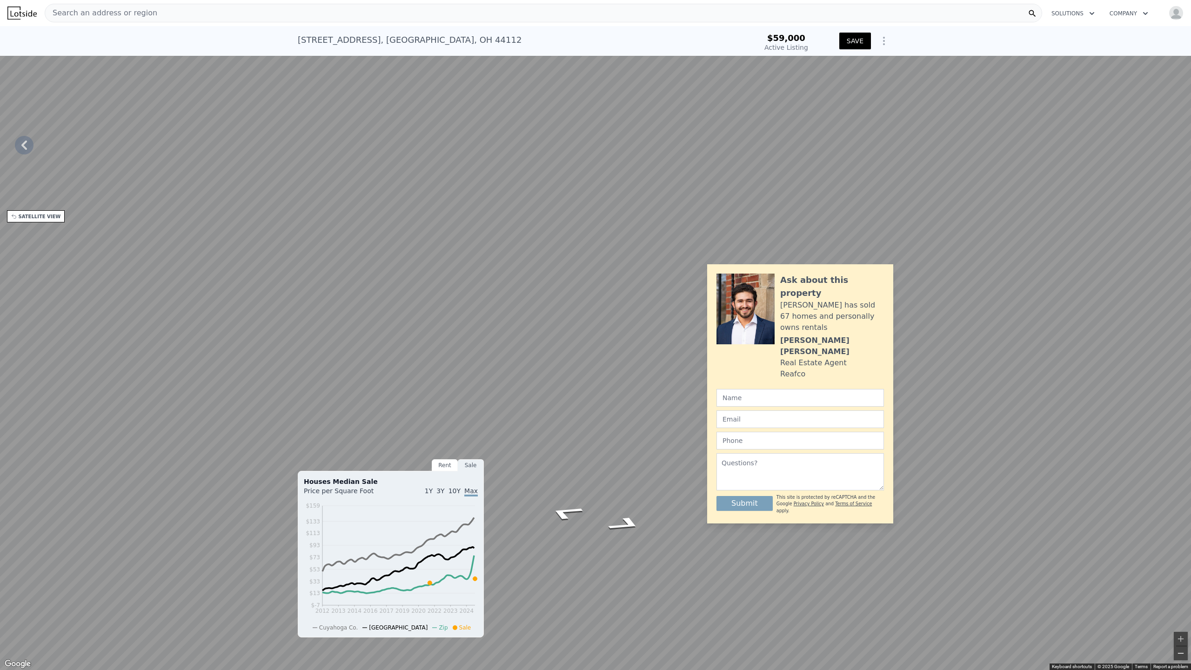
click at [1174, 593] on button "Zoom out" at bounding box center [1180, 653] width 14 height 14
click at [1184, 14] on button "Toggle fullscreen view" at bounding box center [1180, 10] width 14 height 14
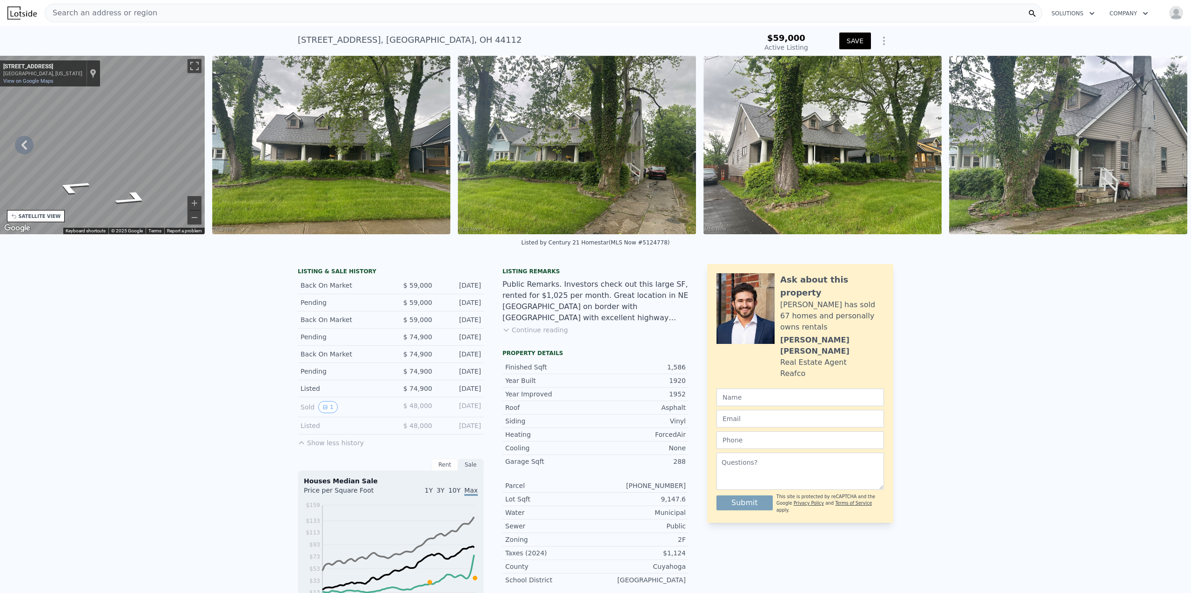
click at [527, 335] on button "Continue reading" at bounding box center [535, 330] width 66 height 9
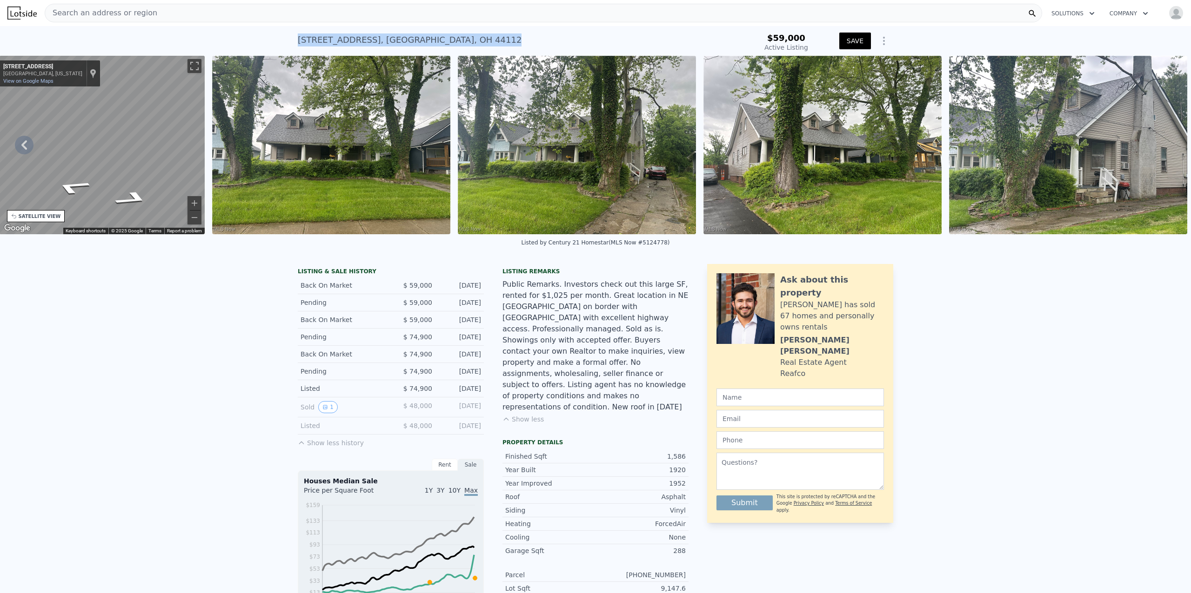
drag, startPoint x: 439, startPoint y: 41, endPoint x: 294, endPoint y: 41, distance: 145.6
click at [298, 41] on div "[STREET_ADDRESS] Active at $59k" at bounding box center [517, 43] width 439 height 26
copy div "[STREET_ADDRESS]"
